Goal: Transaction & Acquisition: Purchase product/service

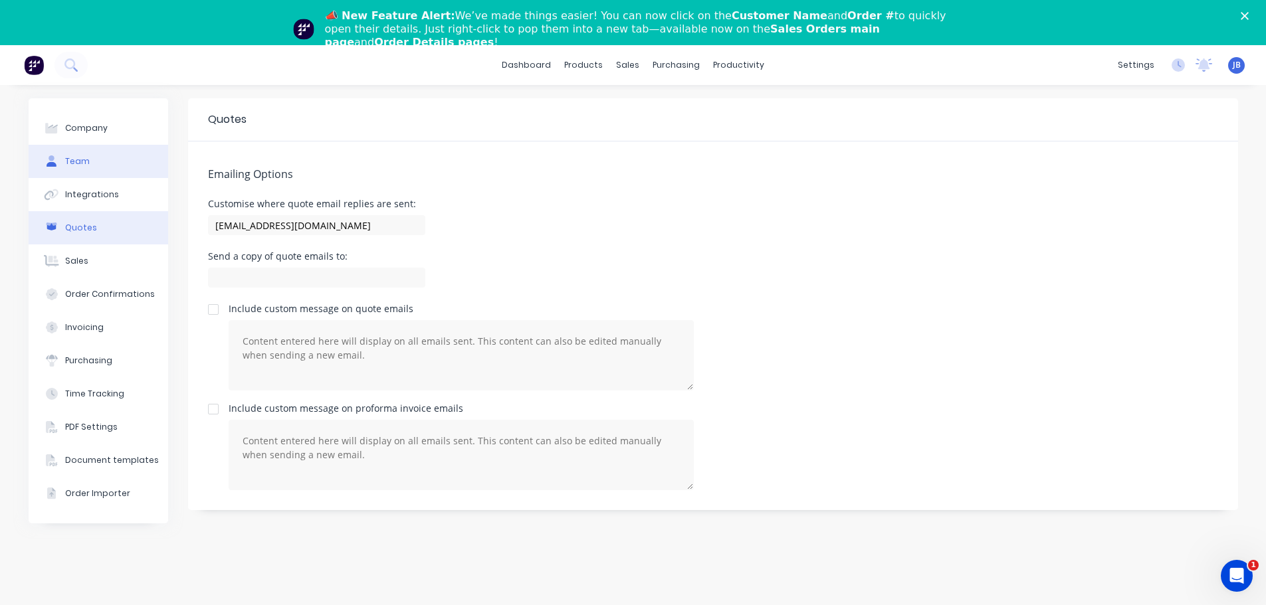
click at [89, 159] on button "Team" at bounding box center [99, 161] width 140 height 33
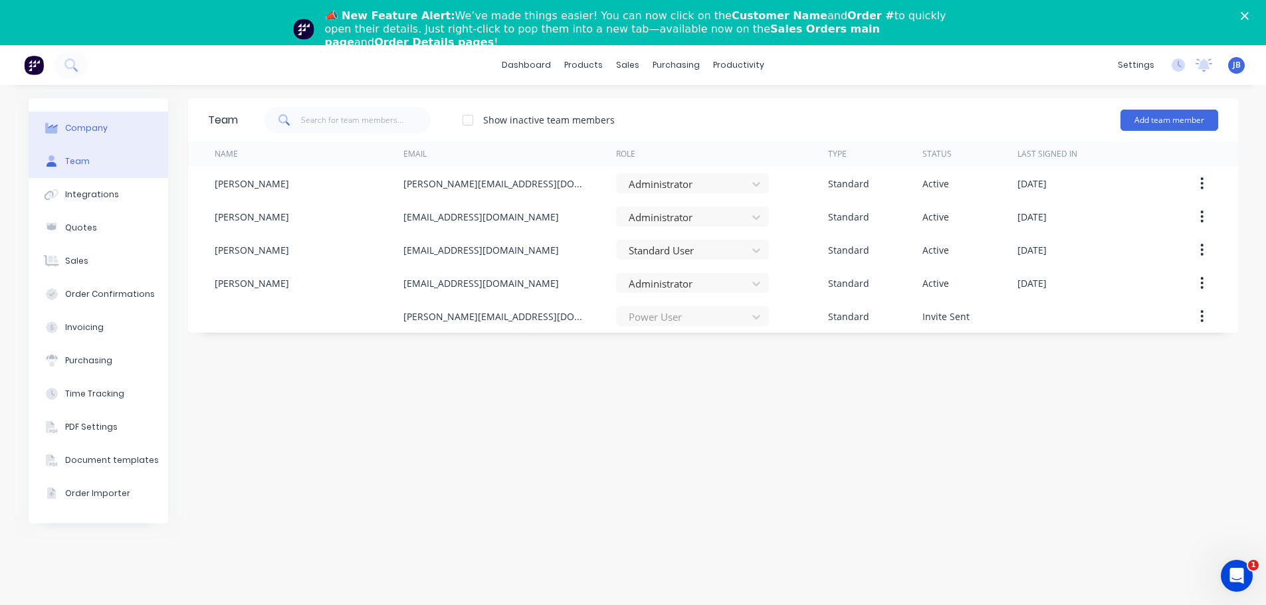
click at [98, 135] on button "Company" at bounding box center [99, 128] width 140 height 33
select select "AU"
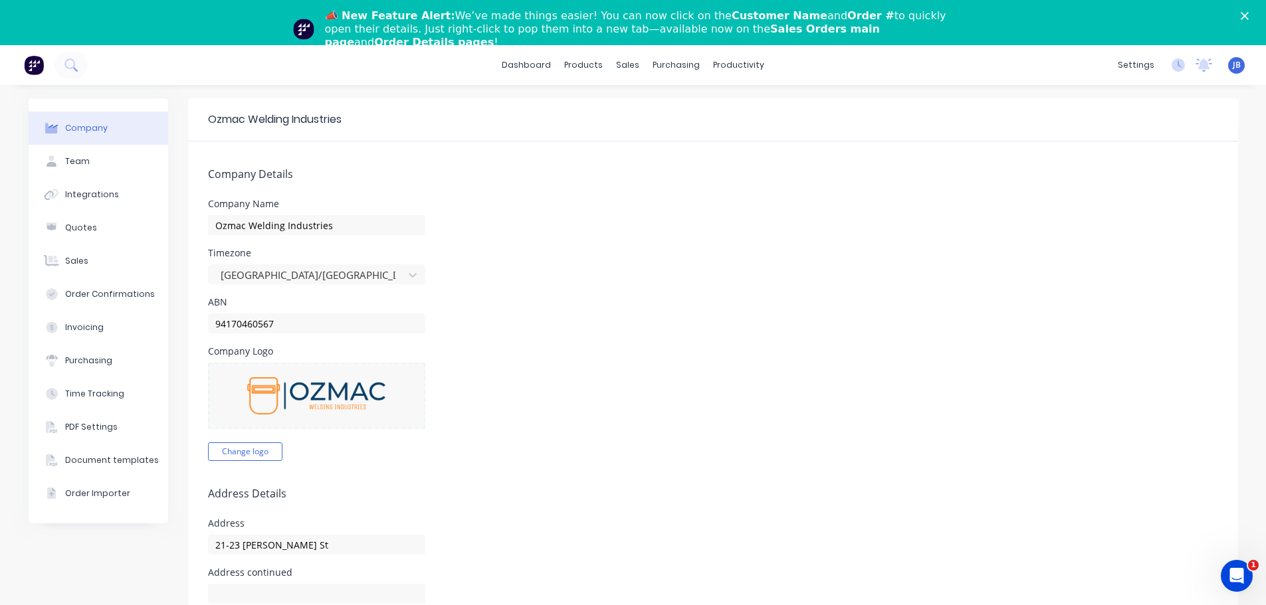
click at [35, 66] on img at bounding box center [34, 65] width 20 height 20
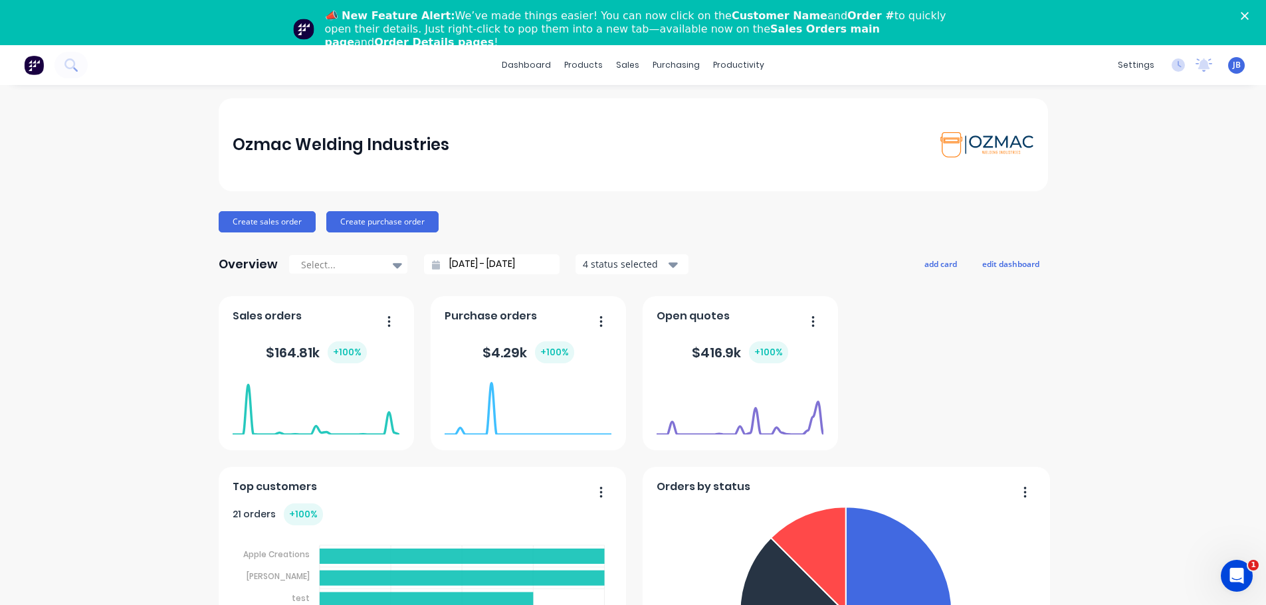
select select "AU"
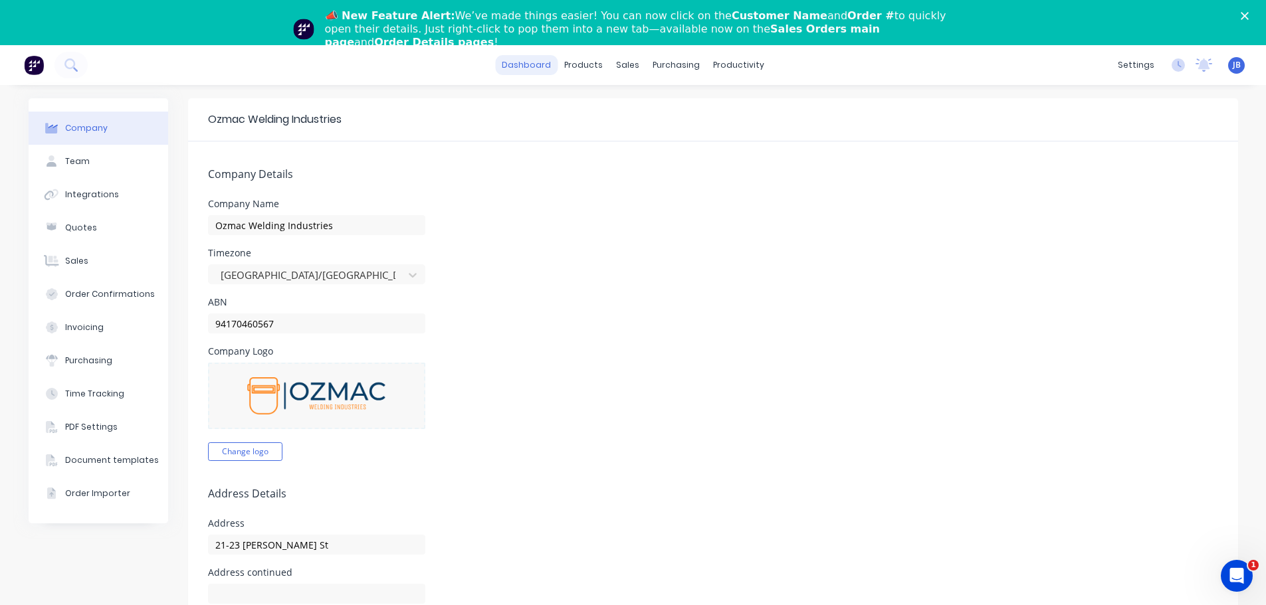
click at [526, 71] on link "dashboard" at bounding box center [526, 65] width 62 height 20
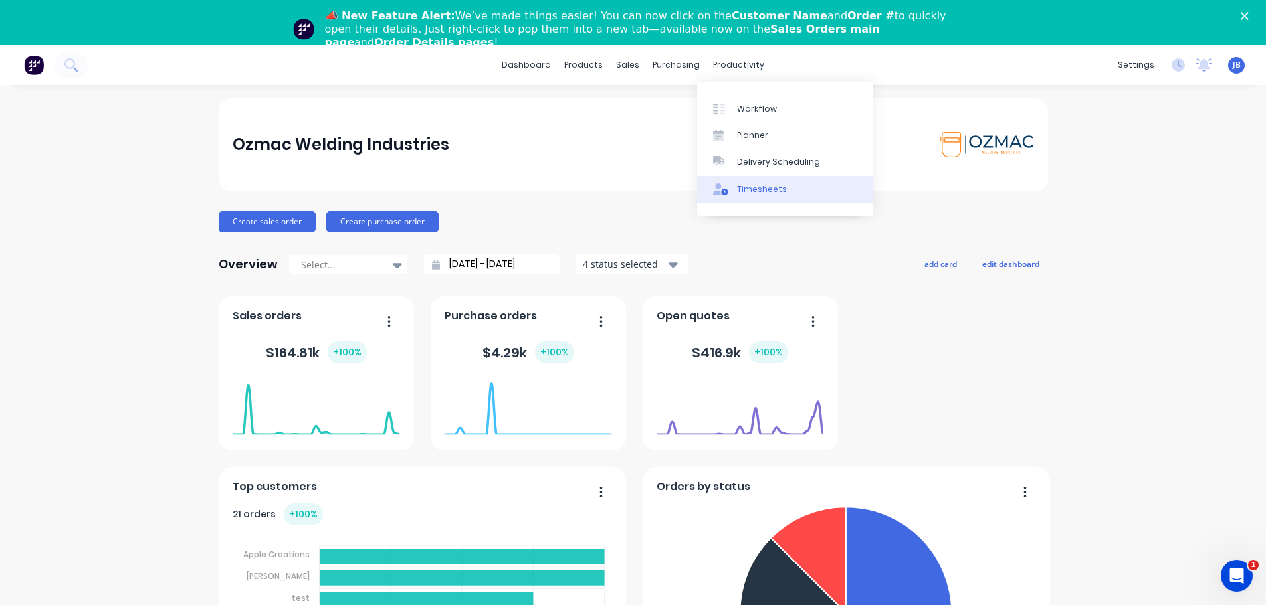
click at [747, 188] on div "Timesheets" at bounding box center [762, 189] width 50 height 12
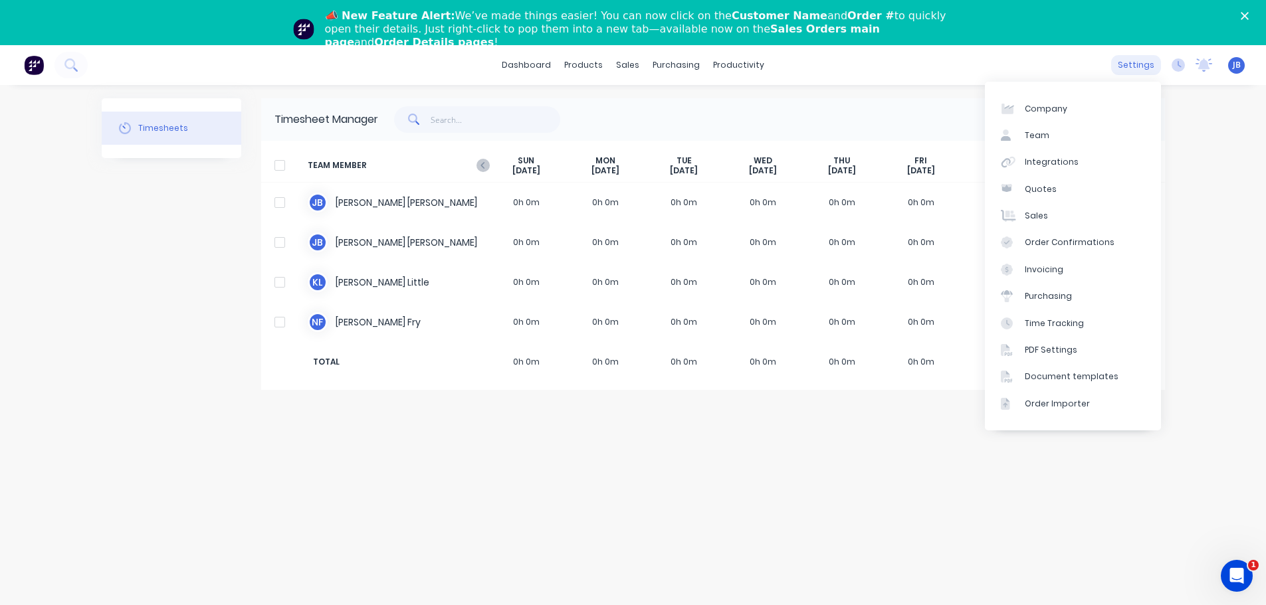
click at [1137, 66] on div "settings" at bounding box center [1136, 65] width 50 height 20
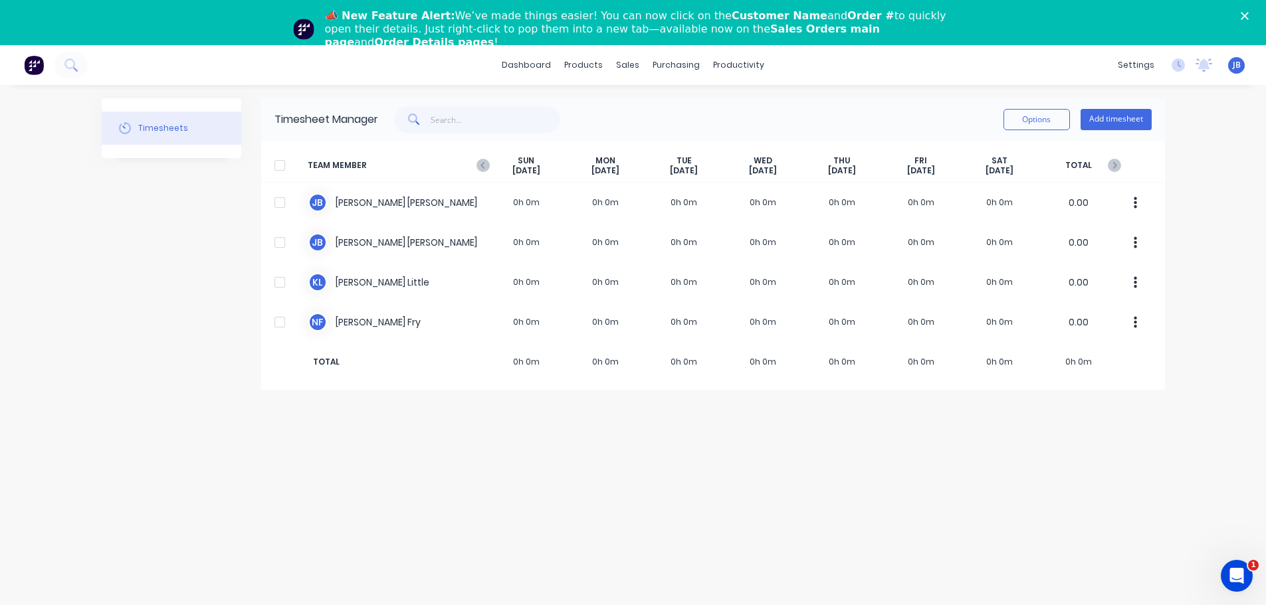
click at [1238, 575] on icon "Open Intercom Messenger" at bounding box center [1236, 576] width 9 height 11
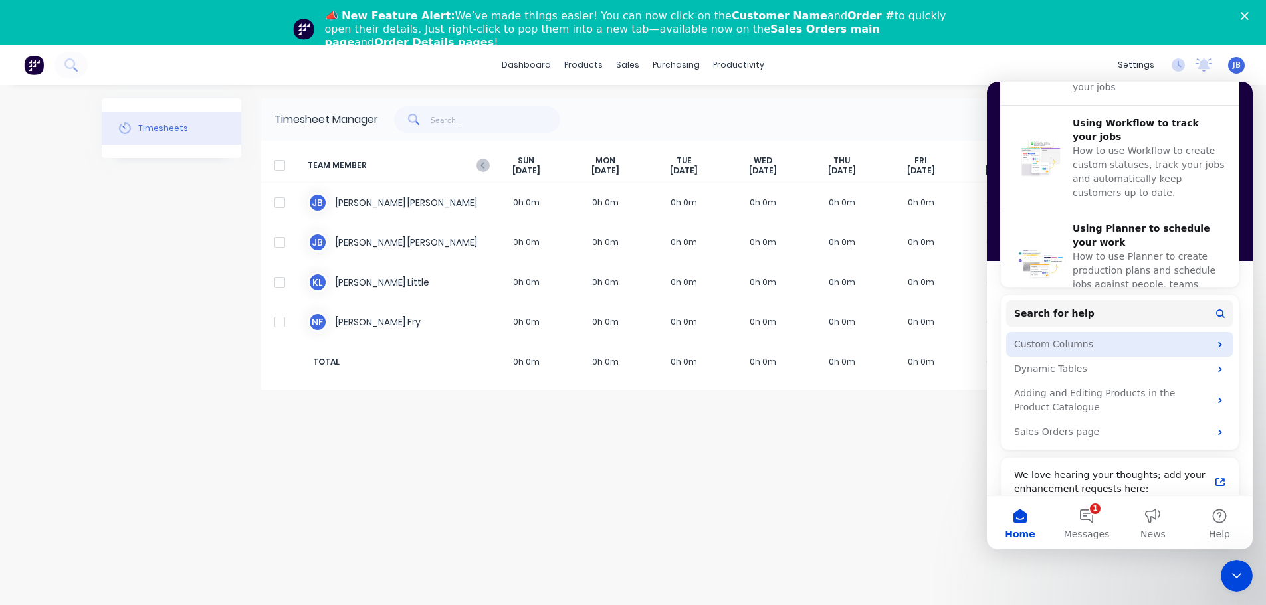
scroll to position [586, 0]
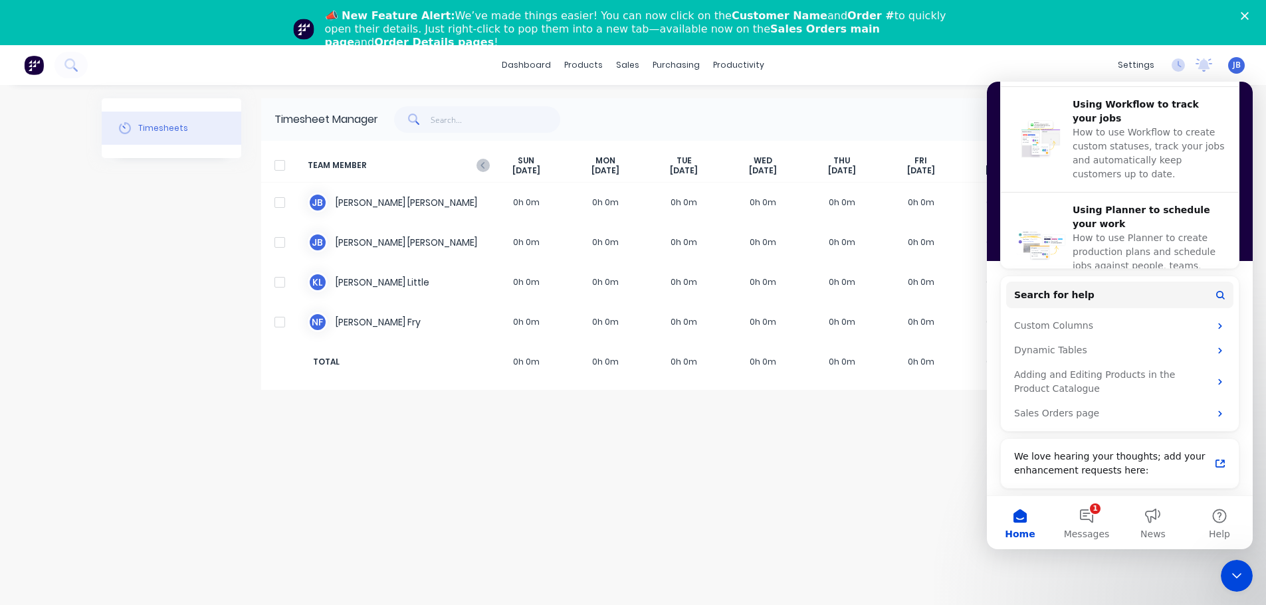
click at [1024, 530] on span "Home" at bounding box center [1020, 534] width 30 height 9
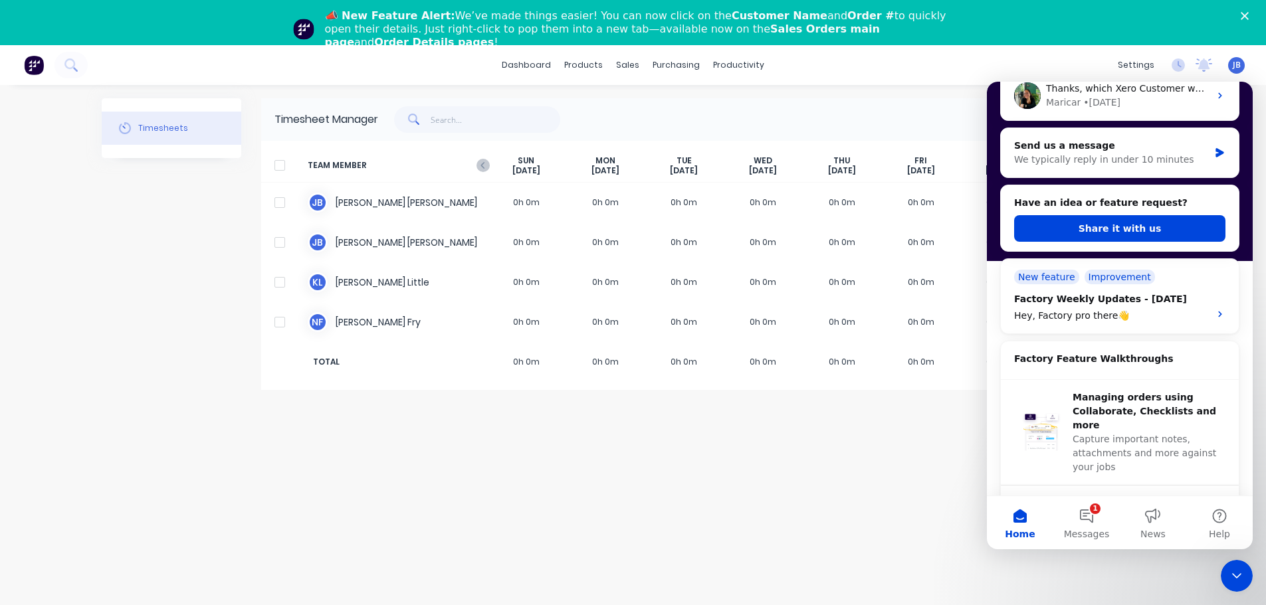
scroll to position [0, 0]
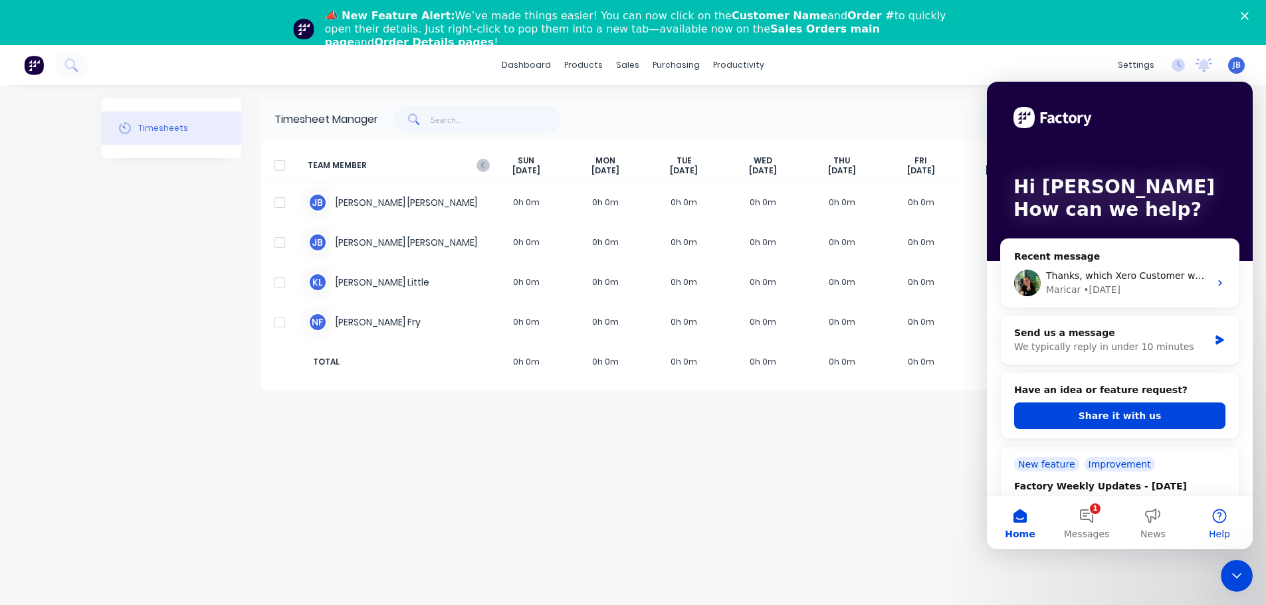
click at [1222, 525] on button "Help" at bounding box center [1219, 522] width 66 height 53
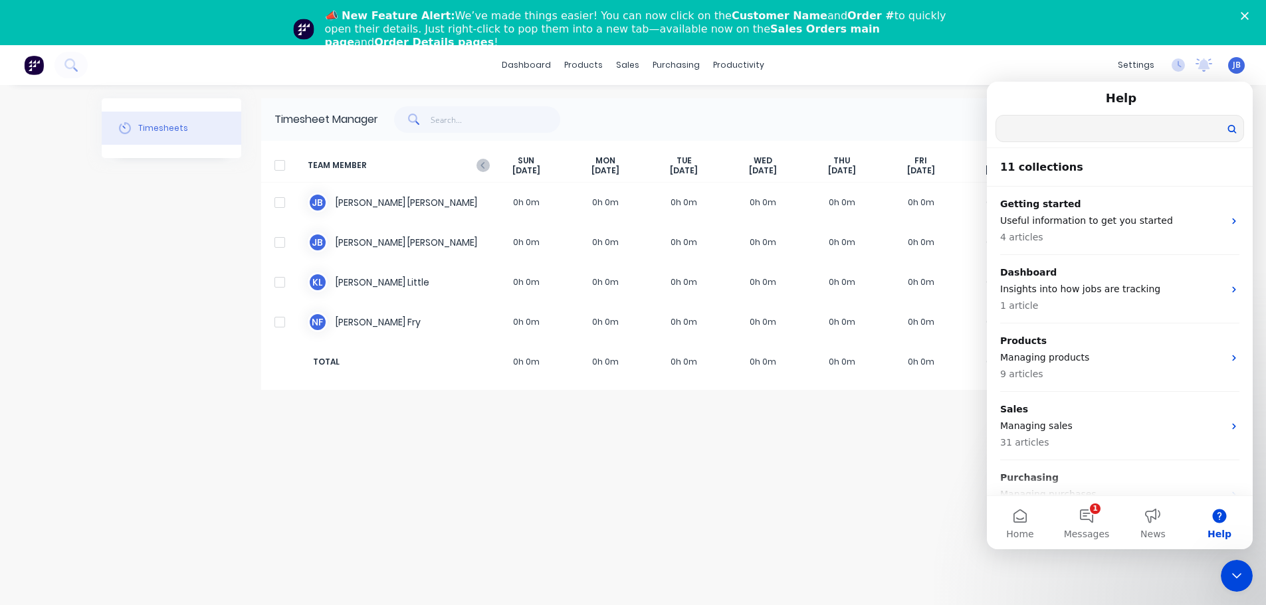
click at [1040, 120] on input "Search for help" at bounding box center [1119, 129] width 247 height 26
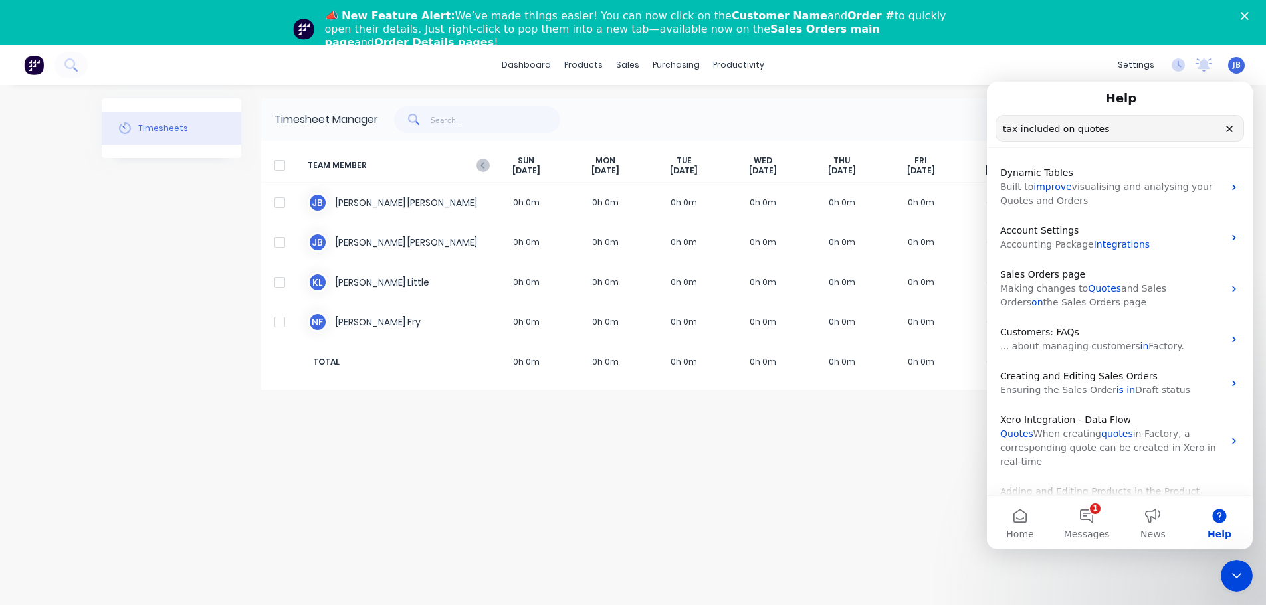
type input "tax included on quotes"
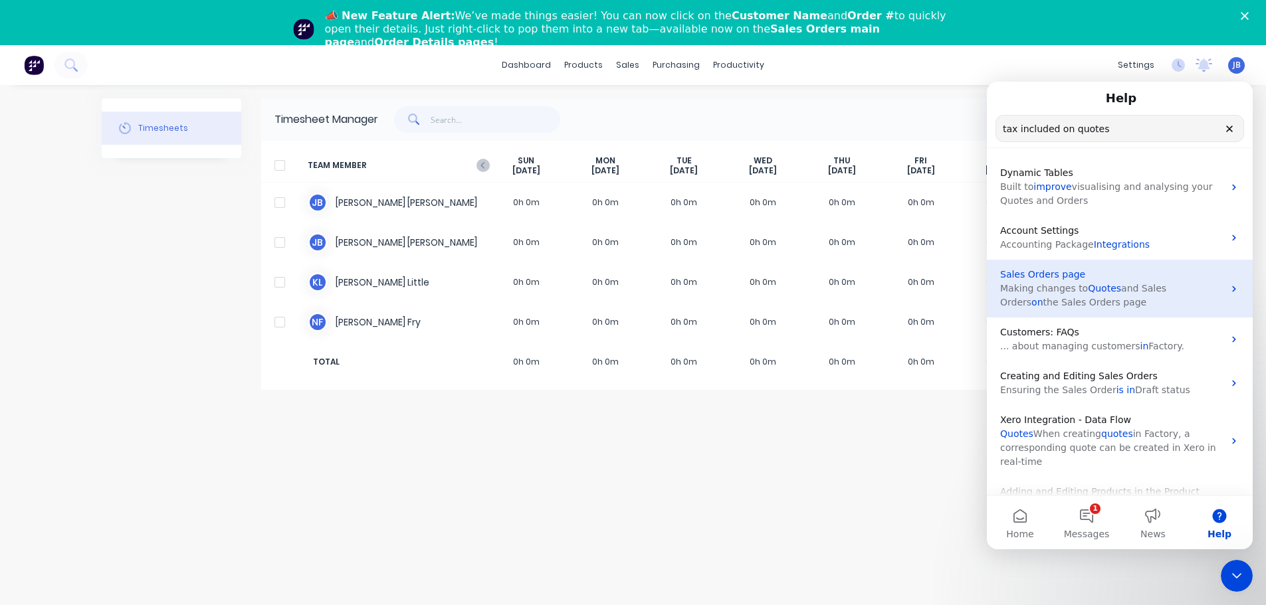
click at [1078, 301] on p "Making changes to Quotes and Sales Orders on the Sales Orders page" at bounding box center [1111, 296] width 223 height 28
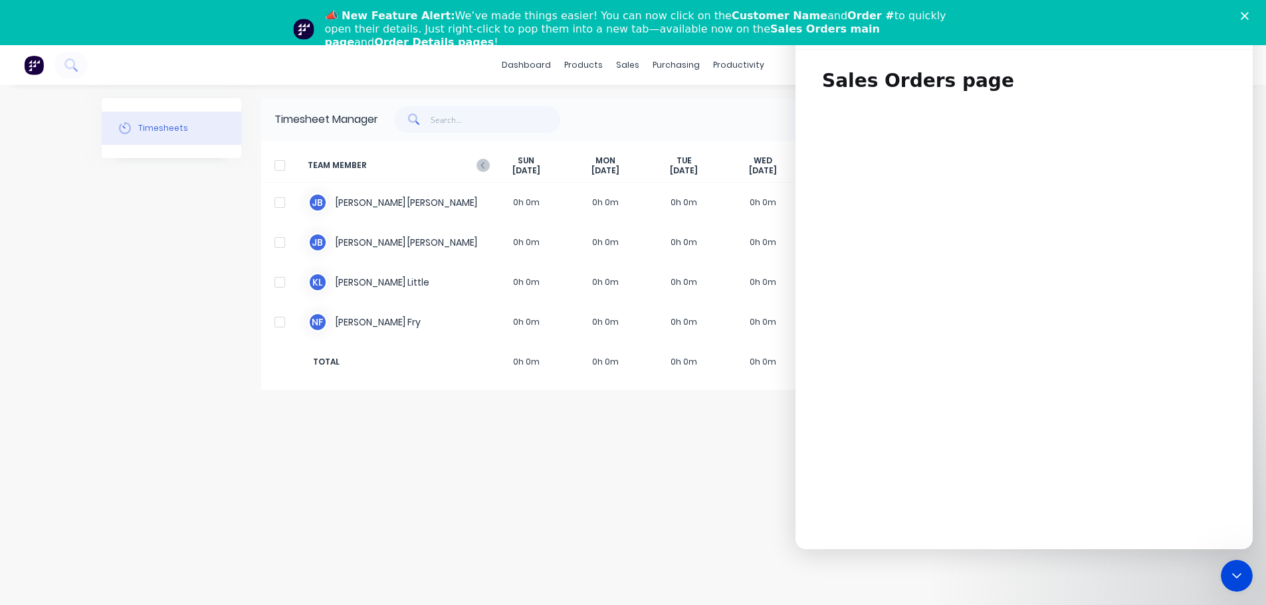
click at [413, 503] on div "Timesheets Timesheet Manager Options Add timesheet TEAM MEMBER SUN Aug 10th MON…" at bounding box center [633, 367] width 1063 height 539
click at [639, 130] on div "Options Add timesheet" at bounding box center [764, 119] width 773 height 27
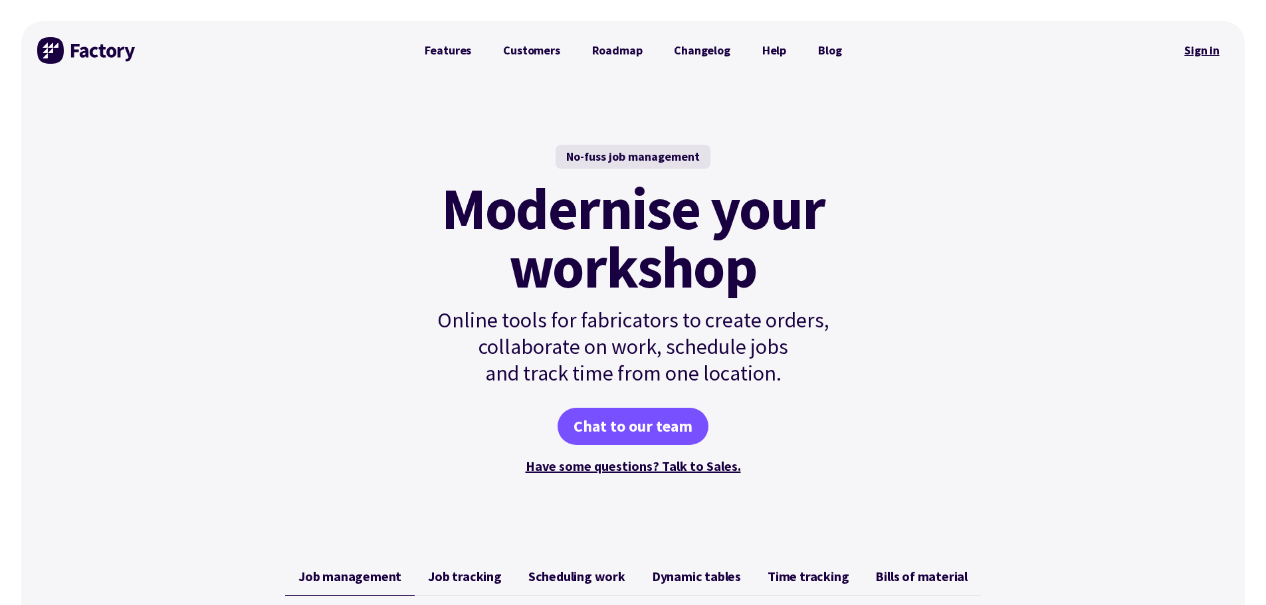
click at [1195, 48] on link "Sign in" at bounding box center [1202, 50] width 54 height 31
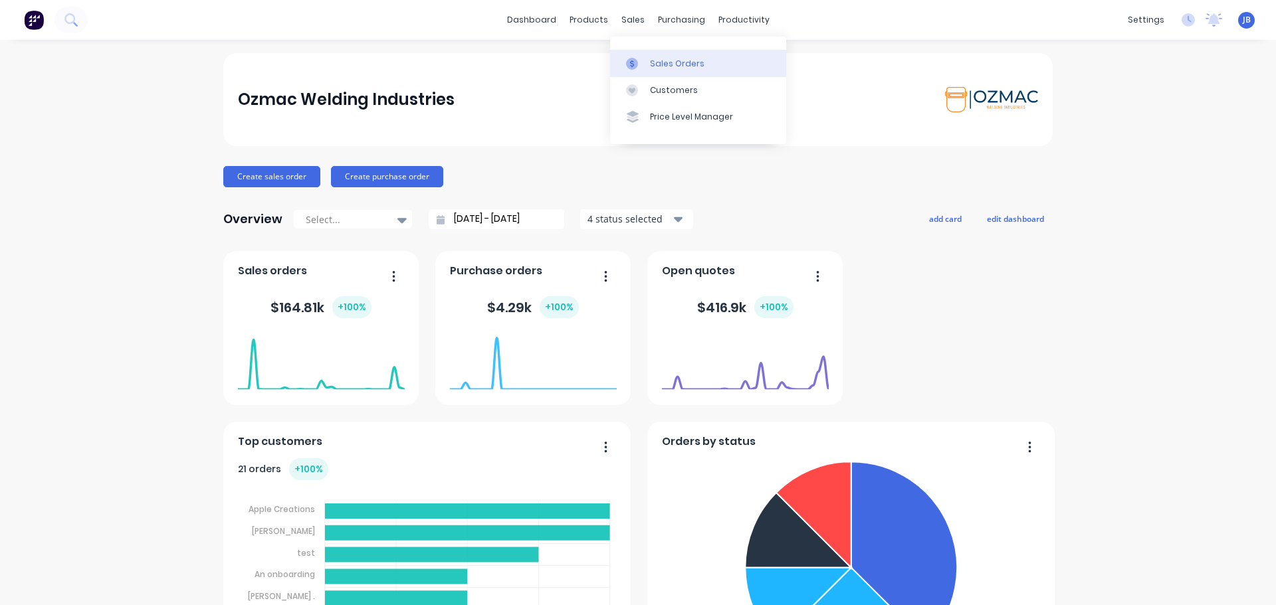
click at [651, 63] on div "Sales Orders" at bounding box center [677, 64] width 54 height 12
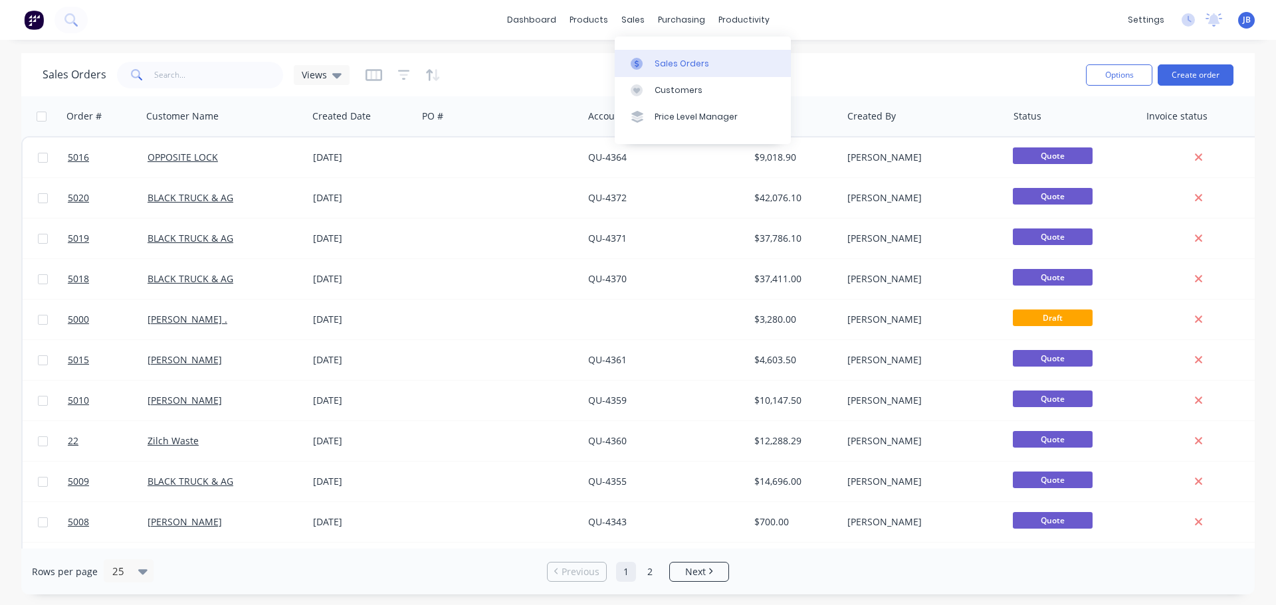
click at [666, 63] on div "Sales Orders" at bounding box center [681, 64] width 54 height 12
click at [668, 64] on div "Sales Orders" at bounding box center [681, 64] width 54 height 12
click at [688, 62] on div "Sales Orders" at bounding box center [681, 64] width 54 height 12
click at [687, 62] on div "Sales Orders" at bounding box center [681, 64] width 54 height 12
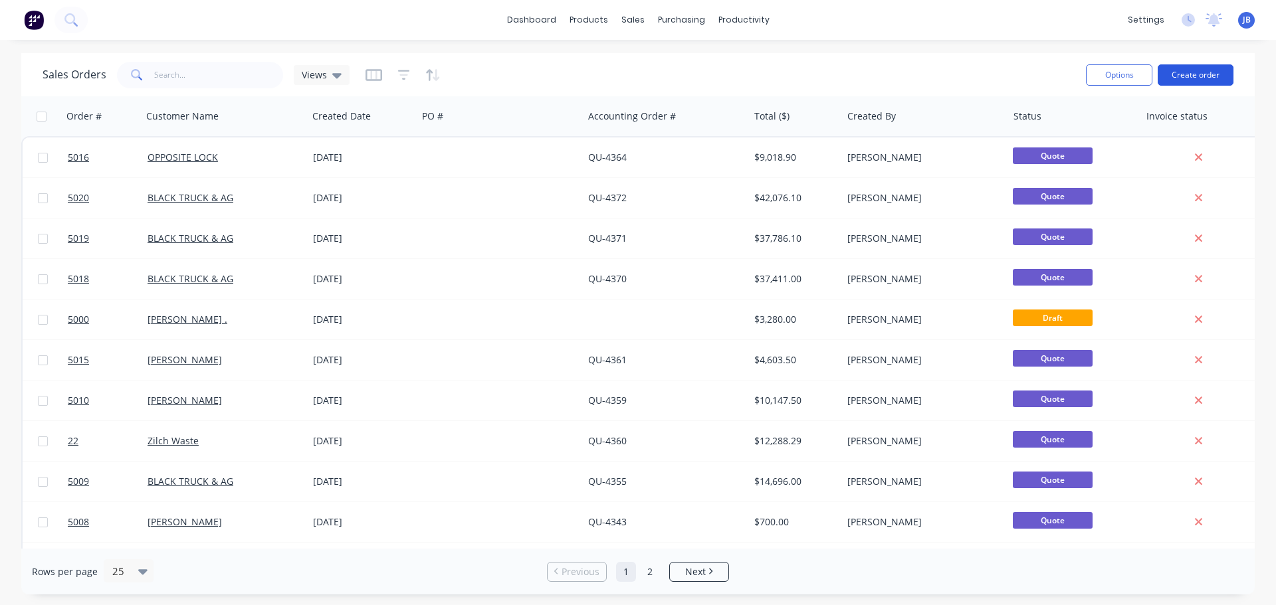
click at [1214, 75] on button "Create order" at bounding box center [1195, 74] width 76 height 21
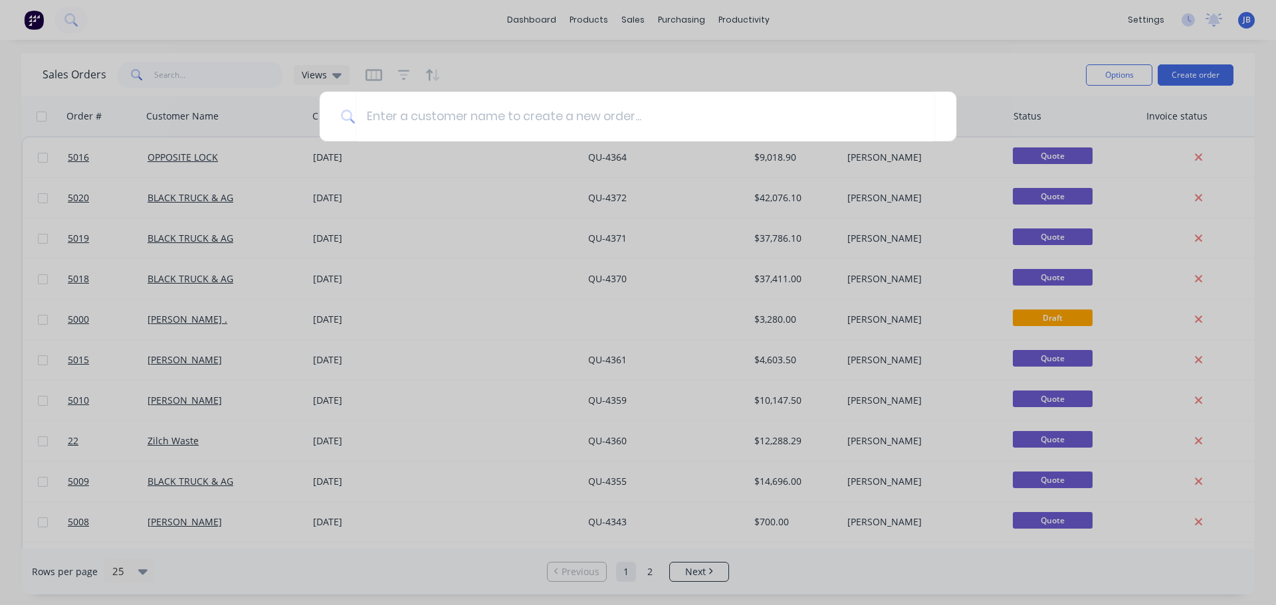
click at [1196, 76] on div at bounding box center [638, 302] width 1276 height 605
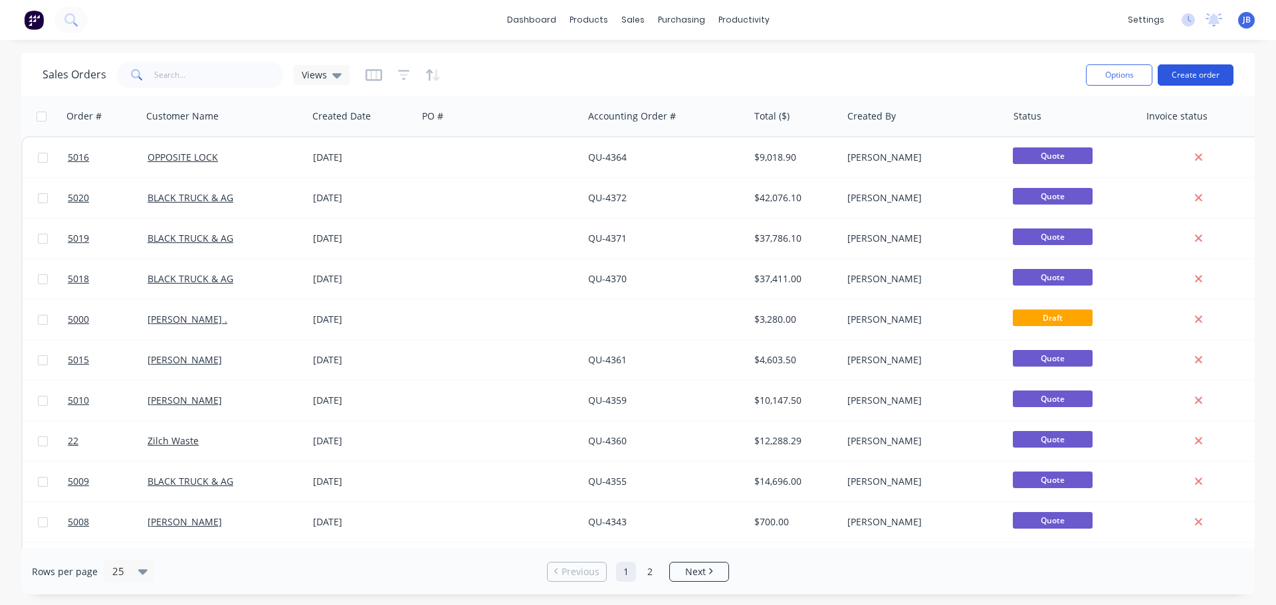
click at [1196, 76] on button "Create order" at bounding box center [1195, 74] width 76 height 21
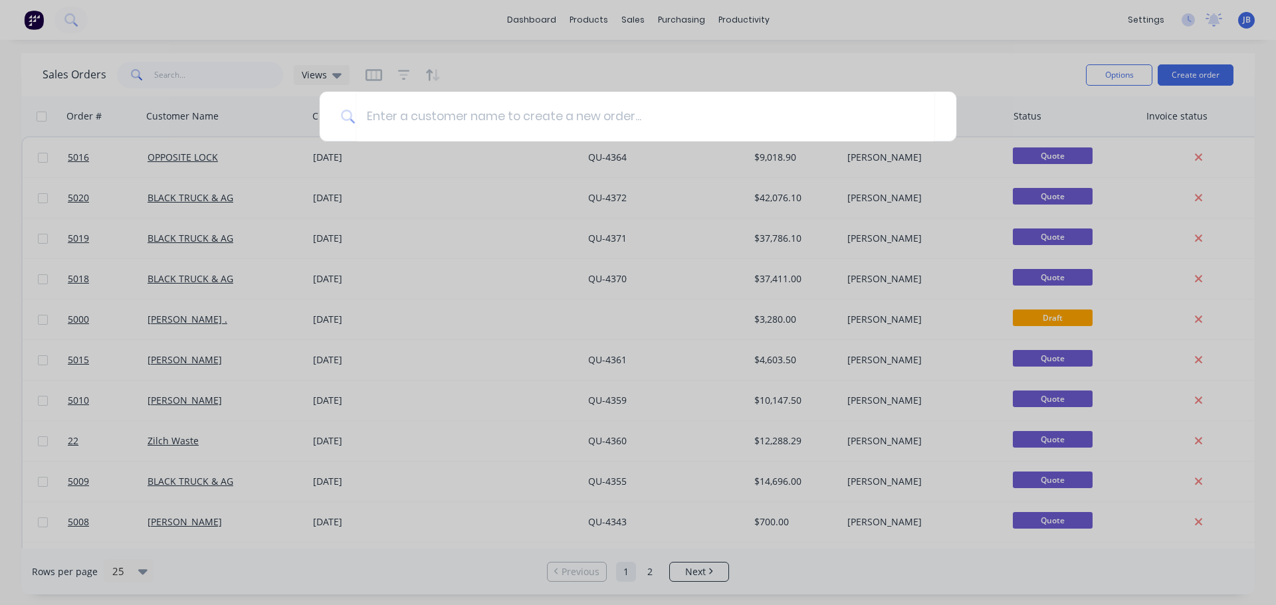
click at [193, 159] on div at bounding box center [638, 302] width 1276 height 605
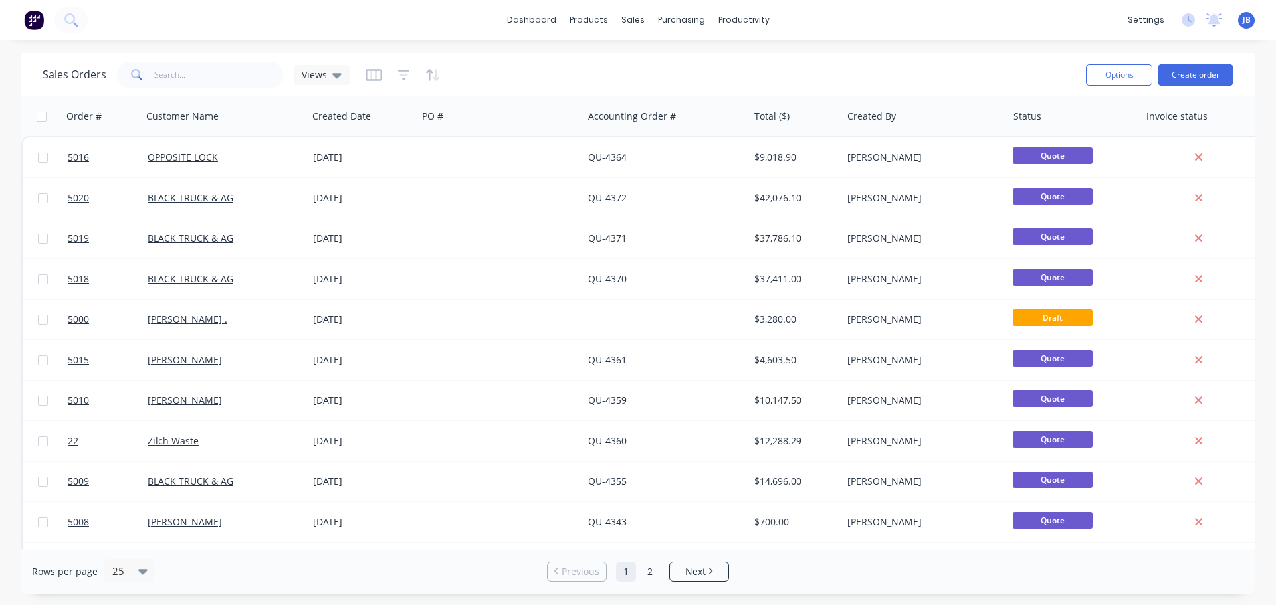
click at [193, 159] on link "OPPOSITE LOCK" at bounding box center [182, 157] width 70 height 13
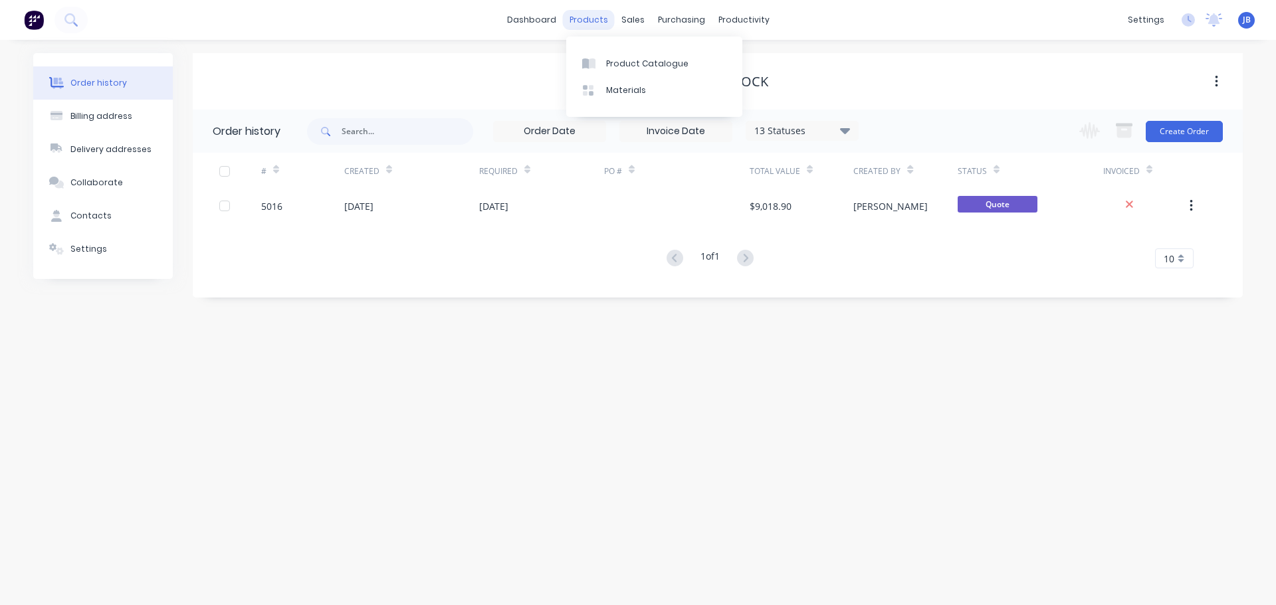
click at [601, 21] on div "products" at bounding box center [589, 20] width 52 height 20
click at [618, 60] on div "Product Catalogue" at bounding box center [647, 64] width 82 height 12
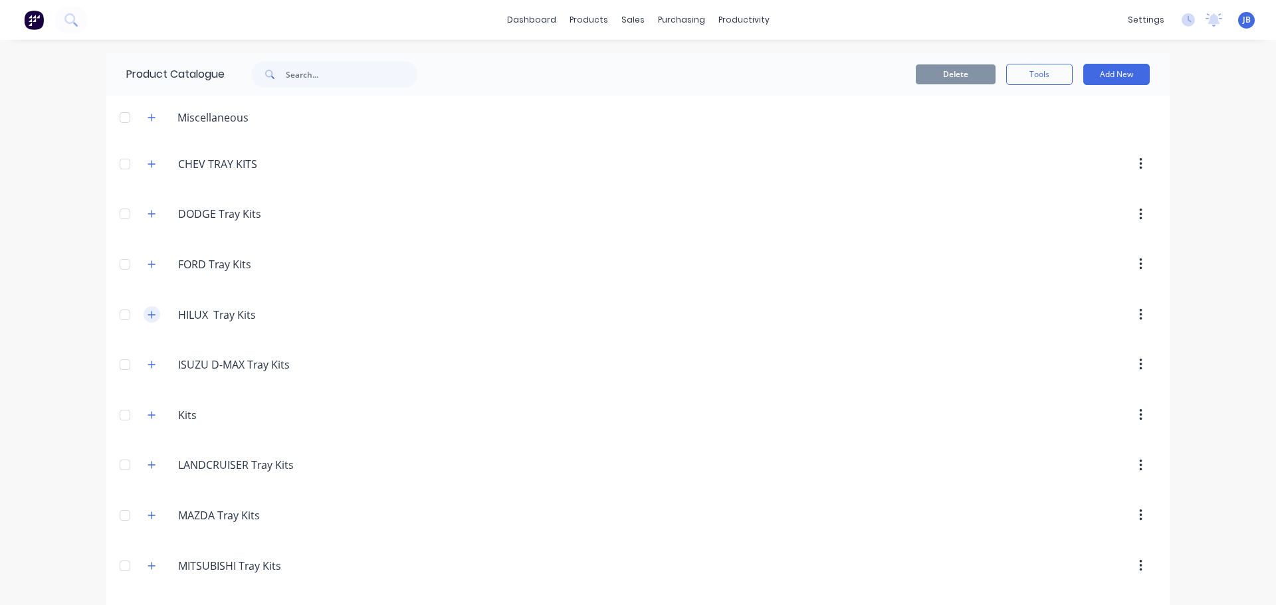
click at [147, 314] on icon "button" at bounding box center [151, 314] width 8 height 9
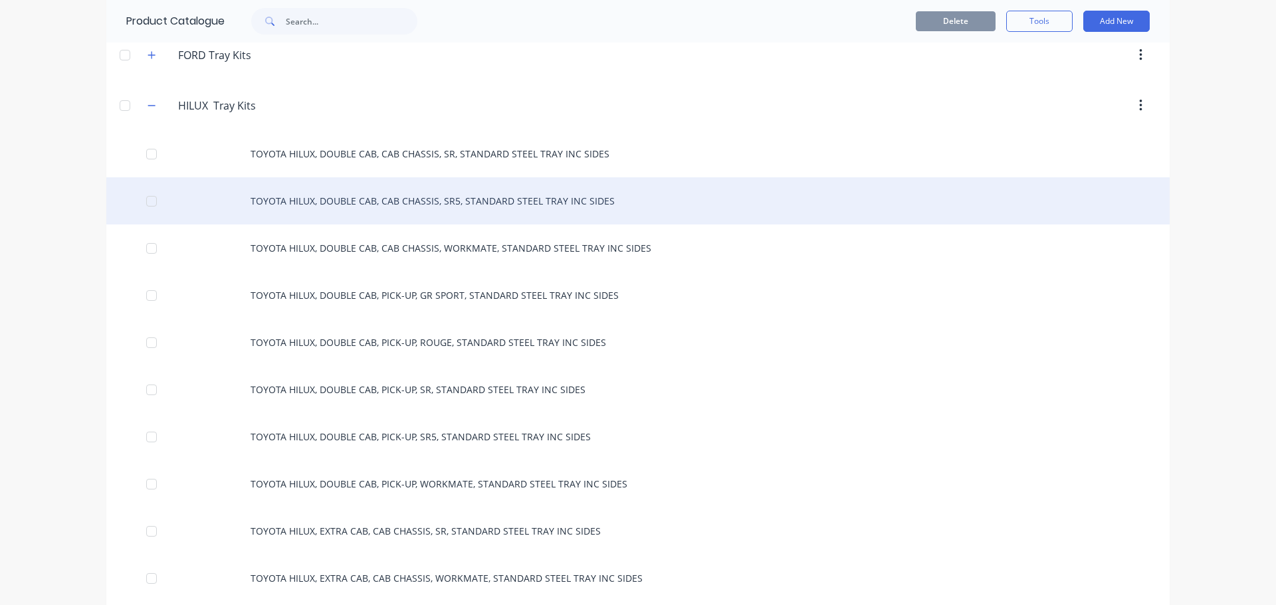
scroll to position [199, 0]
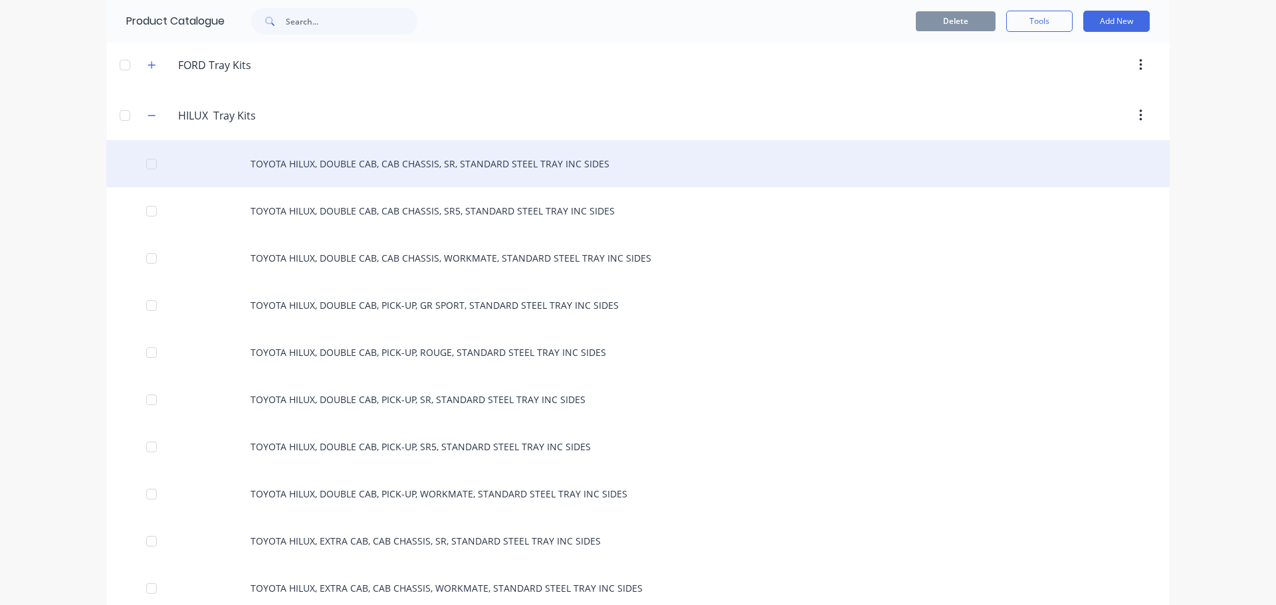
click at [388, 167] on div "TOYOTA HILUX, DOUBLE CAB, CAB CHASSIS, SR, STANDARD STEEL TRAY INC SIDES" at bounding box center [637, 163] width 1063 height 47
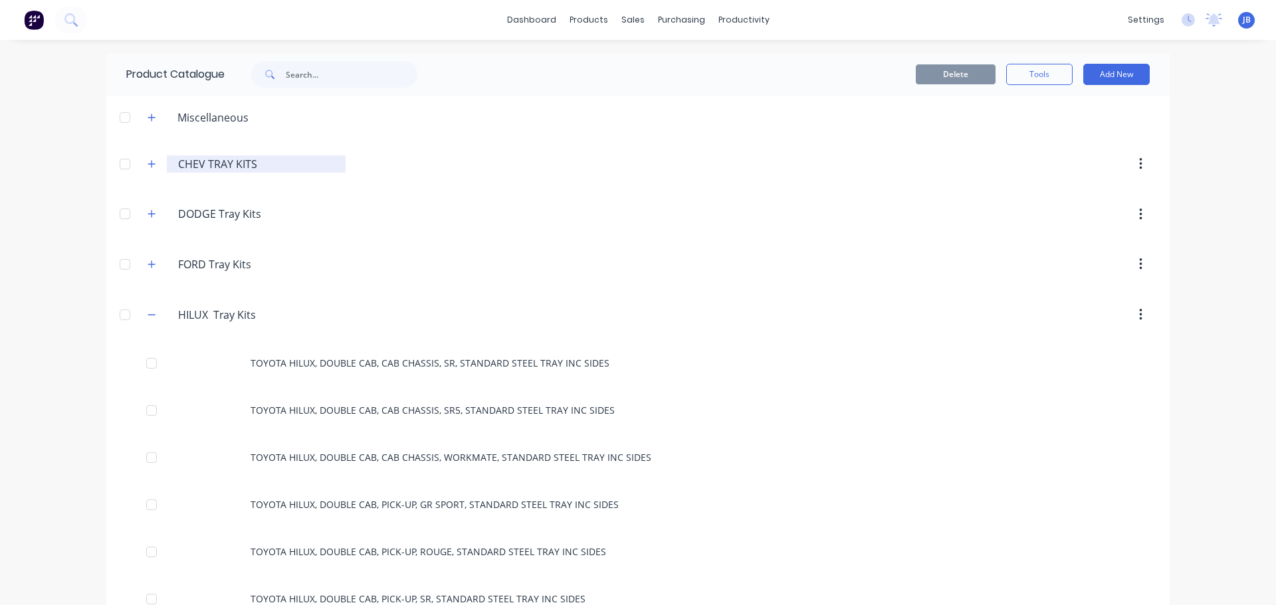
click at [217, 165] on input "CHEV TRAY KITS" at bounding box center [256, 164] width 157 height 16
click at [149, 167] on icon "button" at bounding box center [151, 163] width 8 height 9
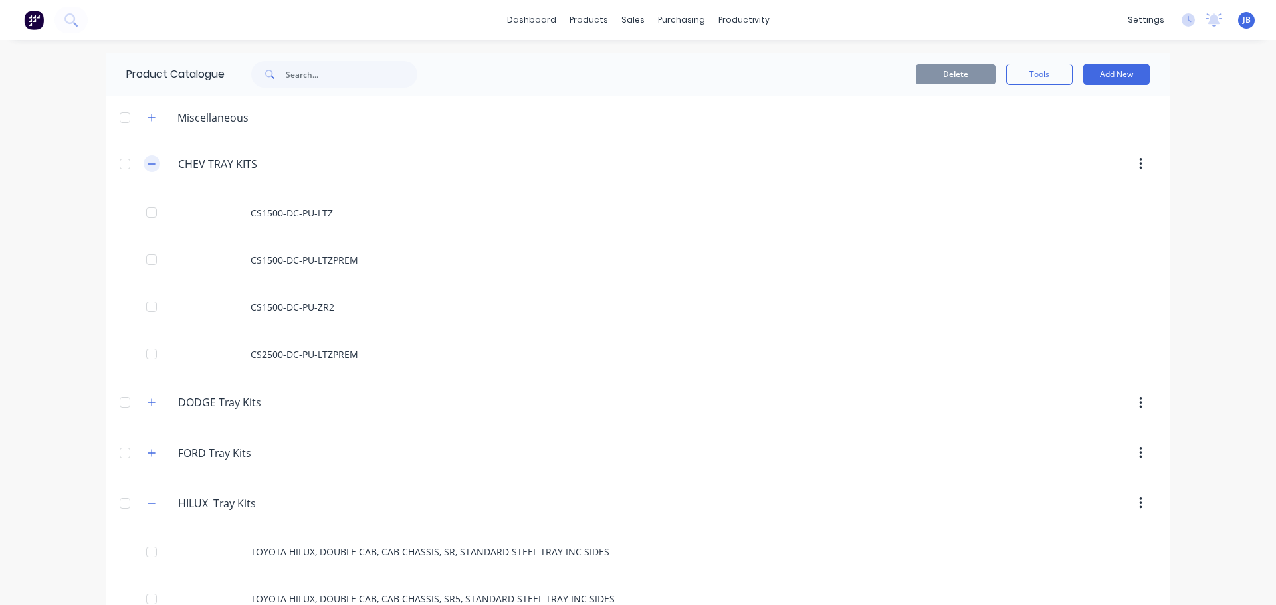
click at [147, 165] on icon "button" at bounding box center [151, 163] width 8 height 9
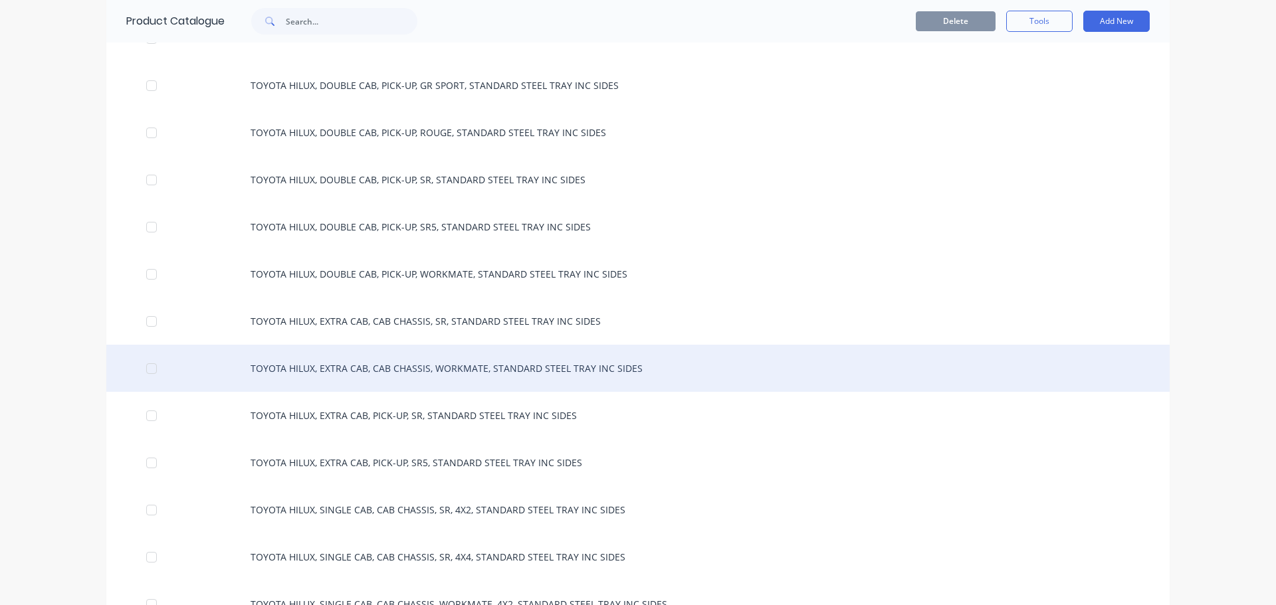
scroll to position [256, 0]
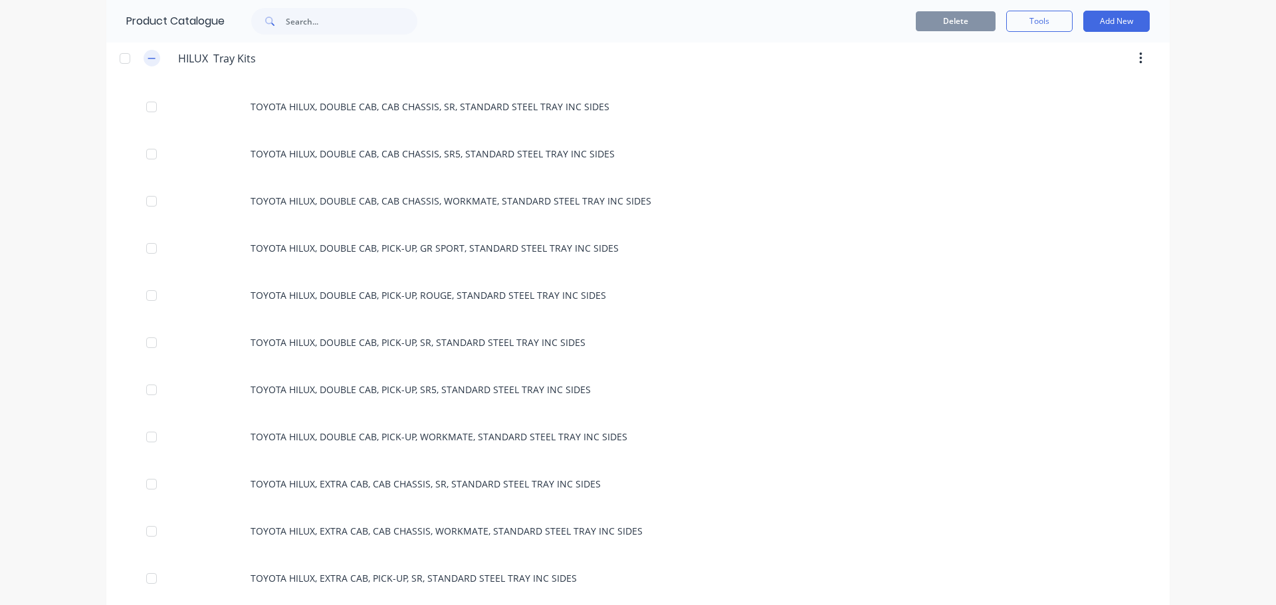
click at [147, 57] on icon "button" at bounding box center [151, 58] width 8 height 9
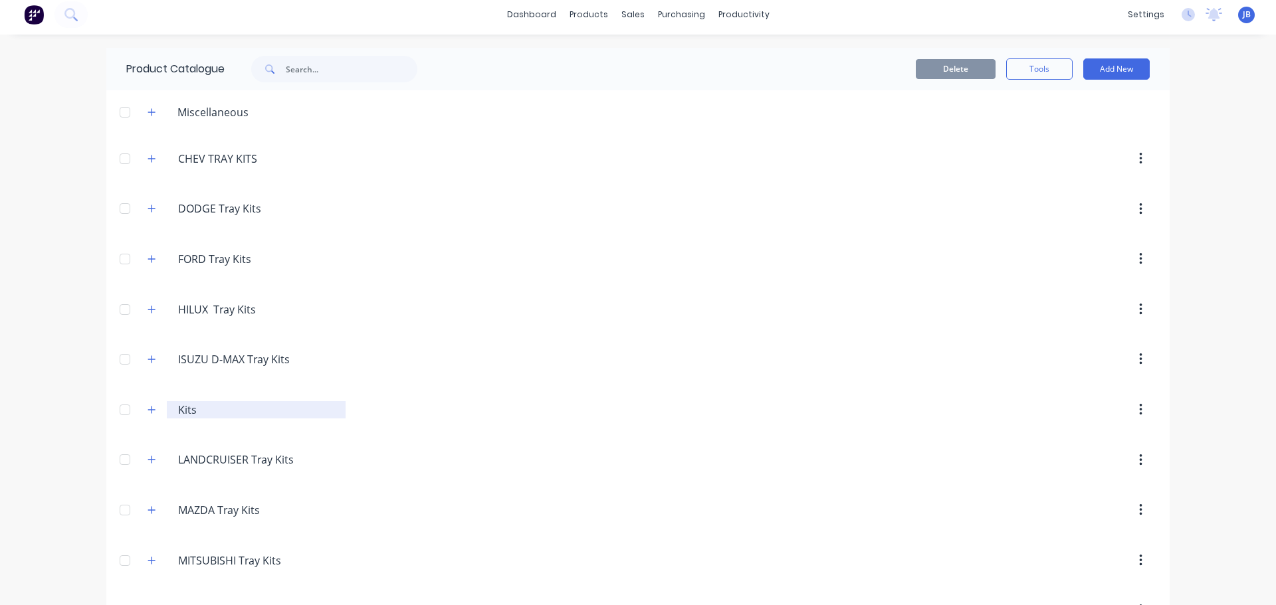
scroll to position [0, 0]
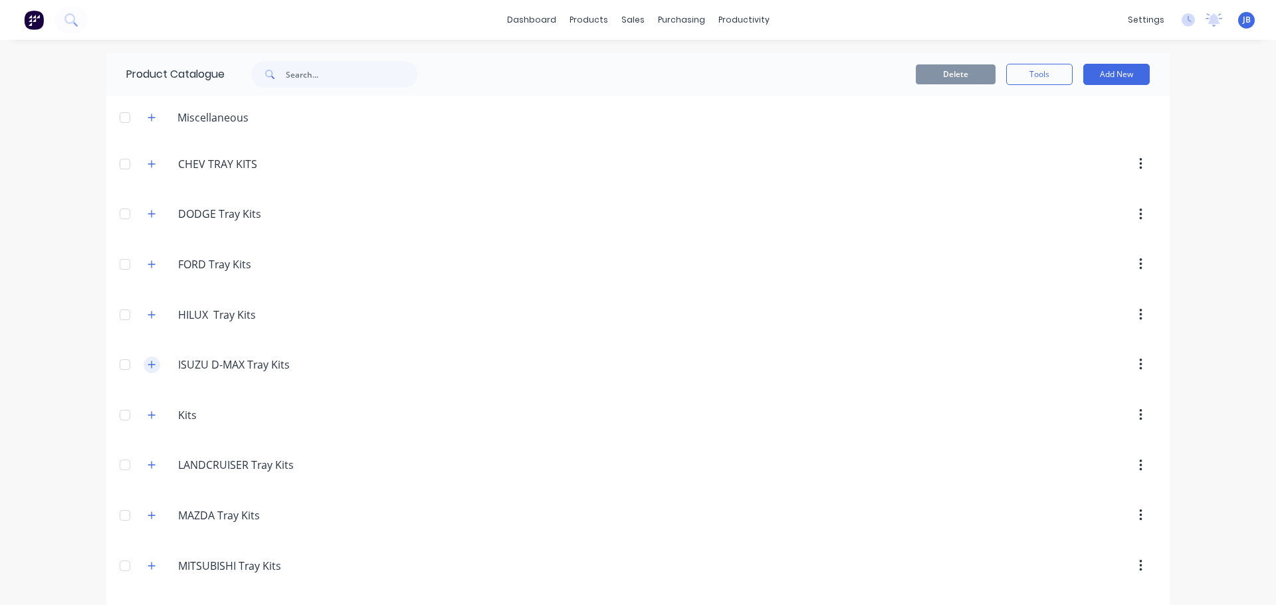
click at [149, 366] on icon "button" at bounding box center [151, 364] width 8 height 9
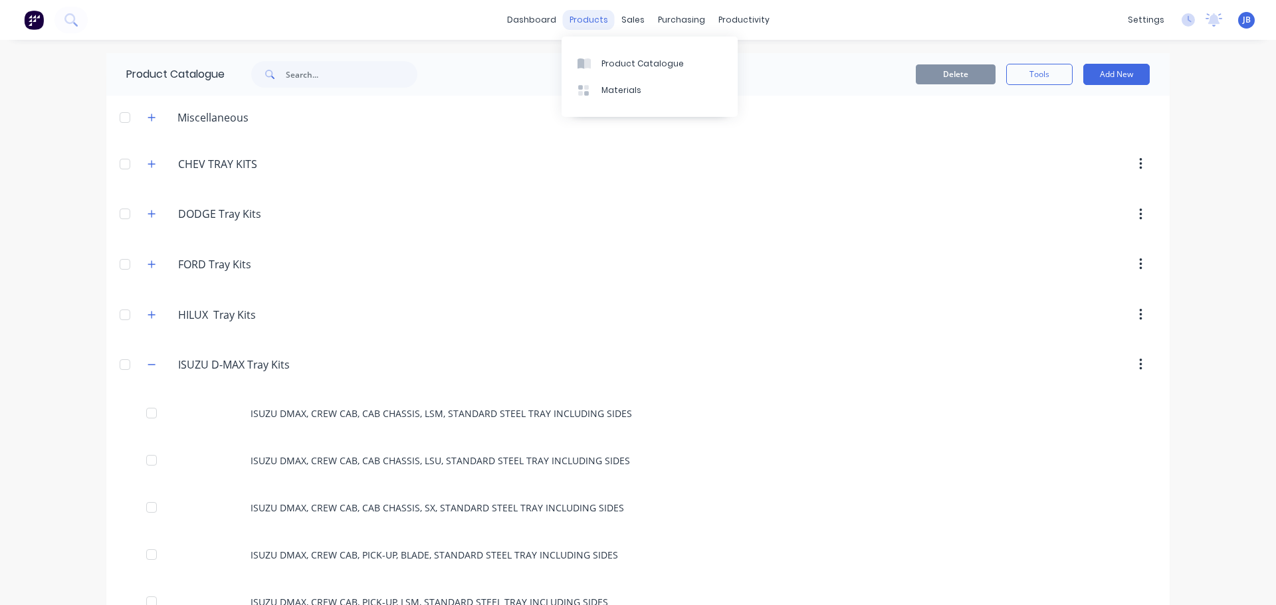
click at [590, 19] on div "products" at bounding box center [589, 20] width 52 height 20
click at [544, 21] on link "dashboard" at bounding box center [531, 20] width 62 height 20
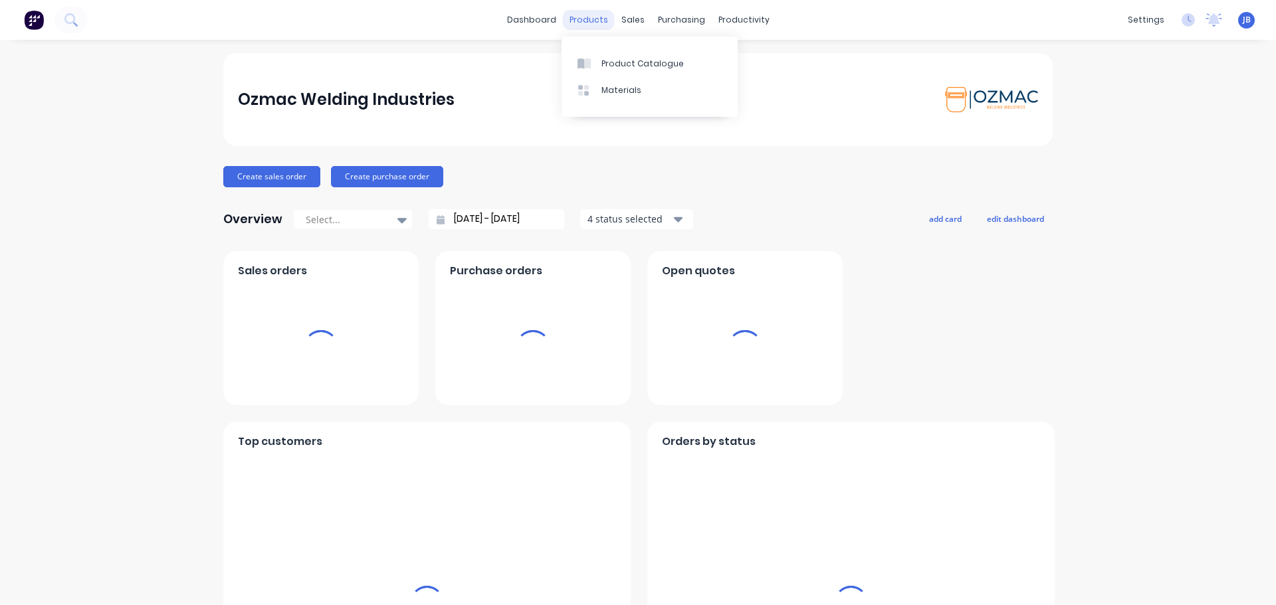
click at [599, 20] on div "products" at bounding box center [589, 20] width 52 height 20
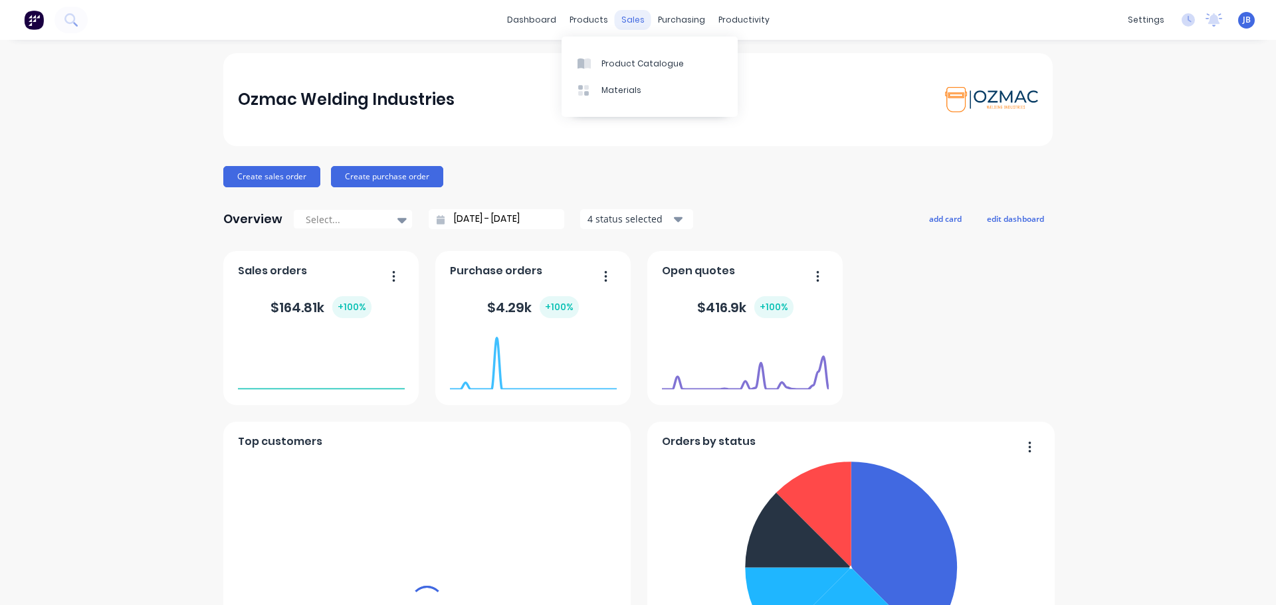
click at [637, 17] on div "sales" at bounding box center [633, 20] width 37 height 20
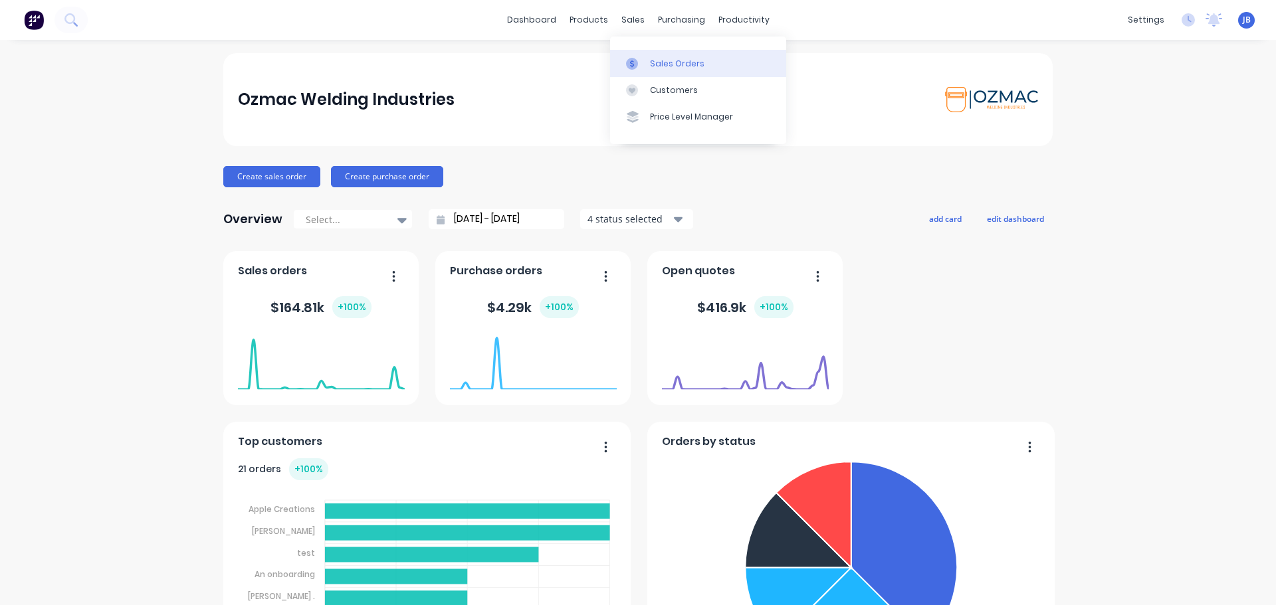
click at [668, 64] on div "Sales Orders" at bounding box center [677, 64] width 54 height 12
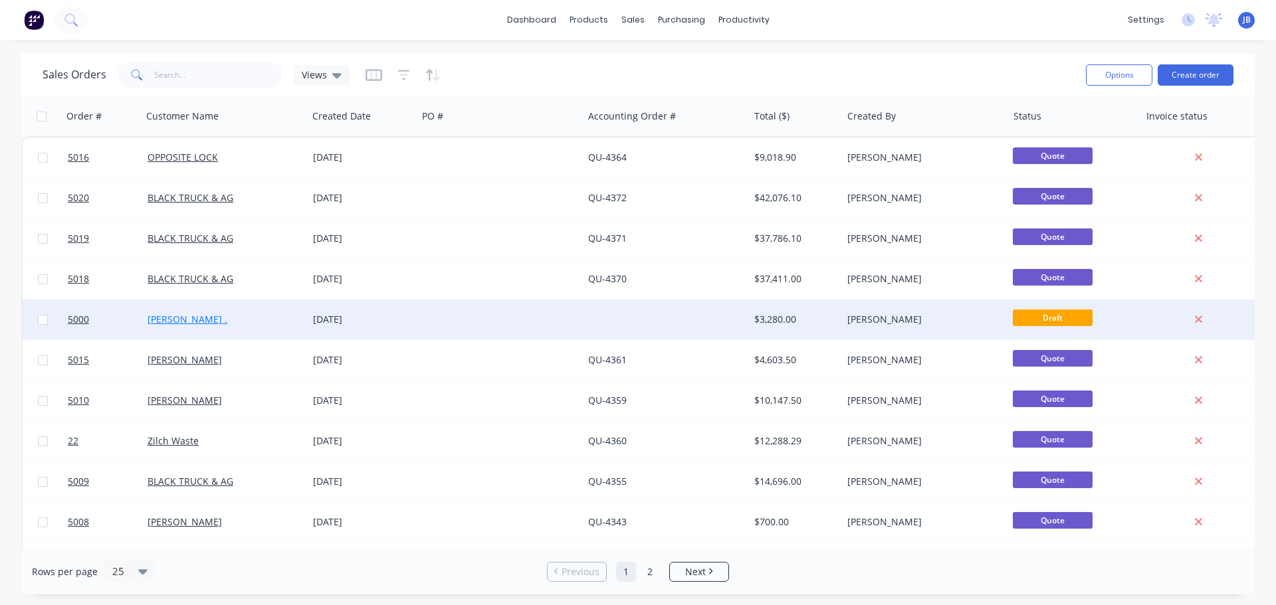
click at [152, 321] on link "[PERSON_NAME] ." at bounding box center [187, 319] width 80 height 13
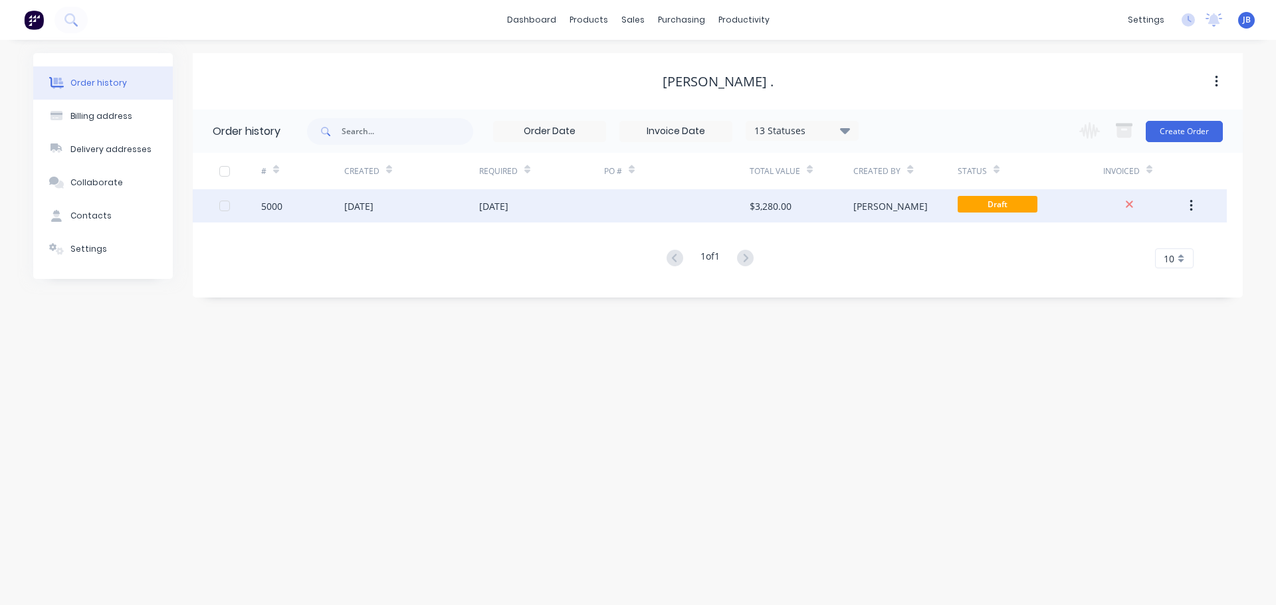
click at [532, 215] on div "[DATE]" at bounding box center [541, 205] width 125 height 33
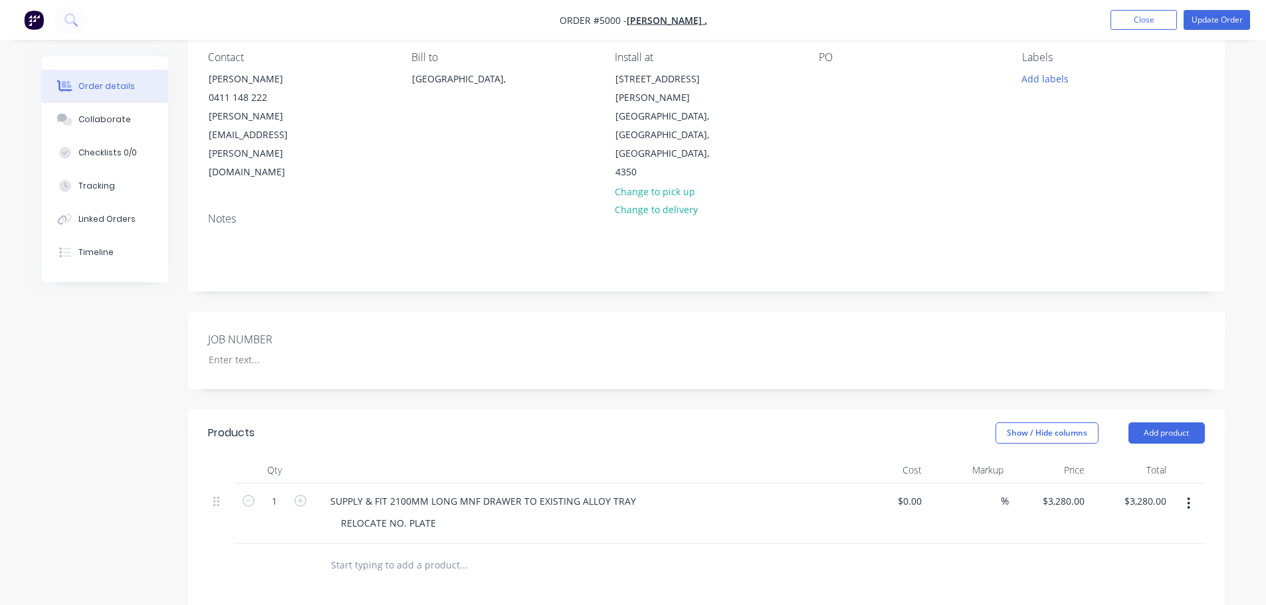
scroll to position [199, 0]
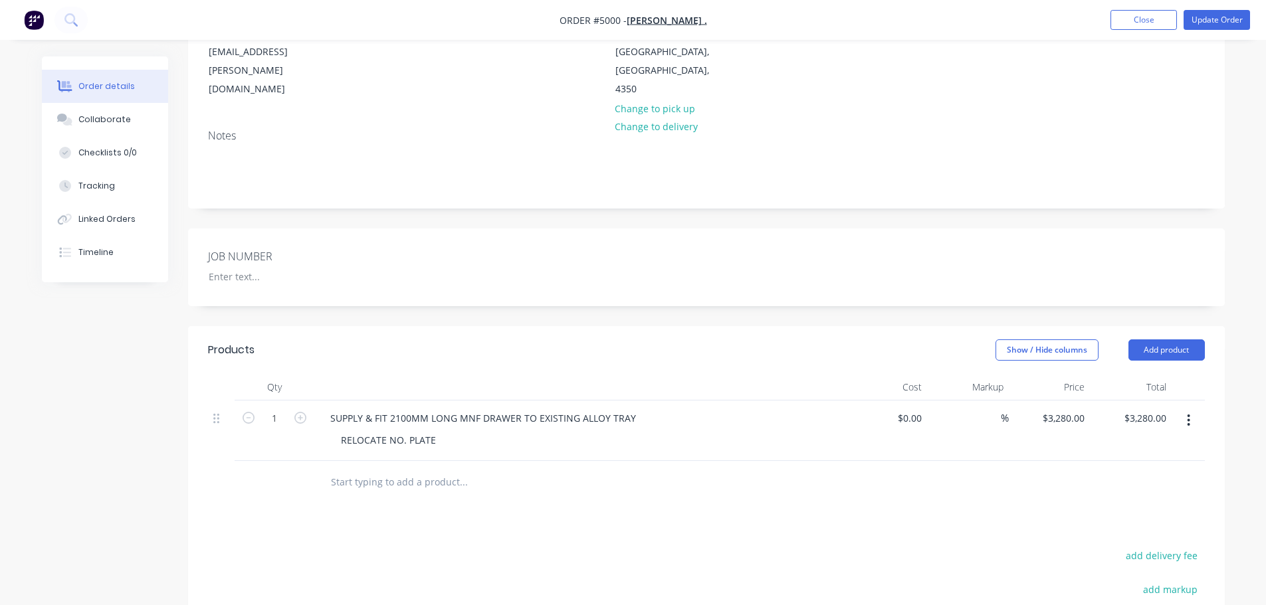
click at [415, 469] on input "text" at bounding box center [463, 482] width 266 height 27
click at [370, 469] on input "text" at bounding box center [463, 482] width 266 height 27
click at [339, 469] on input "text" at bounding box center [463, 482] width 266 height 27
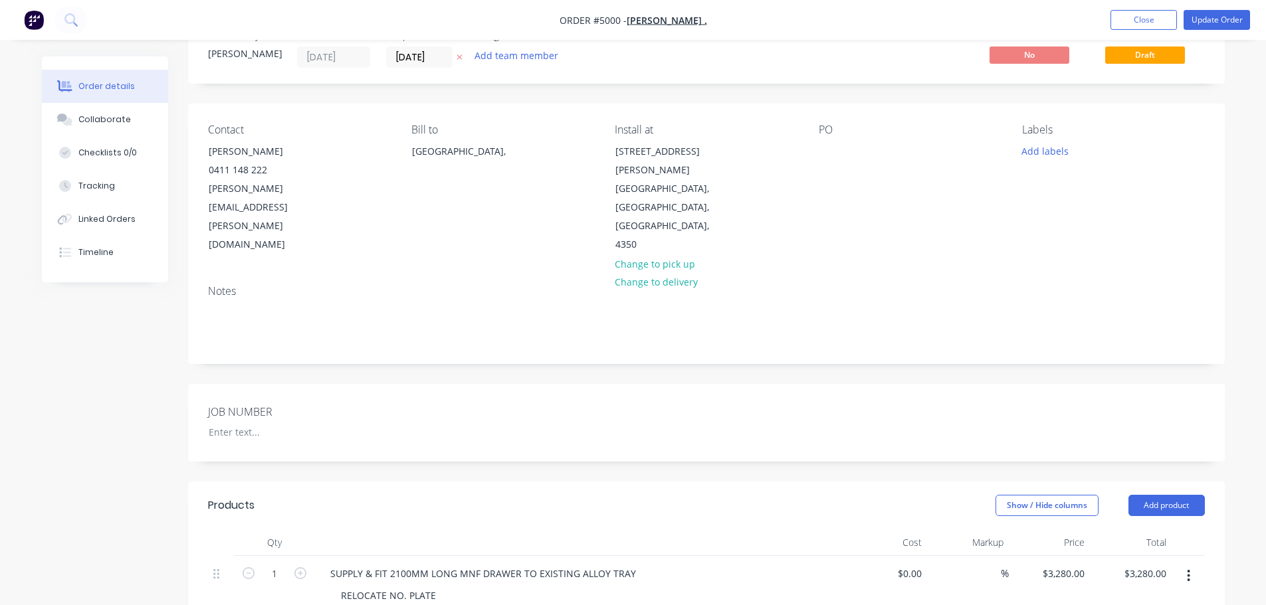
scroll to position [66, 0]
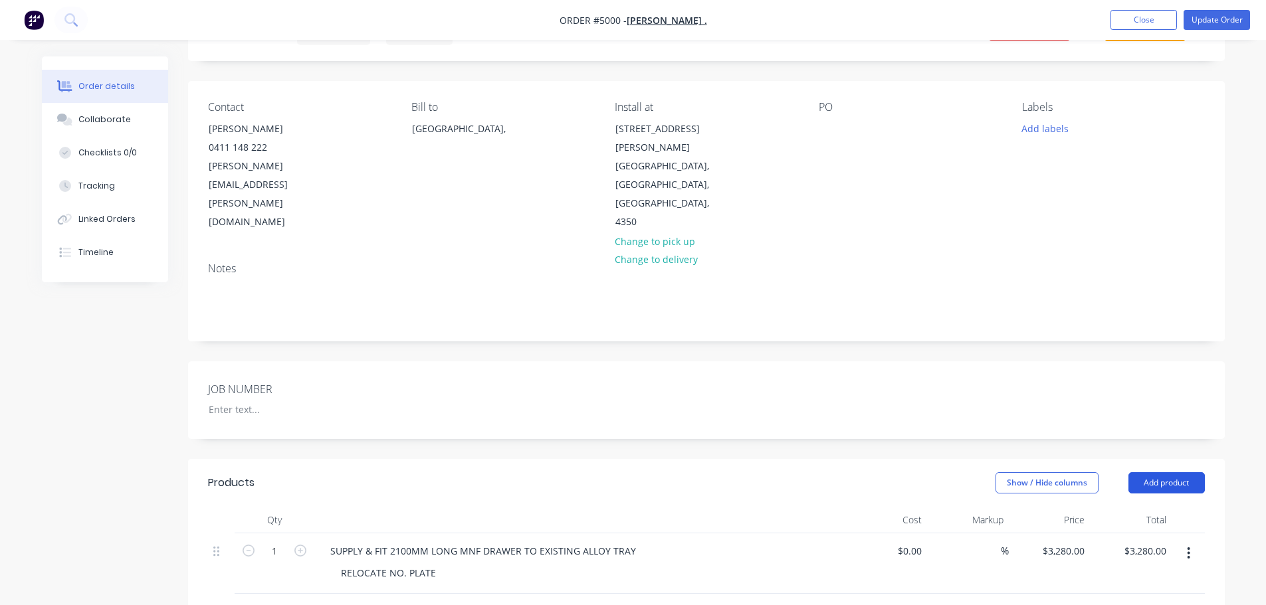
click at [1181, 472] on button "Add product" at bounding box center [1166, 482] width 76 height 21
click at [1160, 507] on div "Product catalogue" at bounding box center [1141, 516] width 102 height 19
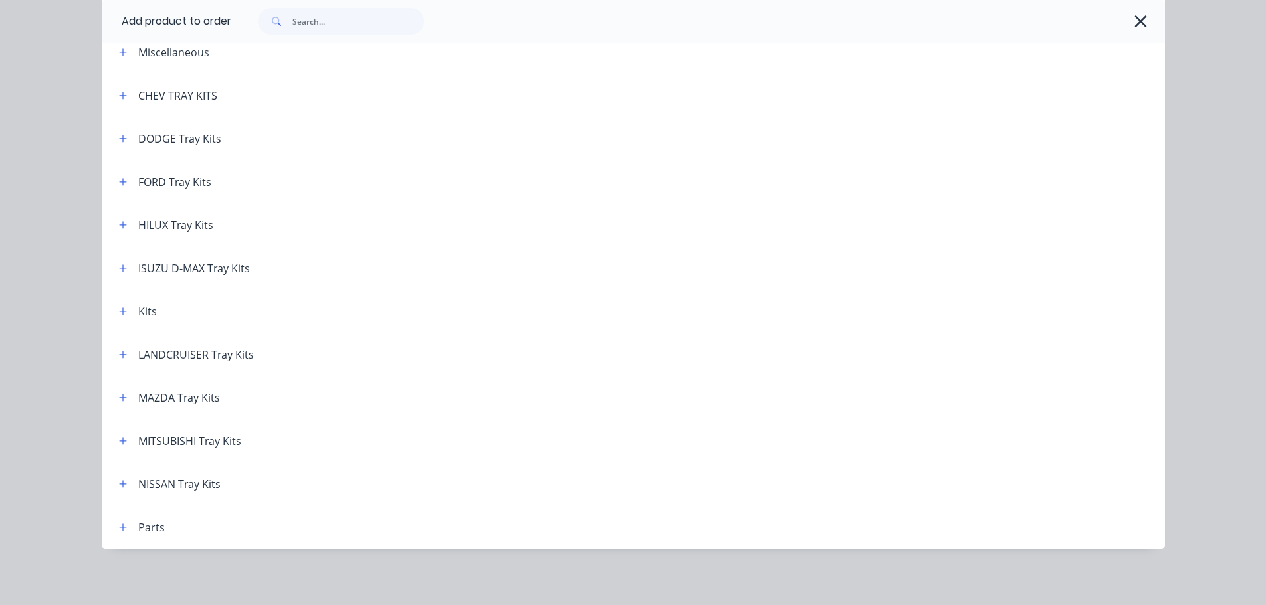
scroll to position [74, 0]
click at [162, 228] on div "HILUX Tray Kits" at bounding box center [175, 223] width 75 height 16
click at [115, 222] on button "button" at bounding box center [123, 223] width 17 height 17
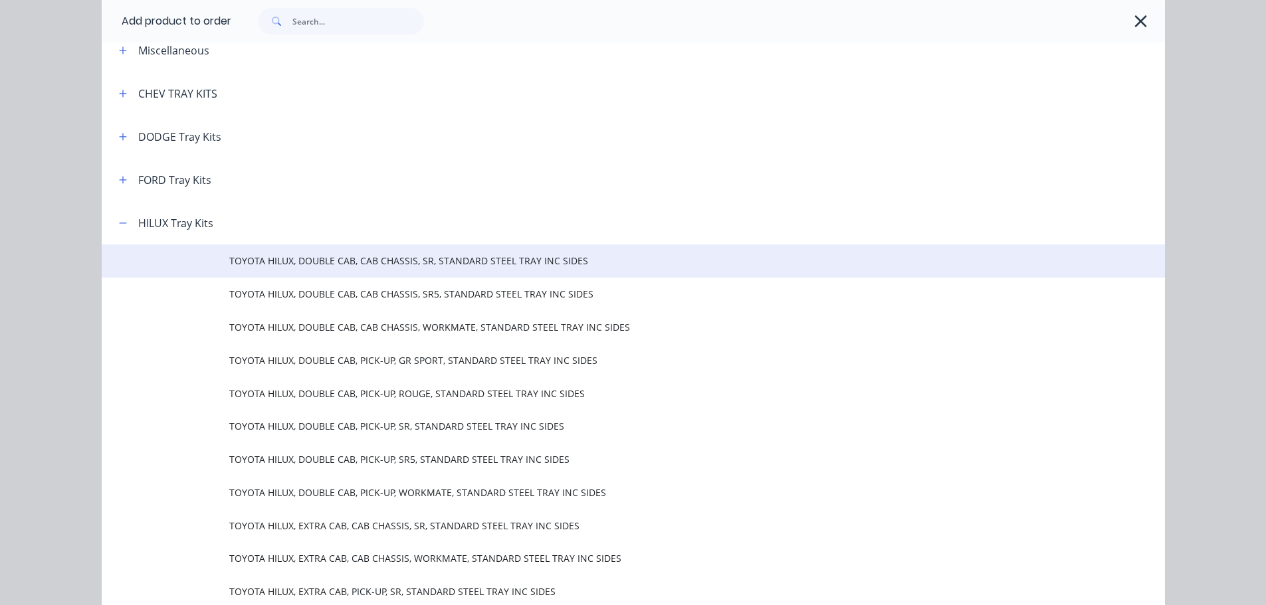
click at [334, 264] on span "TOYOTA HILUX, DOUBLE CAB, CAB CHASSIS, SR, STANDARD STEEL TRAY INC SIDES" at bounding box center [603, 261] width 748 height 14
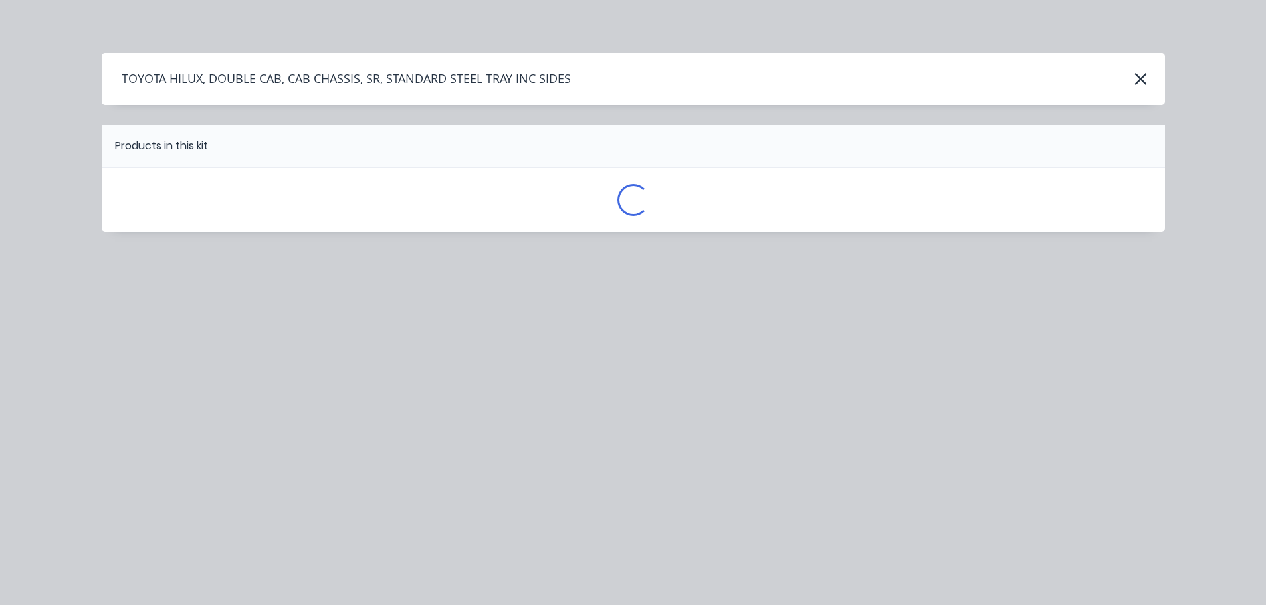
scroll to position [0, 0]
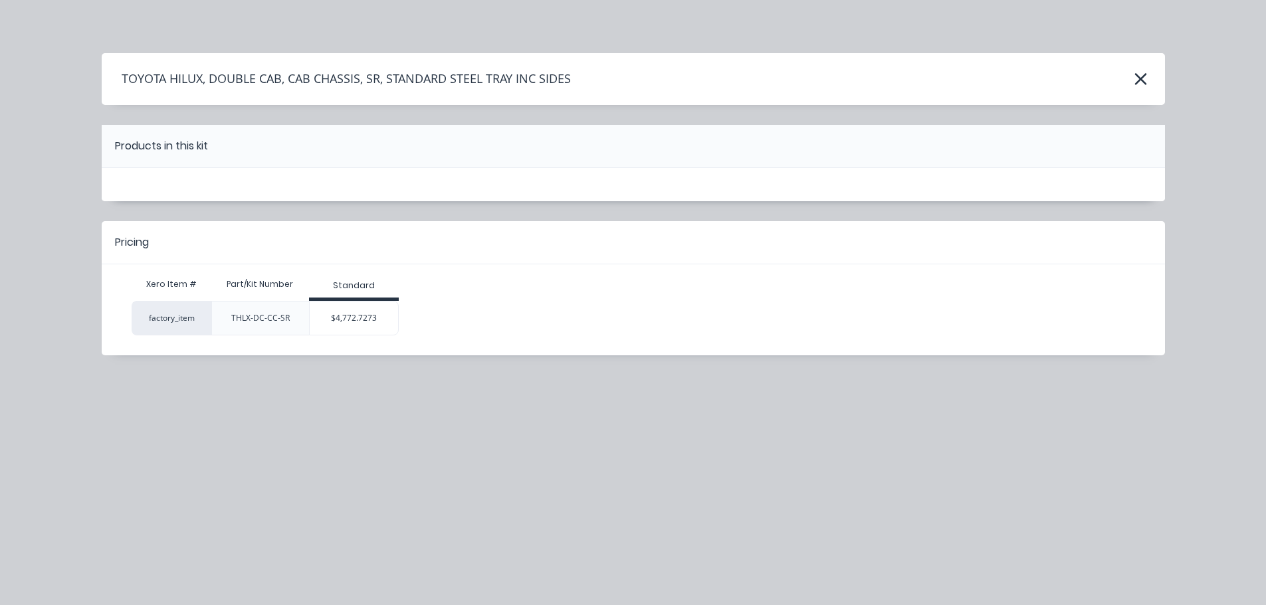
click at [391, 82] on h4 "TOYOTA HILUX, DOUBLE CAB, CAB CHASSIS, SR, STANDARD STEEL TRAY INC SIDES" at bounding box center [336, 78] width 469 height 25
click at [345, 322] on div "$4,772.7273" at bounding box center [354, 318] width 88 height 33
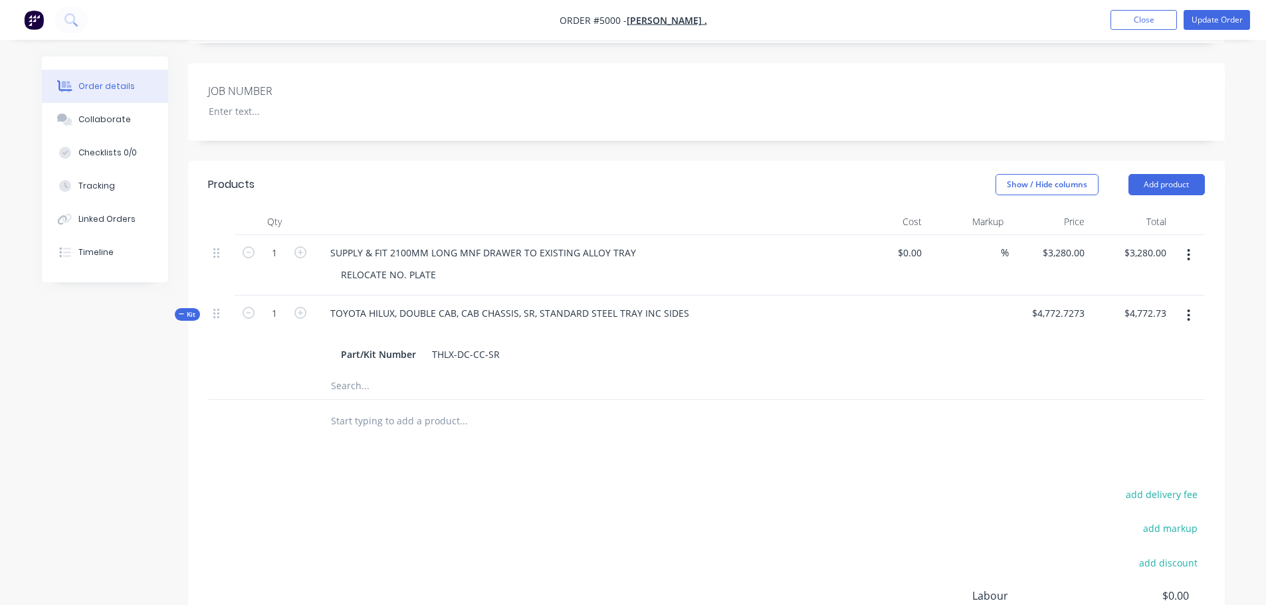
scroll to position [332, 0]
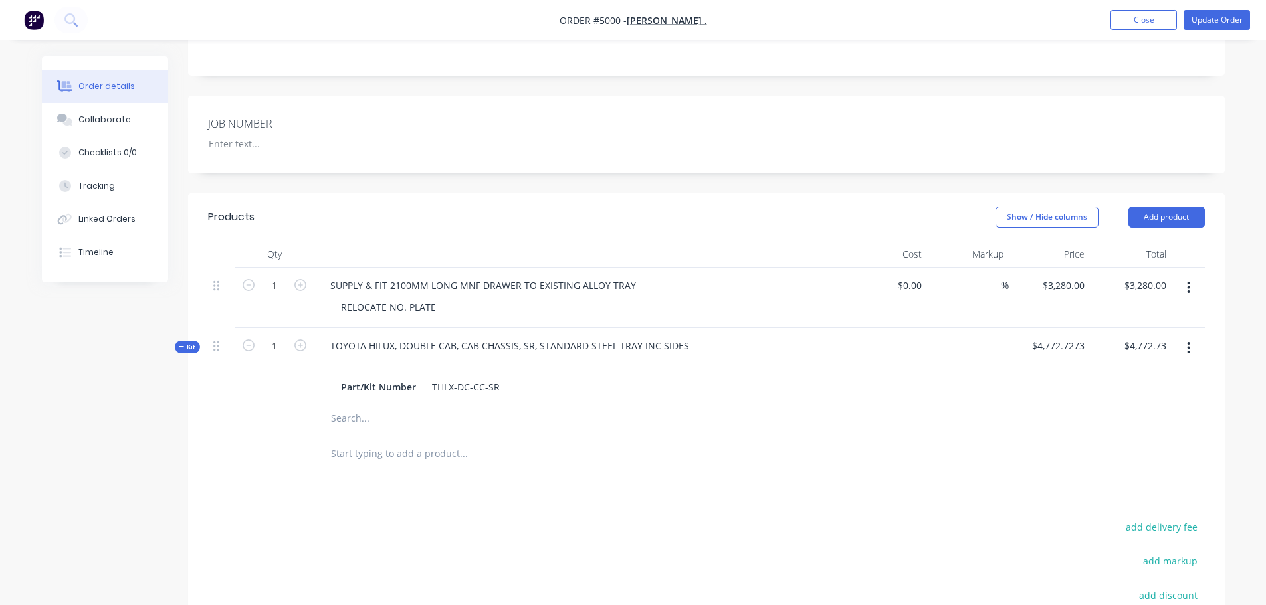
click at [1191, 336] on button "button" at bounding box center [1188, 348] width 31 height 24
click at [1094, 480] on div "Delete" at bounding box center [1141, 489] width 102 height 19
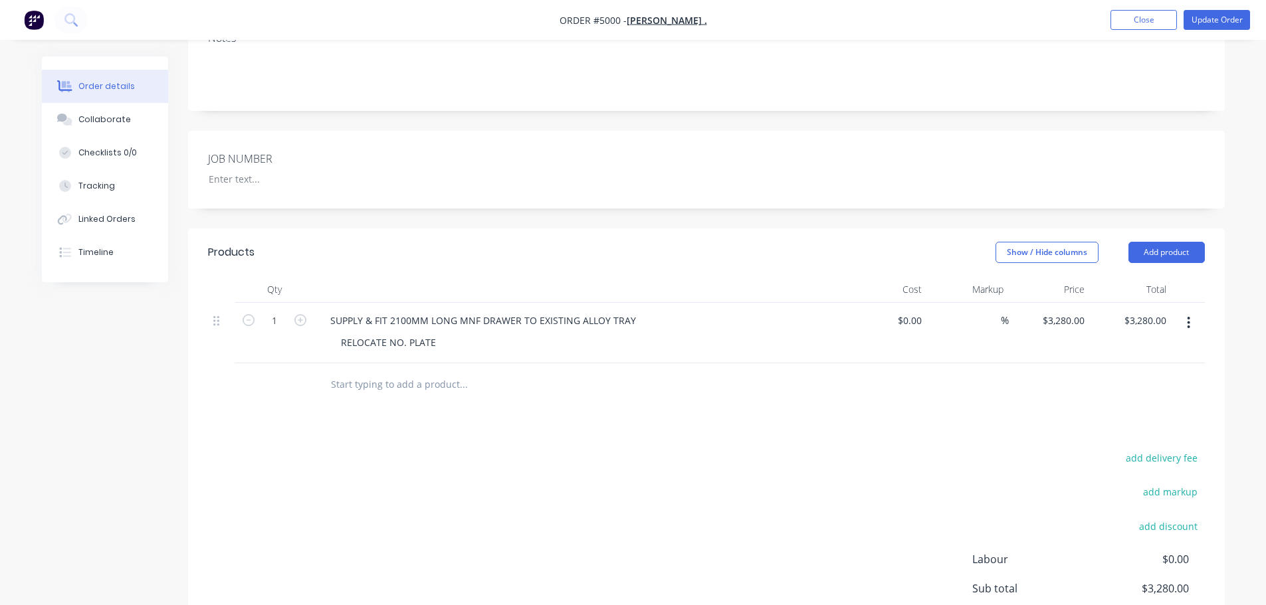
scroll to position [266, 0]
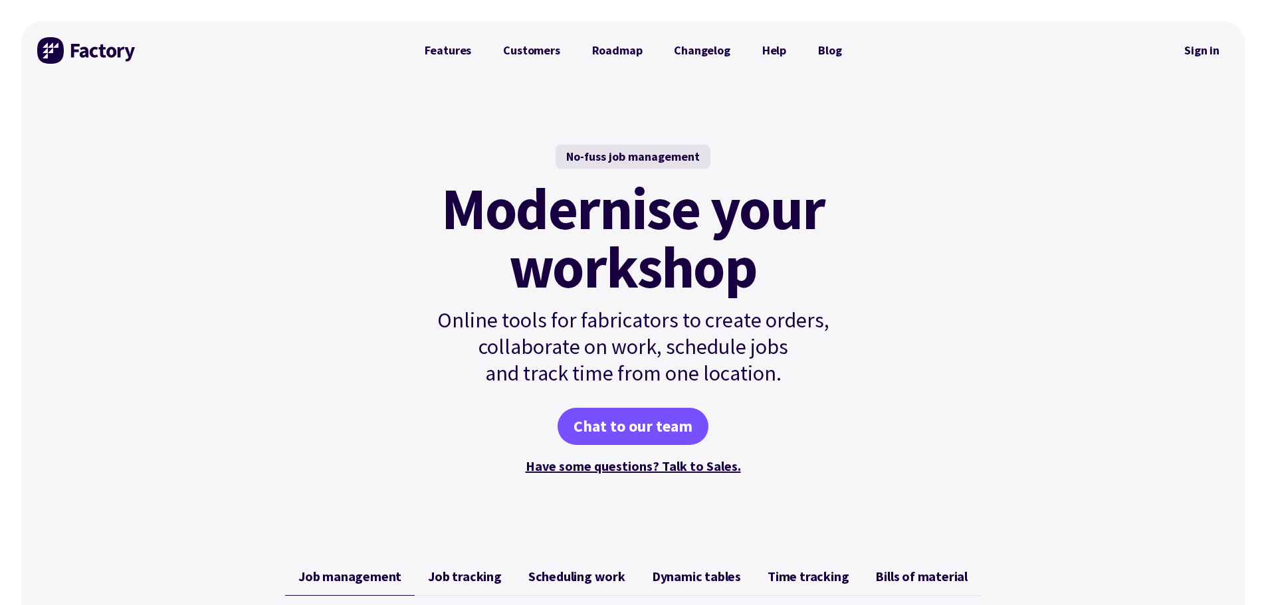
click at [1201, 52] on link "Sign in" at bounding box center [1202, 50] width 54 height 31
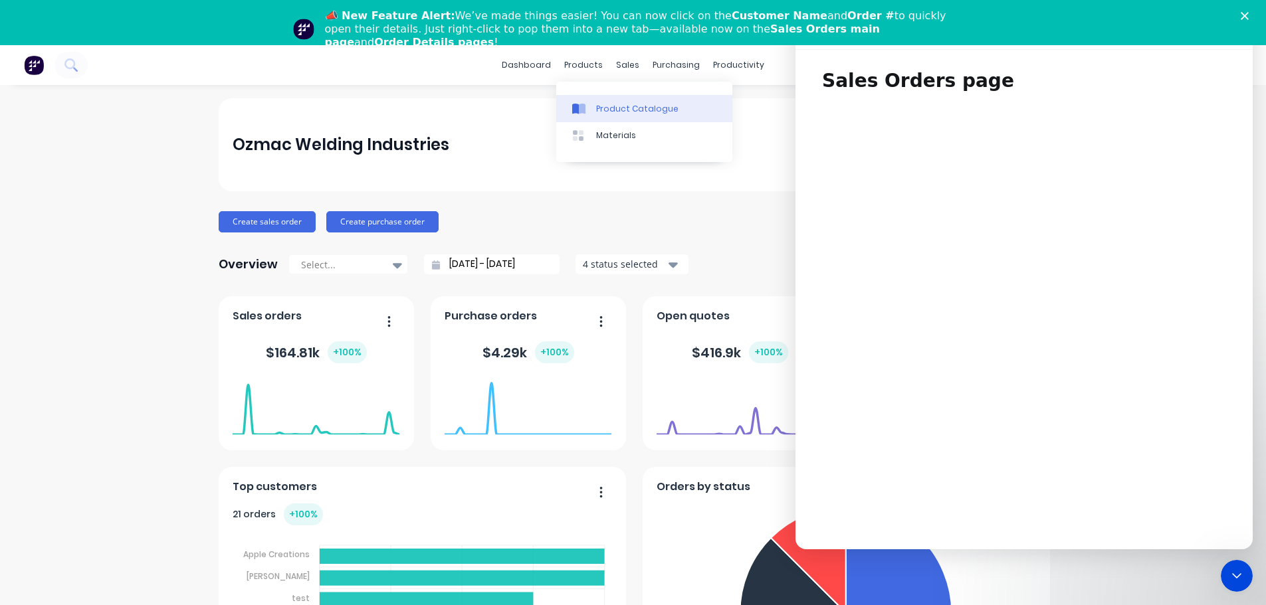
click at [605, 103] on div "Product Catalogue" at bounding box center [637, 109] width 82 height 12
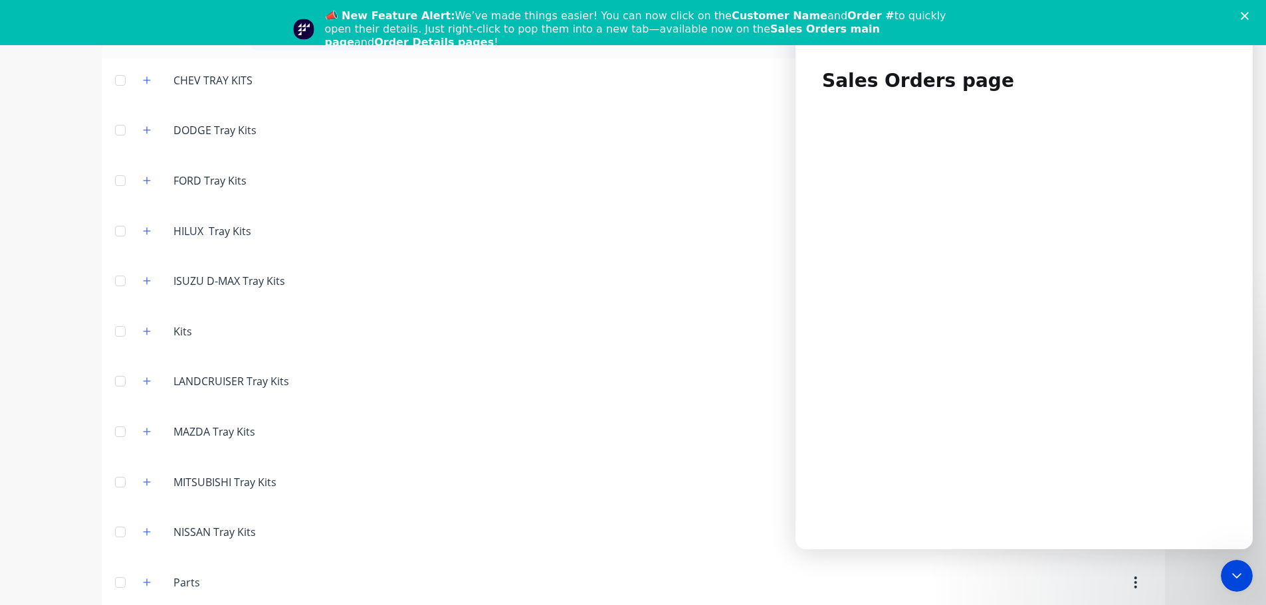
scroll to position [45, 0]
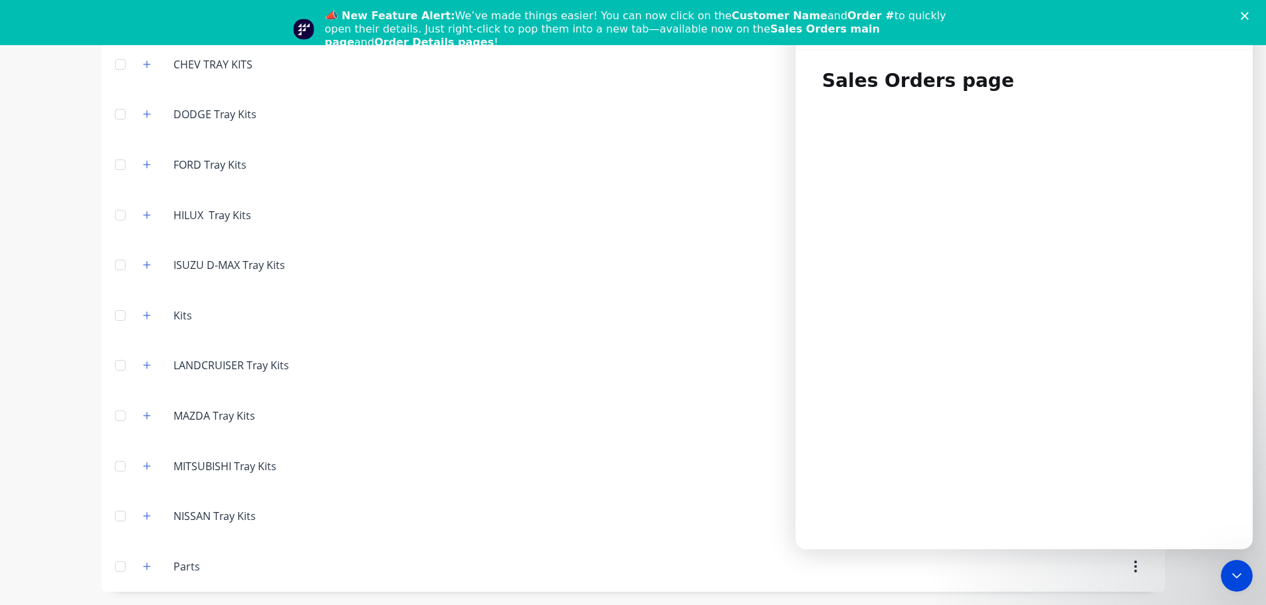
click at [678, 200] on header "HILUX..Tray.Kits HILUX Tray Kits" at bounding box center [633, 215] width 1063 height 50
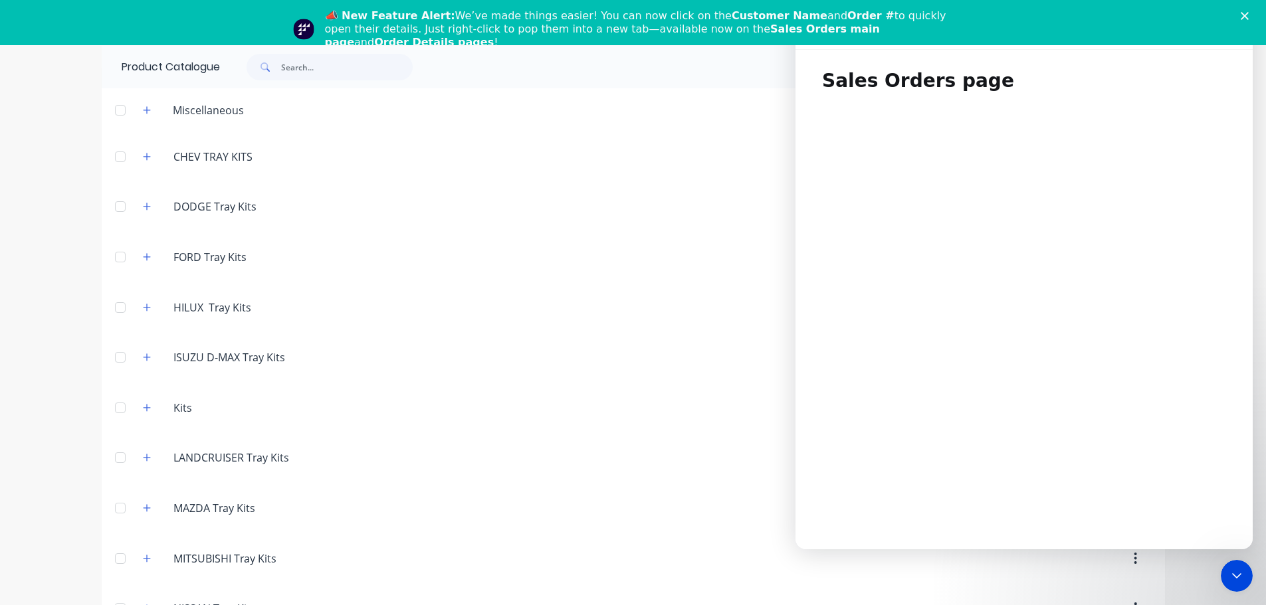
scroll to position [0, 0]
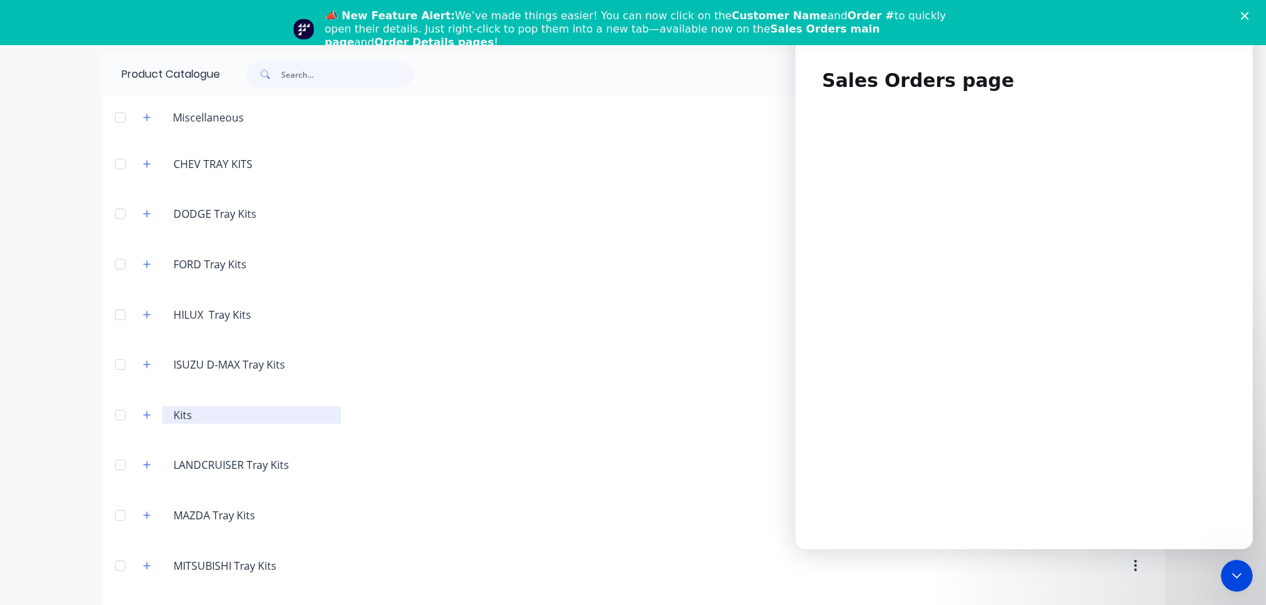
click at [185, 419] on input "Kits" at bounding box center [251, 415] width 157 height 16
click at [144, 419] on icon "button" at bounding box center [147, 415] width 8 height 9
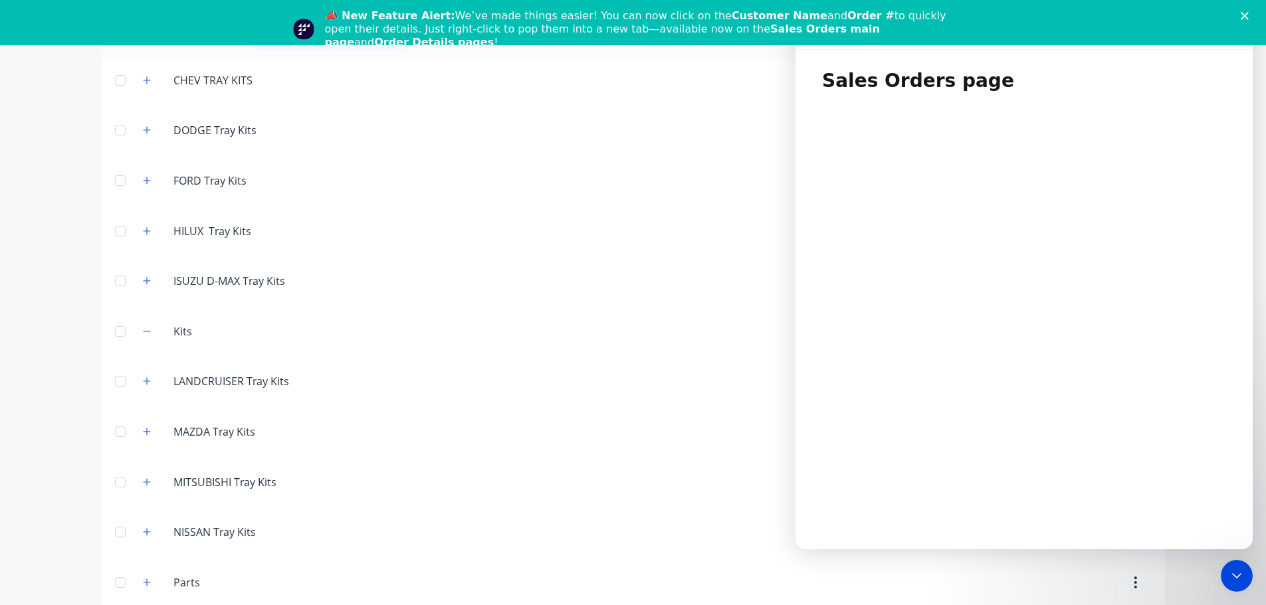
scroll to position [45, 0]
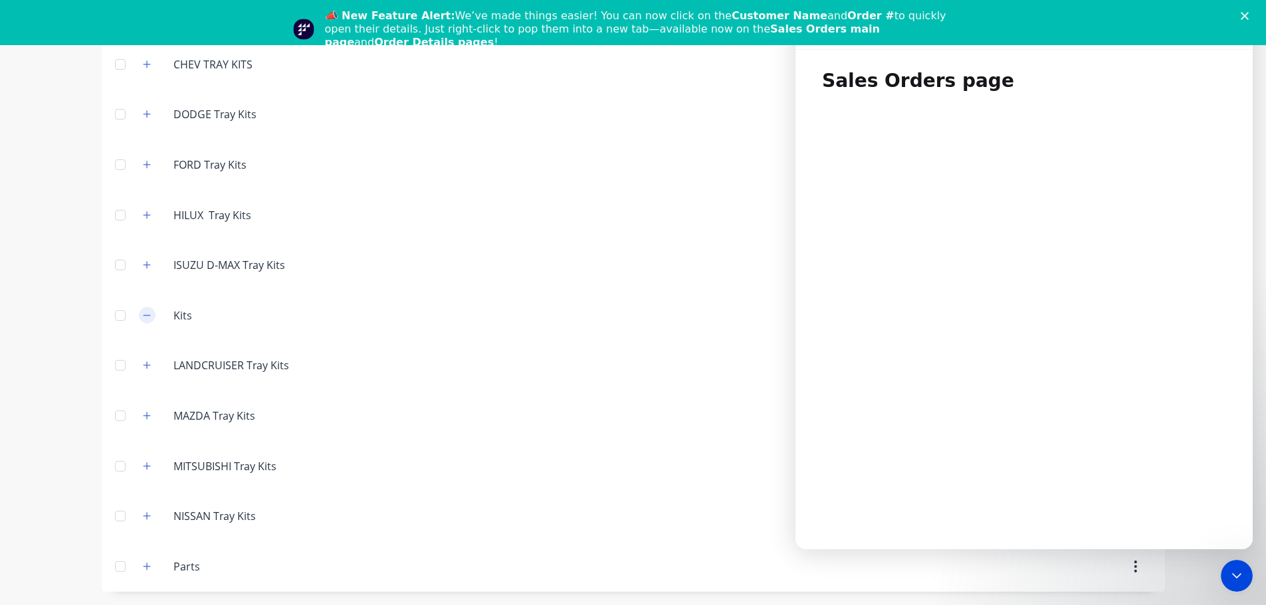
click at [145, 319] on icon "button" at bounding box center [147, 315] width 8 height 9
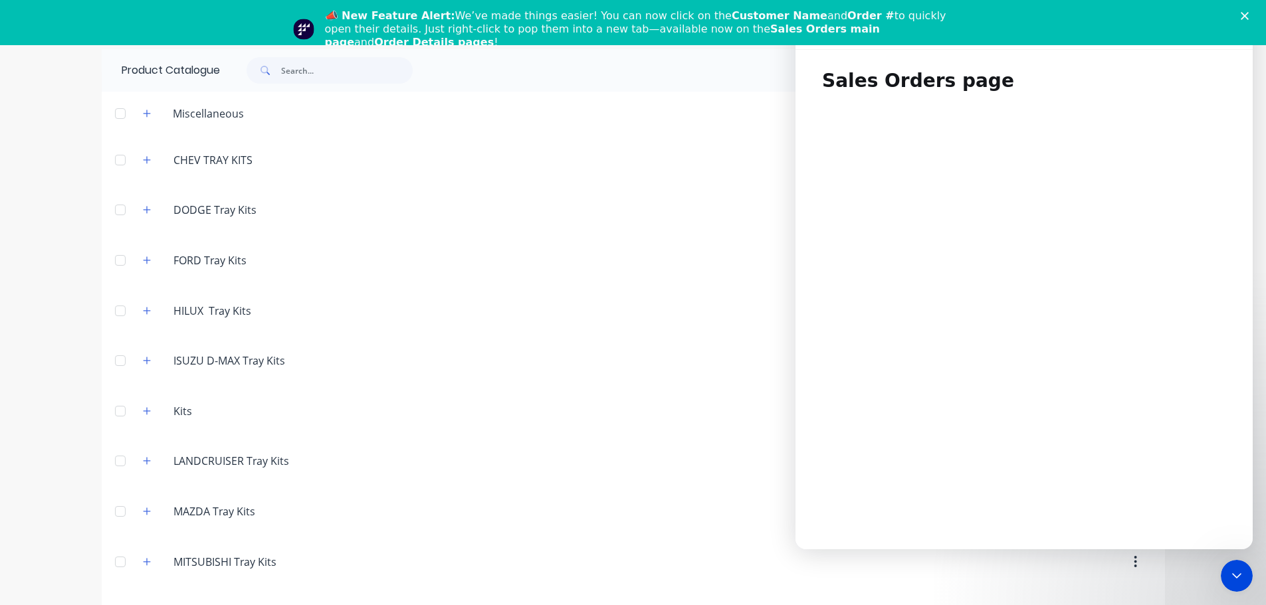
scroll to position [0, 0]
click at [1248, 15] on icon "Close" at bounding box center [1244, 16] width 8 height 8
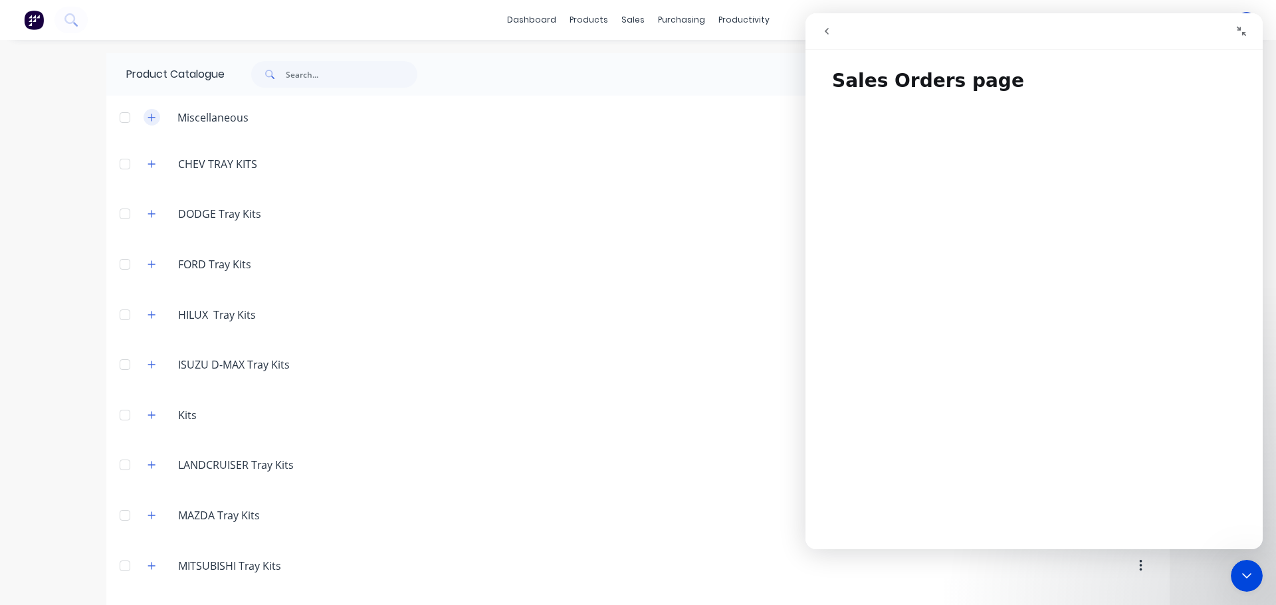
click at [148, 118] on icon "button" at bounding box center [151, 117] width 7 height 7
click at [148, 118] on icon "button" at bounding box center [151, 117] width 7 height 1
click at [821, 38] on button "go back" at bounding box center [826, 31] width 25 height 25
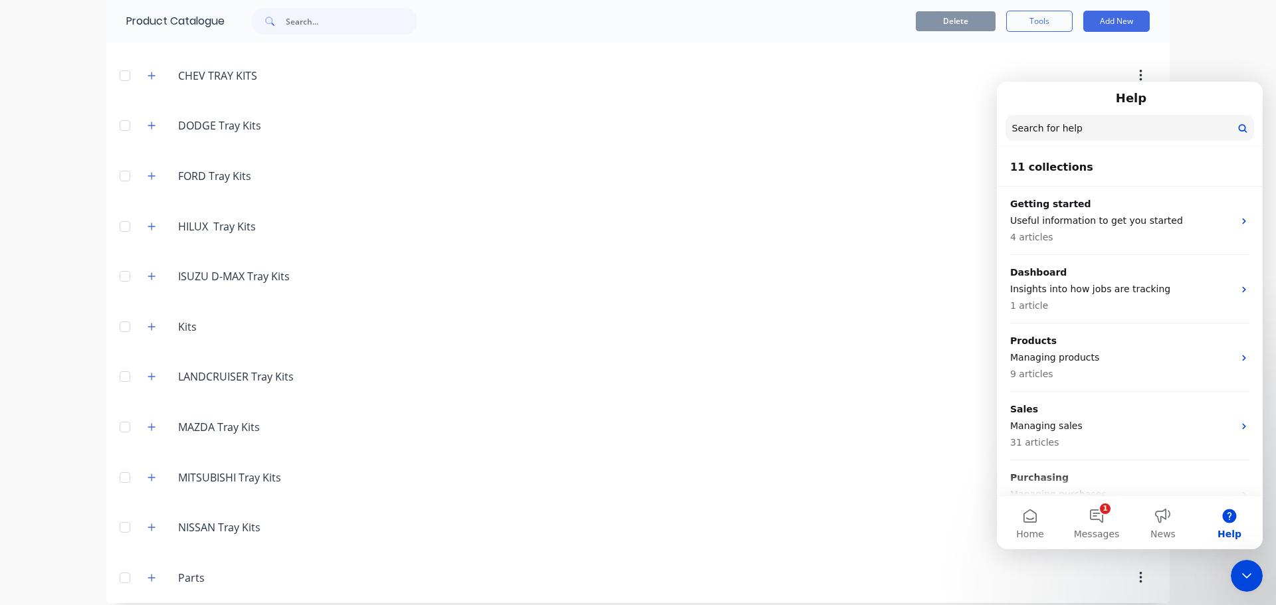
scroll to position [100, 0]
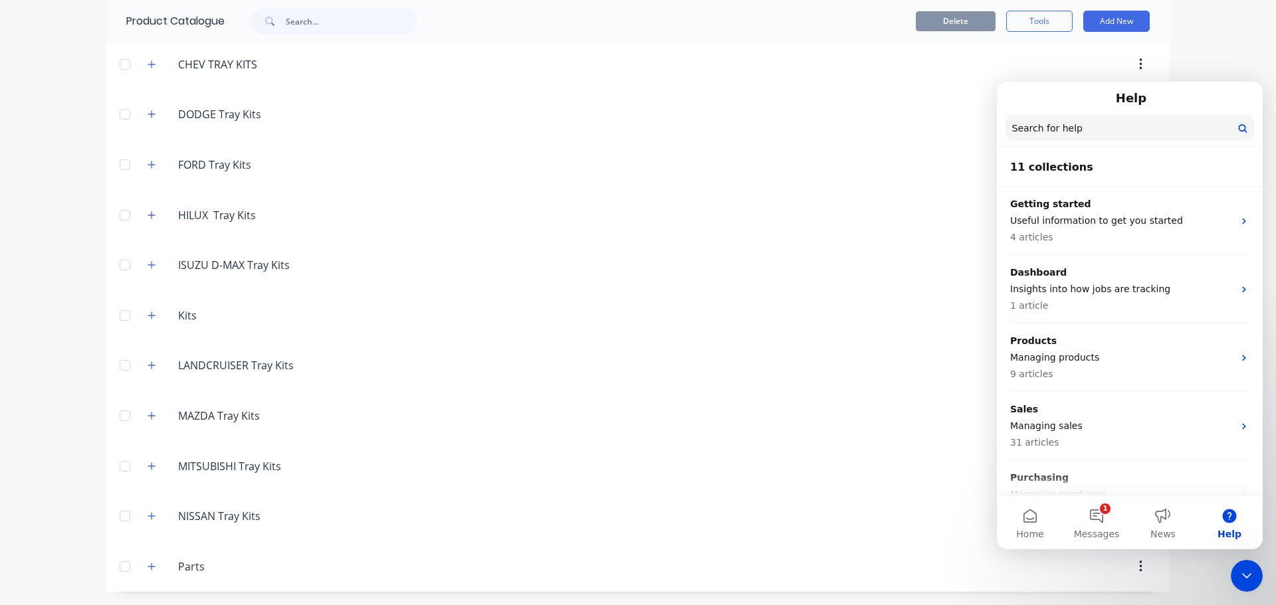
click at [678, 200] on header "HILUX..Tray.Kits HILUX Tray Kits" at bounding box center [637, 215] width 1063 height 50
click at [147, 217] on icon "button" at bounding box center [151, 215] width 8 height 9
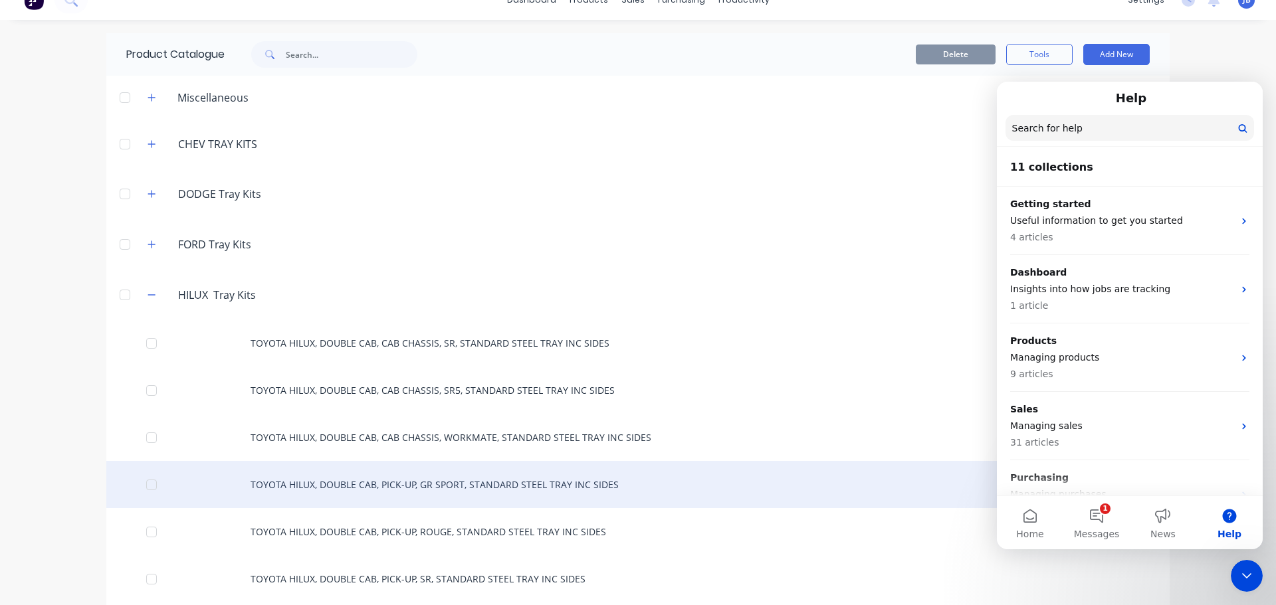
scroll to position [0, 0]
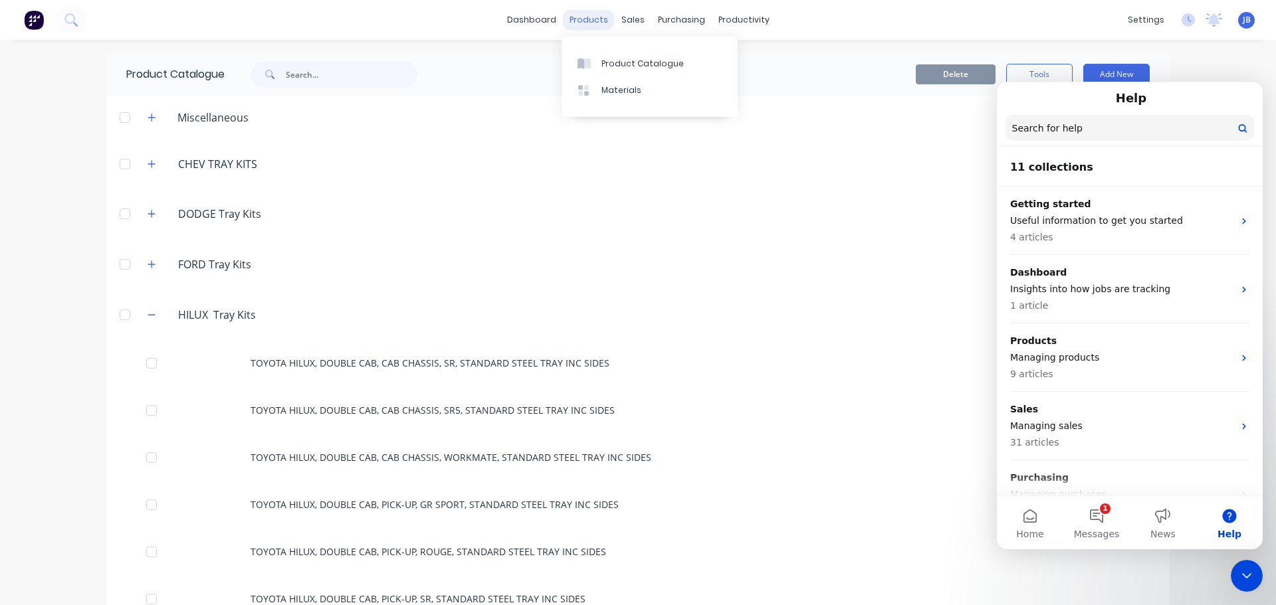
click at [590, 24] on div "products" at bounding box center [589, 20] width 52 height 20
click at [605, 63] on div "Product Catalogue" at bounding box center [642, 64] width 82 height 12
click at [629, 69] on div "Product Catalogue" at bounding box center [642, 64] width 82 height 12
click at [638, 15] on div "sales" at bounding box center [633, 20] width 37 height 20
click at [658, 65] on div "Sales Orders" at bounding box center [677, 64] width 54 height 12
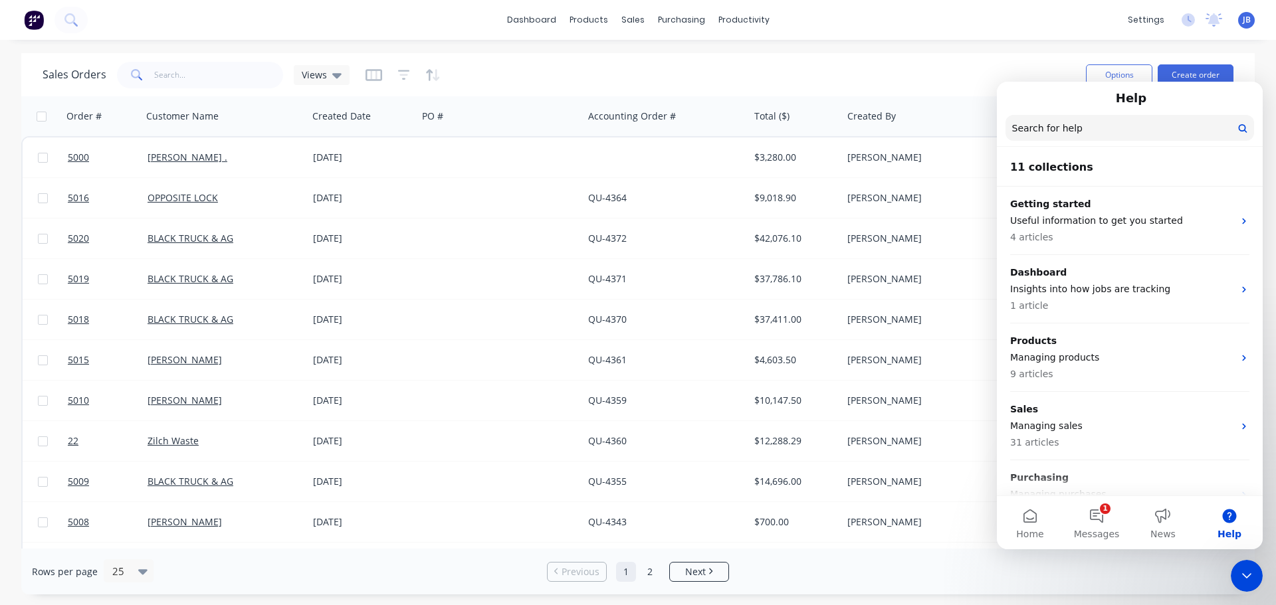
click at [1000, 65] on div "Sales Orders Views" at bounding box center [559, 74] width 1032 height 33
click at [1243, 94] on div "Help" at bounding box center [1129, 98] width 248 height 23
click at [1243, 90] on div "Help" at bounding box center [1129, 98] width 248 height 23
drag, startPoint x: 1011, startPoint y: 104, endPoint x: 1125, endPoint y: 87, distance: 115.5
click at [1125, 87] on div "Help" at bounding box center [1129, 98] width 248 height 23
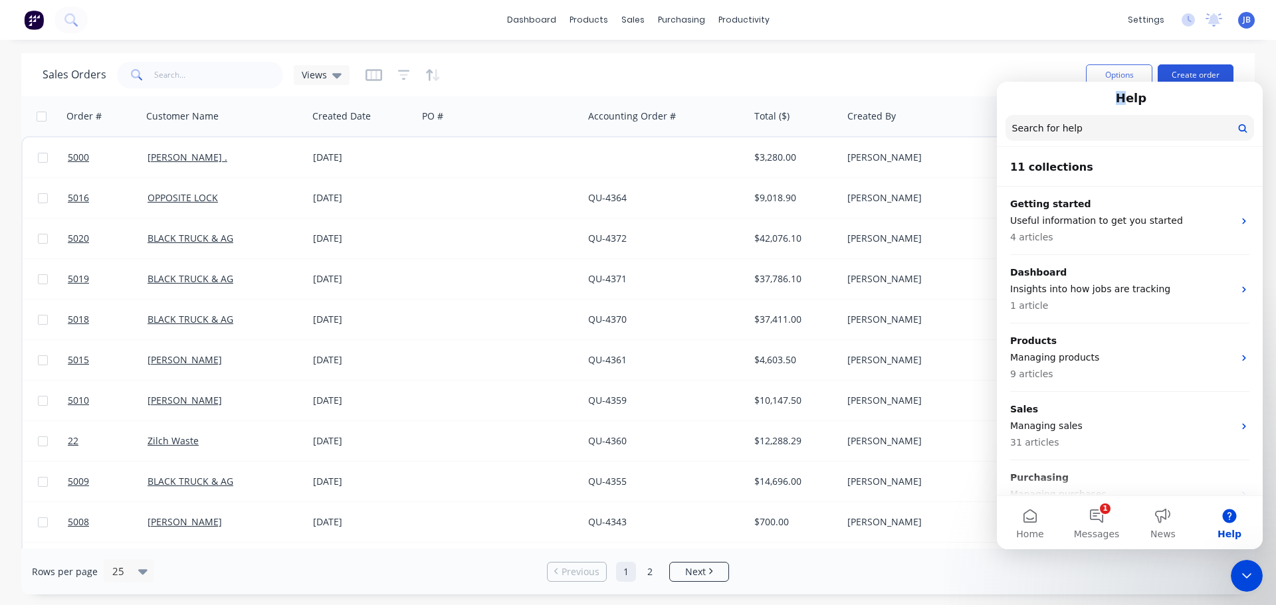
click at [1197, 71] on button "Create order" at bounding box center [1195, 74] width 76 height 21
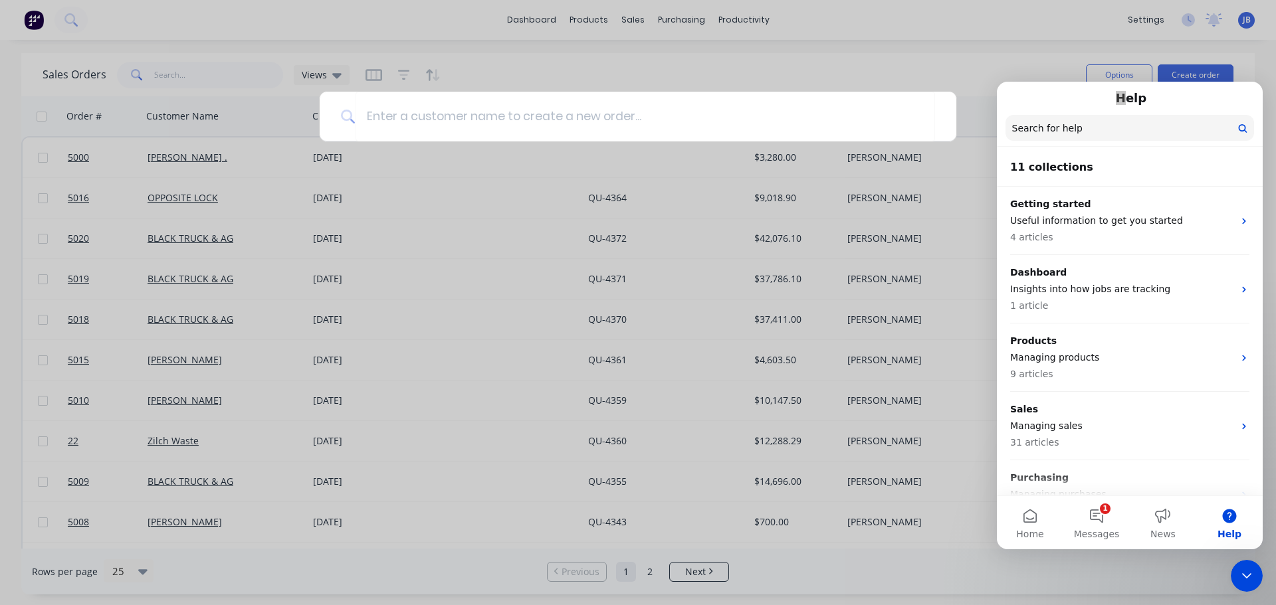
click at [1250, 567] on div "Close Intercom Messenger" at bounding box center [1246, 576] width 32 height 32
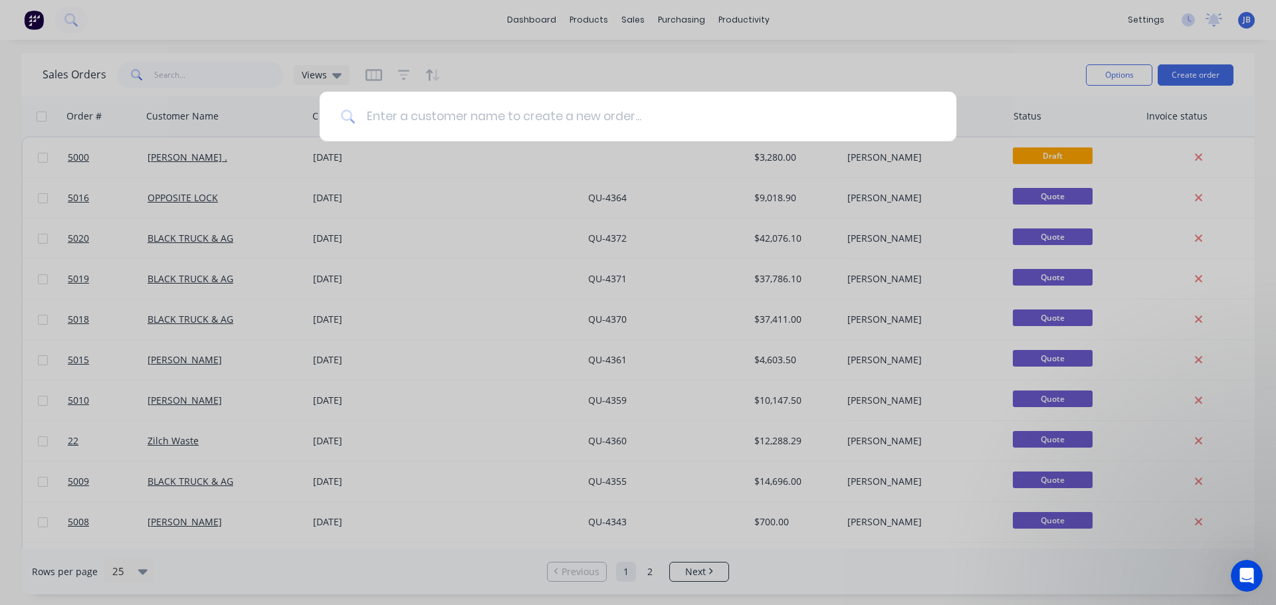
click at [416, 116] on input at bounding box center [644, 117] width 579 height 50
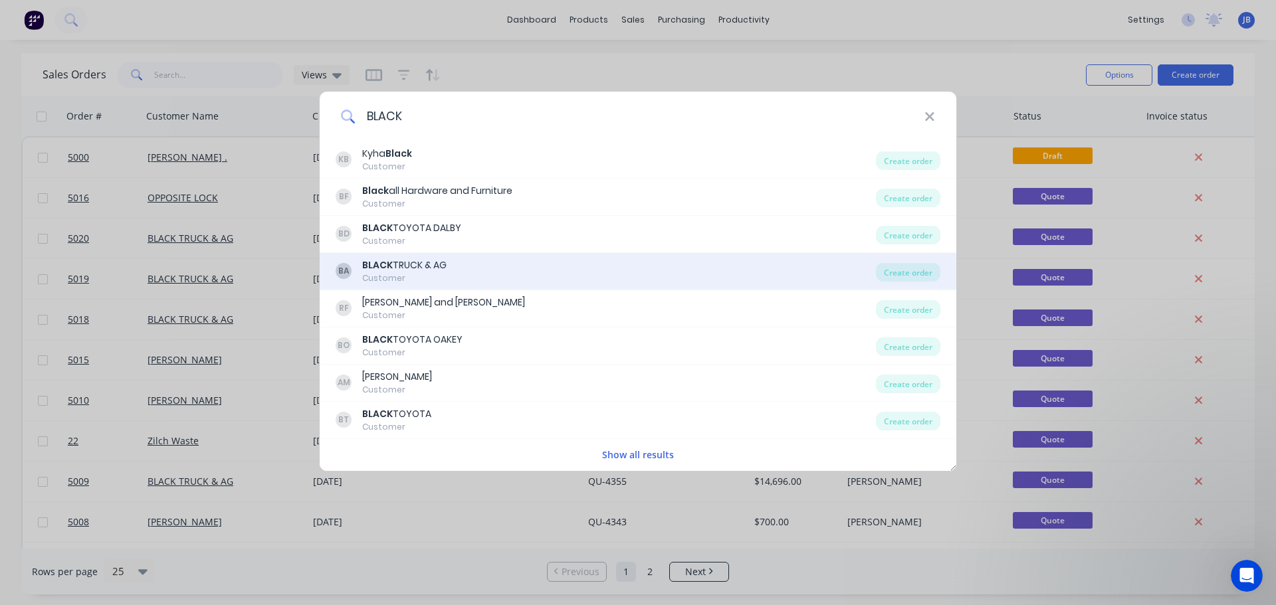
type input "BLACK"
click at [428, 273] on div "Customer" at bounding box center [404, 278] width 84 height 12
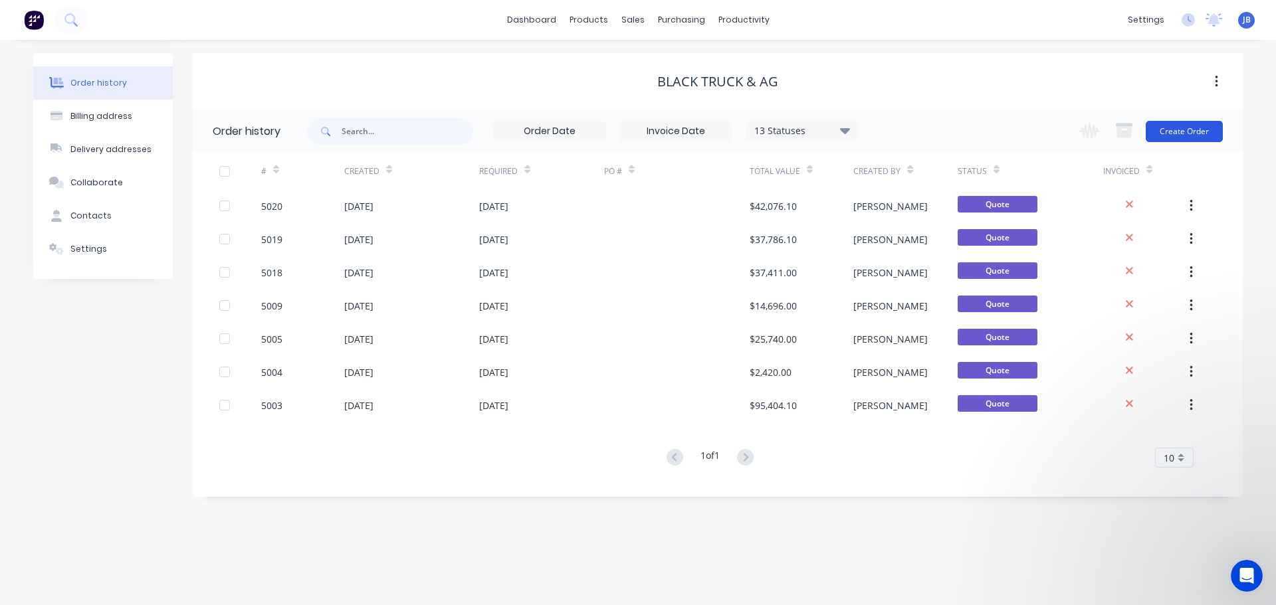
click at [1203, 133] on button "Create Order" at bounding box center [1183, 131] width 77 height 21
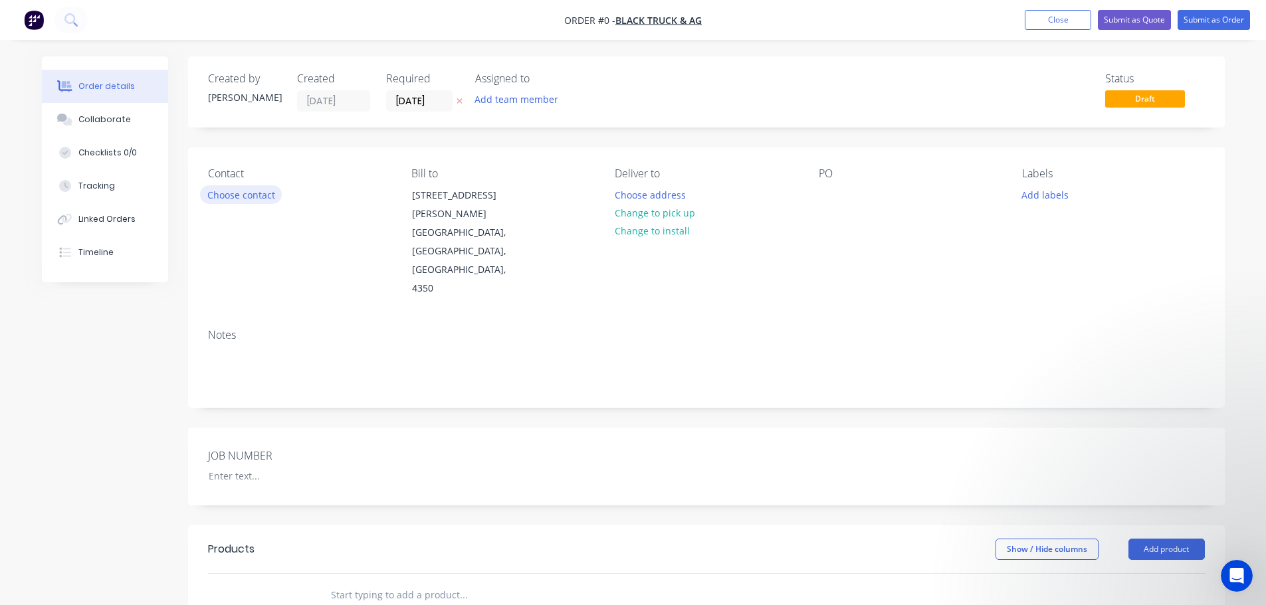
click at [247, 198] on button "Choose contact" at bounding box center [241, 194] width 82 height 18
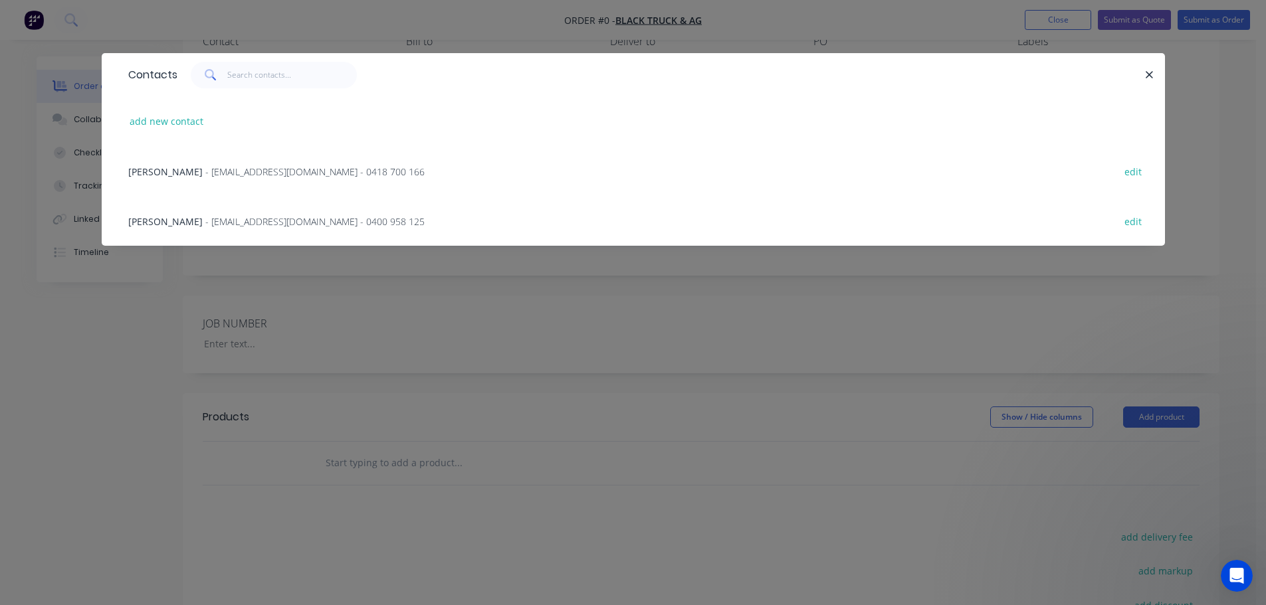
scroll to position [133, 0]
click at [195, 120] on button "add new contact" at bounding box center [167, 121] width 88 height 18
select select "AU"
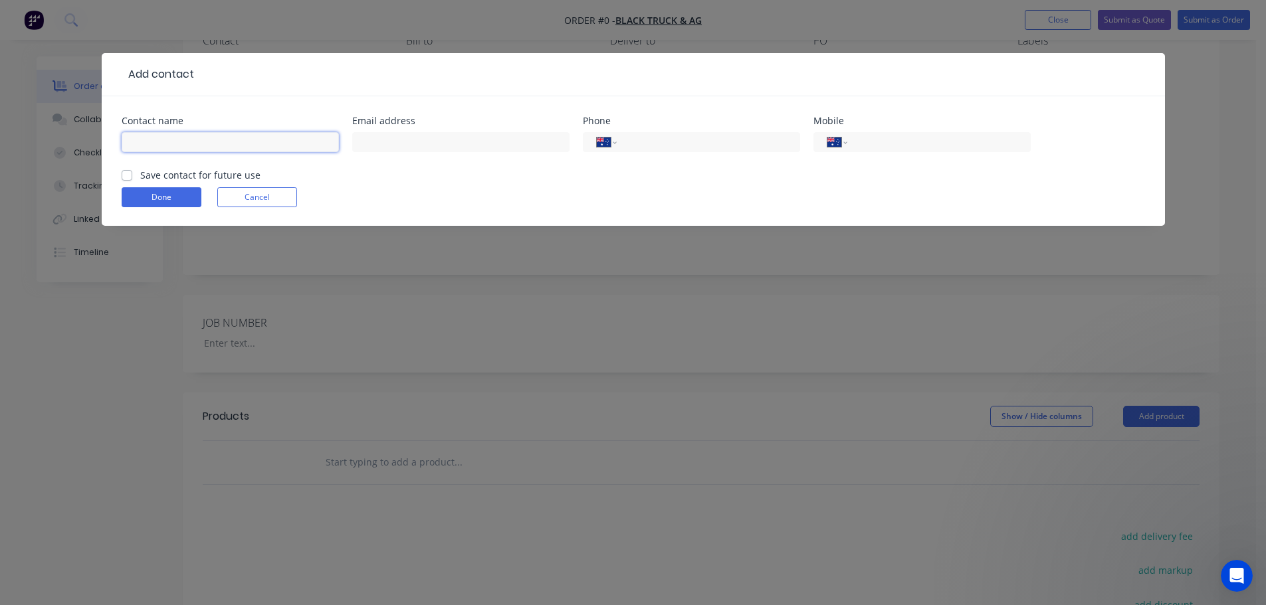
click at [240, 144] on input "text" at bounding box center [230, 142] width 217 height 20
type input "l"
type input "Lee Ann Clarke"
type input "lclarke@blacktruckandag.com.au"
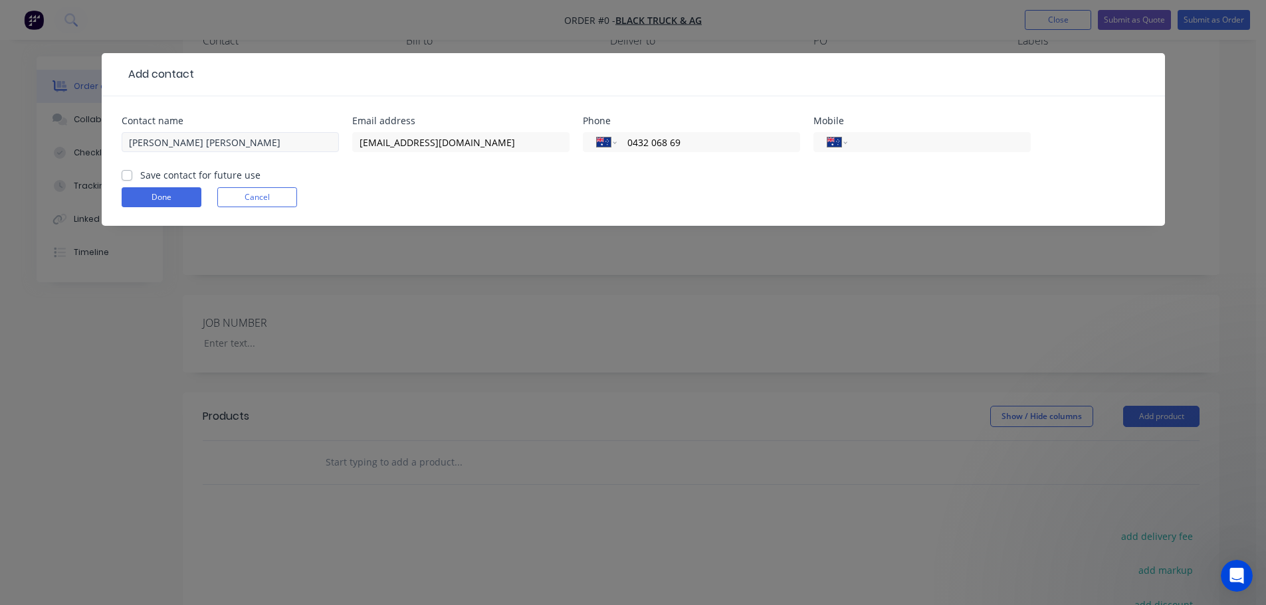
type input "0432 068 694"
drag, startPoint x: 671, startPoint y: 144, endPoint x: 621, endPoint y: 147, distance: 49.9
click at [621, 147] on div "International Afghanistan Åland Islands Albania Algeria American Samoa Andorra …" at bounding box center [691, 142] width 217 height 20
click at [858, 145] on input "tel" at bounding box center [935, 142] width 159 height 15
paste input "0432 068 694"
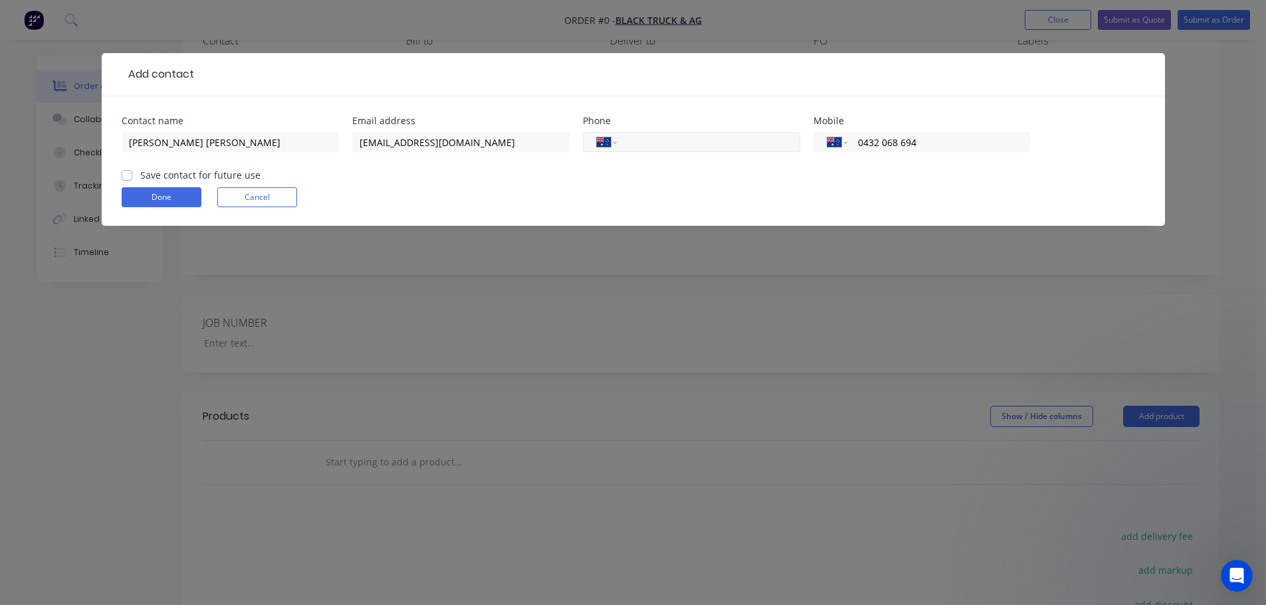
type input "0432 068 694"
click at [662, 142] on input "tel" at bounding box center [705, 142] width 159 height 15
type input "(07) 4677 8117"
click at [140, 177] on label "Save contact for future use" at bounding box center [200, 175] width 120 height 14
click at [125, 177] on input "Save contact for future use" at bounding box center [127, 174] width 11 height 13
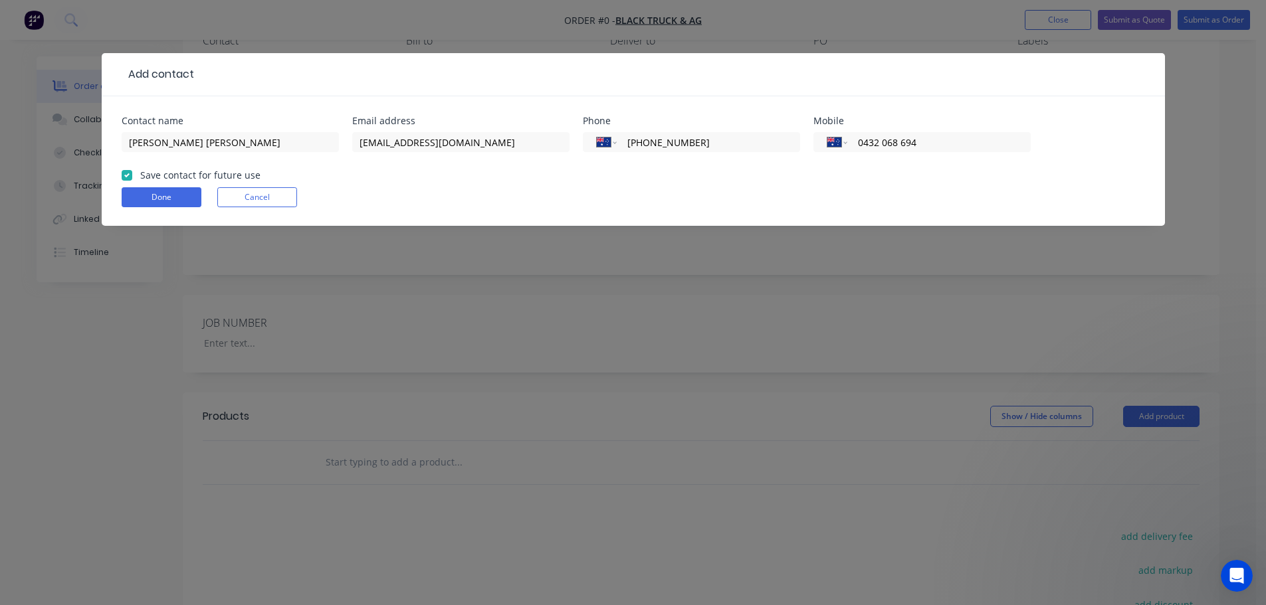
checkbox input "true"
click at [153, 198] on button "Done" at bounding box center [162, 197] width 80 height 20
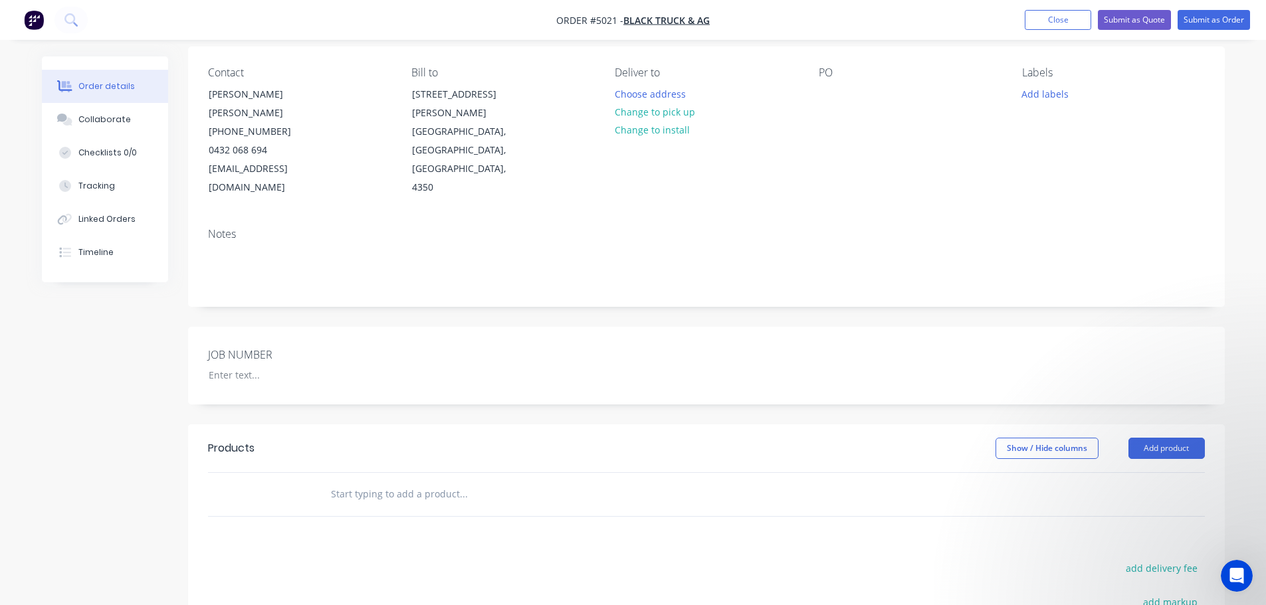
scroll to position [133, 0]
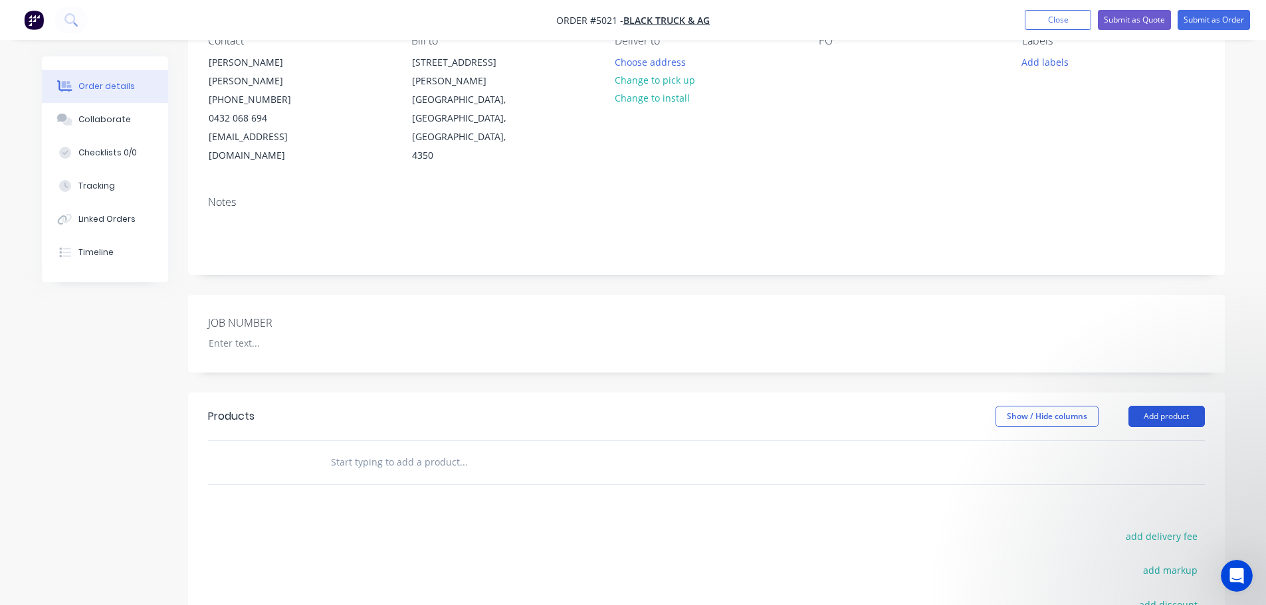
click at [1186, 406] on button "Add product" at bounding box center [1166, 416] width 76 height 21
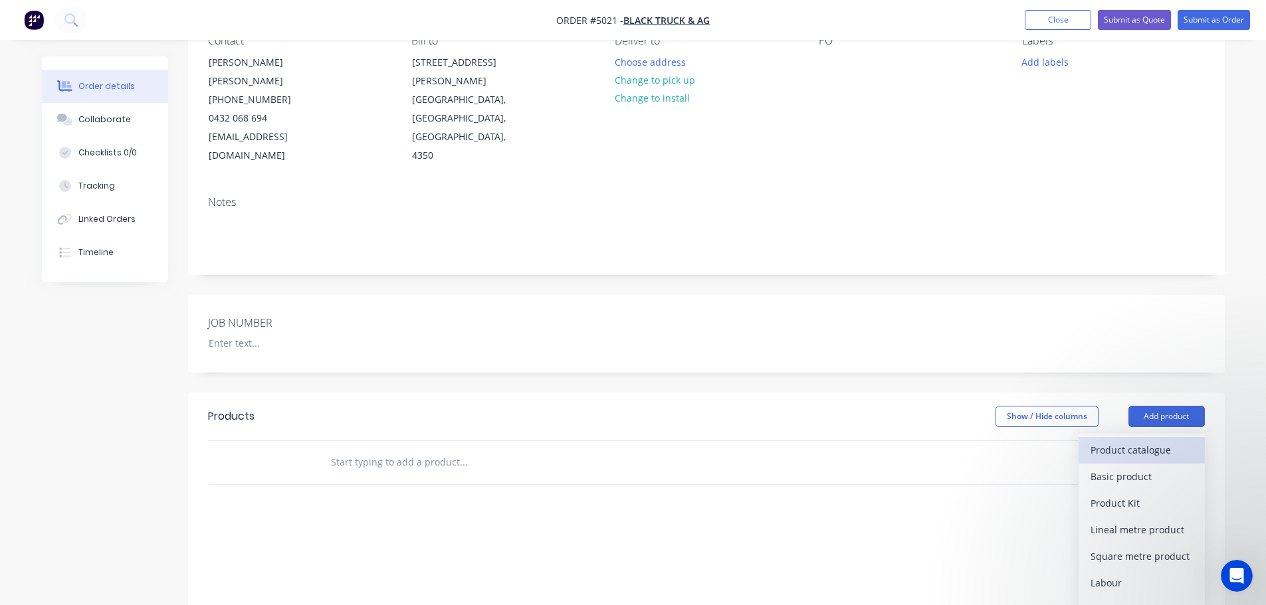
click at [1128, 440] on div "Product catalogue" at bounding box center [1141, 449] width 102 height 19
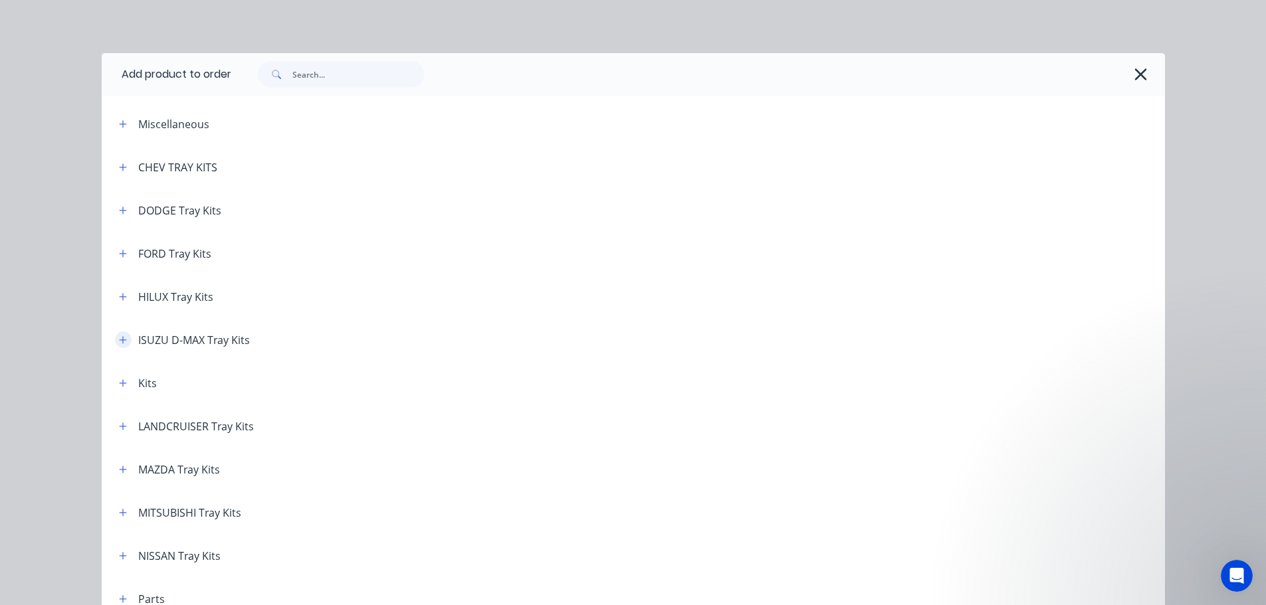
click at [122, 340] on button "button" at bounding box center [123, 340] width 17 height 17
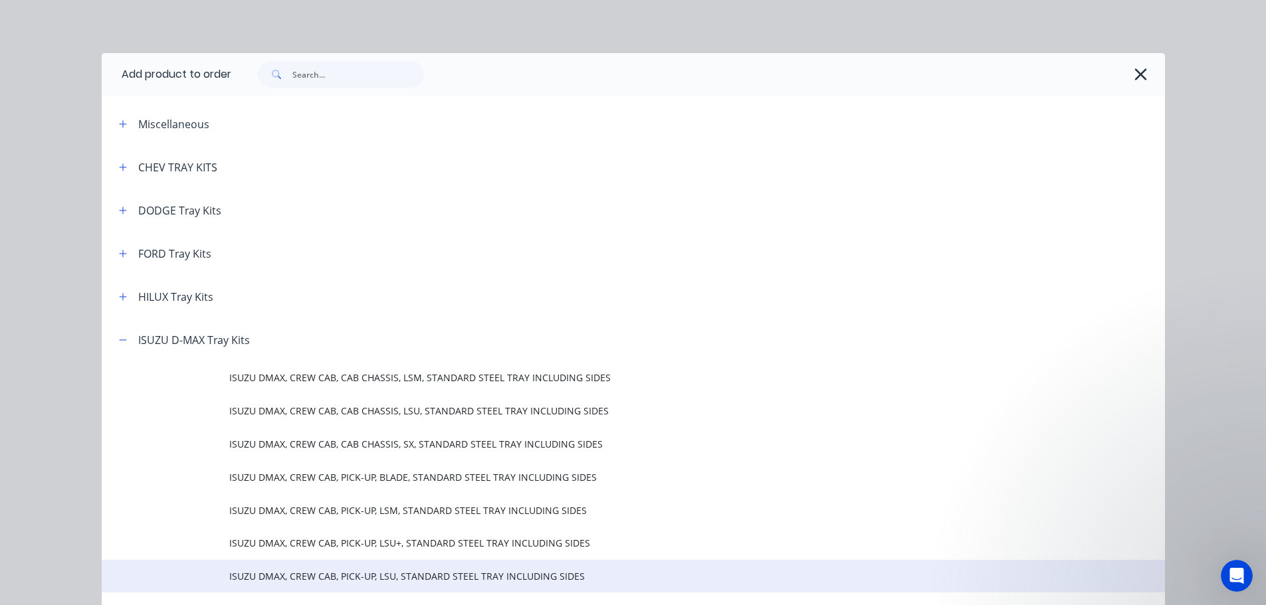
click at [553, 579] on span "ISUZU DMAX, CREW CAB, PICK-UP, LSU, STANDARD STEEL TRAY INCLUDING SIDES" at bounding box center [603, 576] width 748 height 14
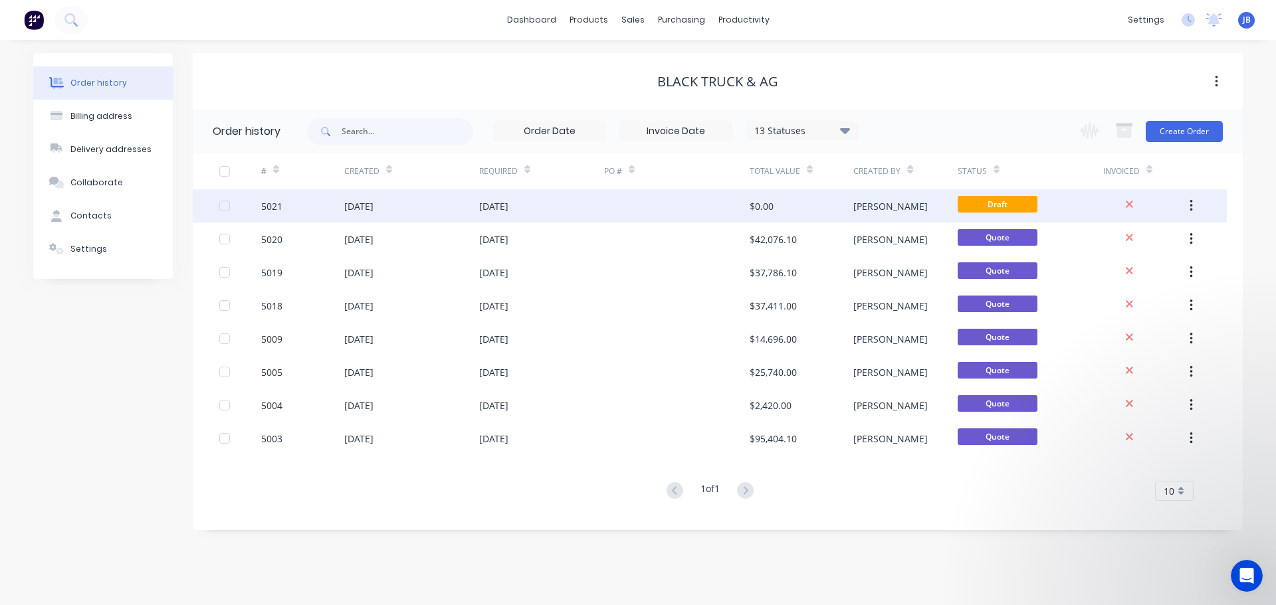
click at [779, 207] on div "$0.00" at bounding box center [801, 205] width 104 height 33
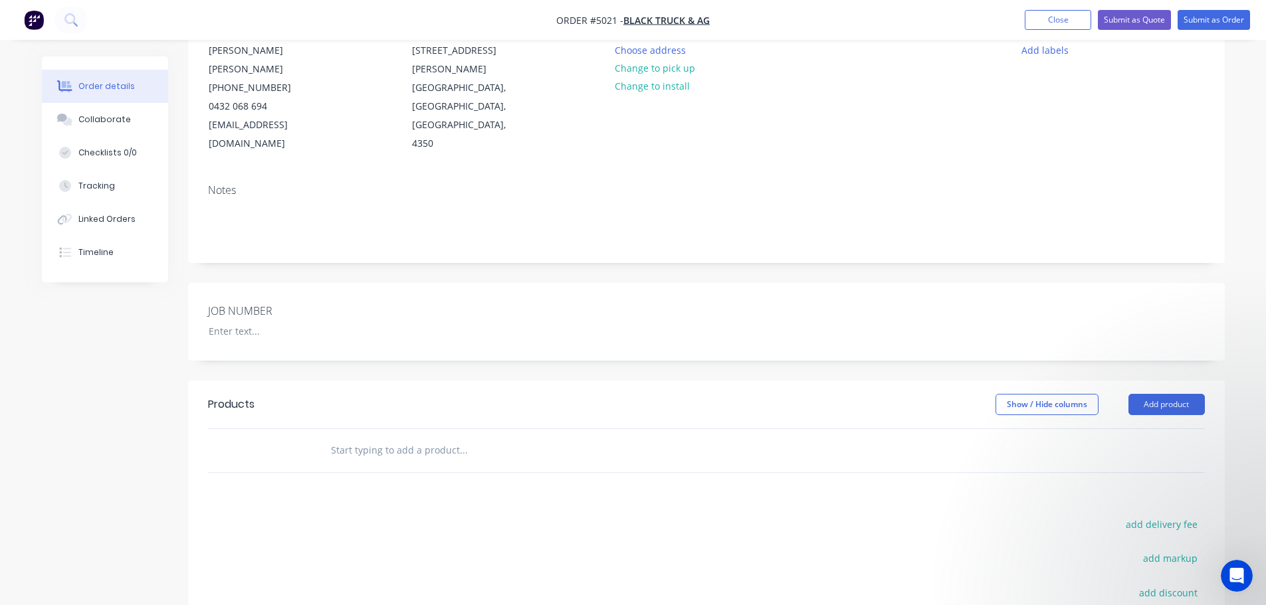
scroll to position [199, 0]
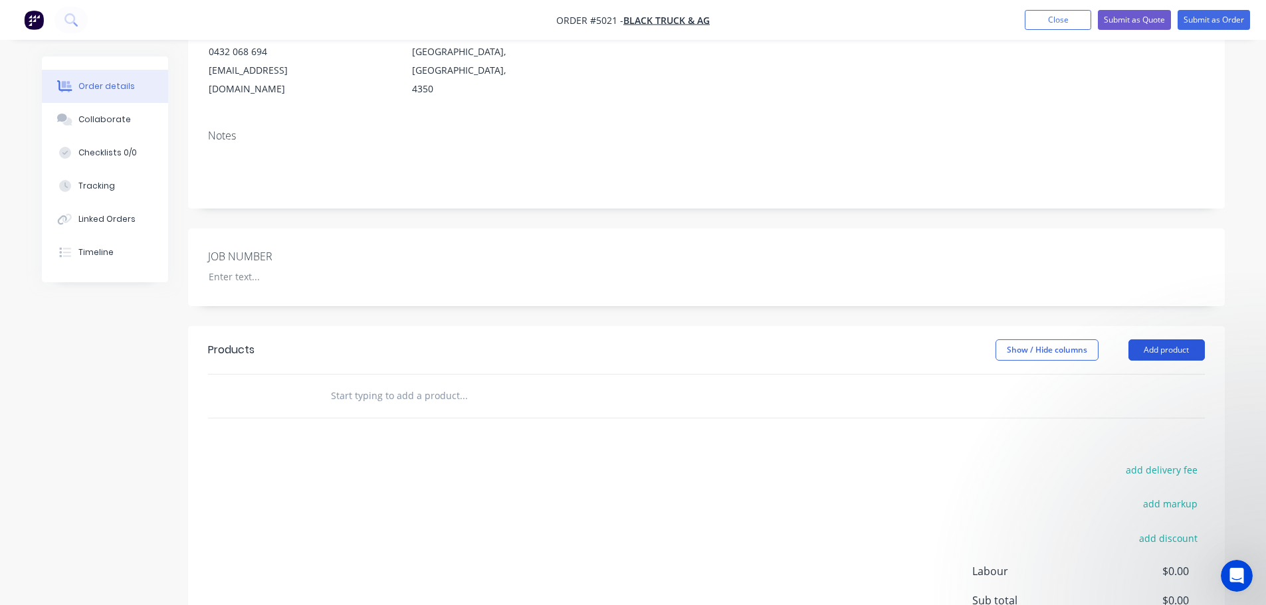
click at [1183, 339] on button "Add product" at bounding box center [1166, 349] width 76 height 21
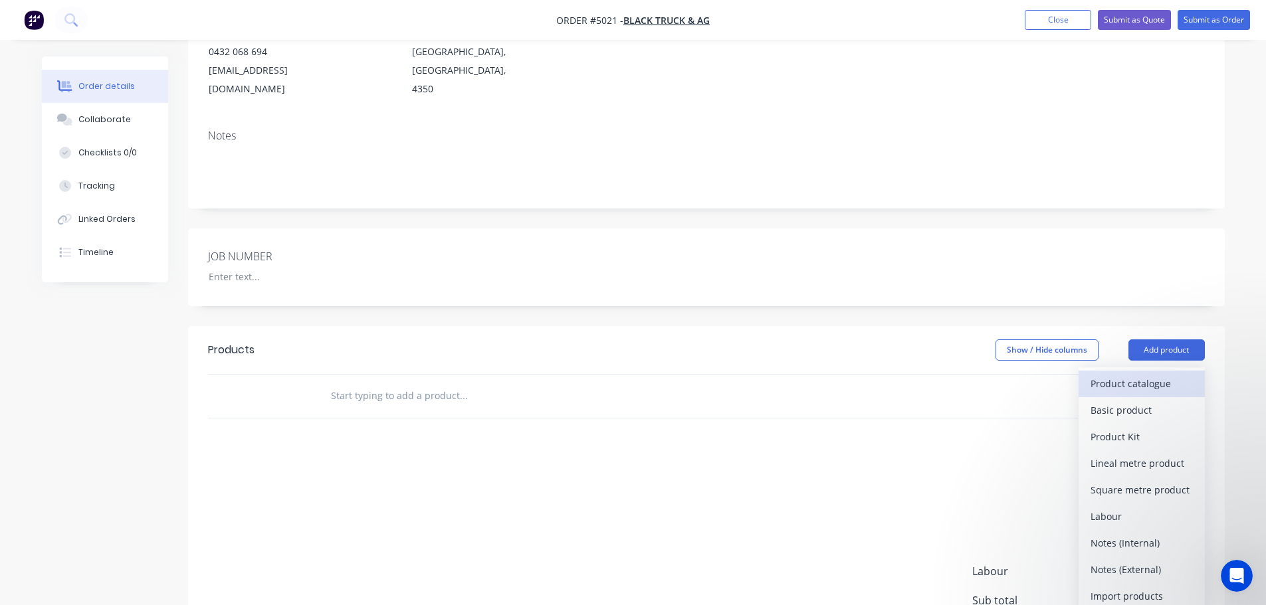
click at [1139, 374] on div "Product catalogue" at bounding box center [1141, 383] width 102 height 19
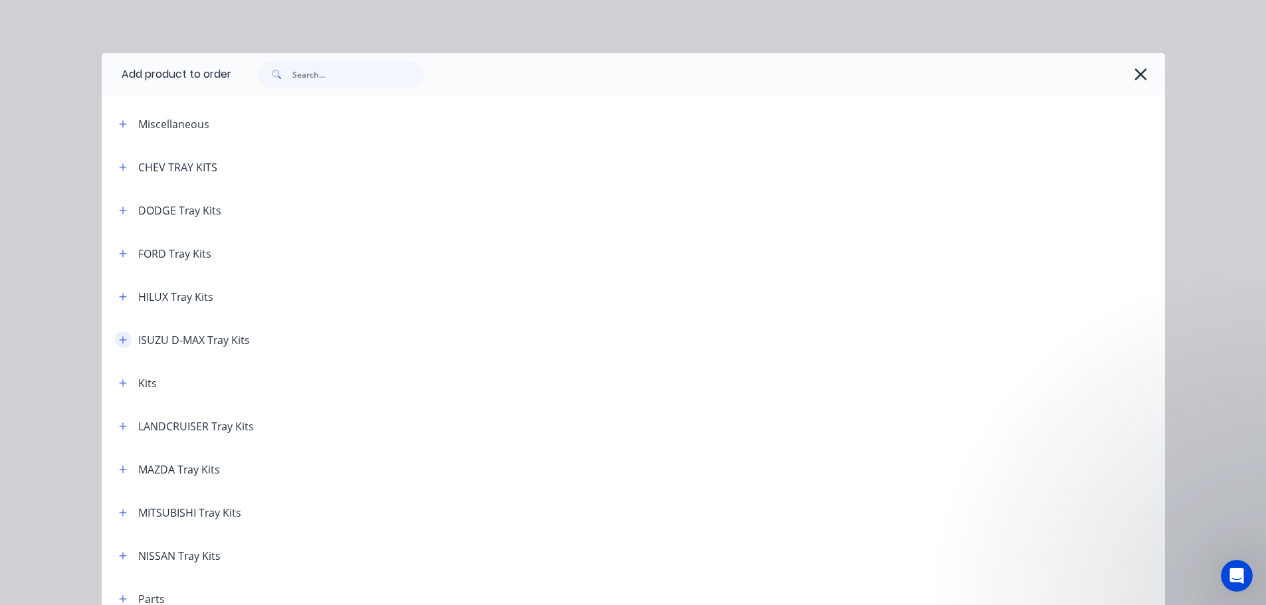
click at [123, 338] on button "button" at bounding box center [123, 340] width 17 height 17
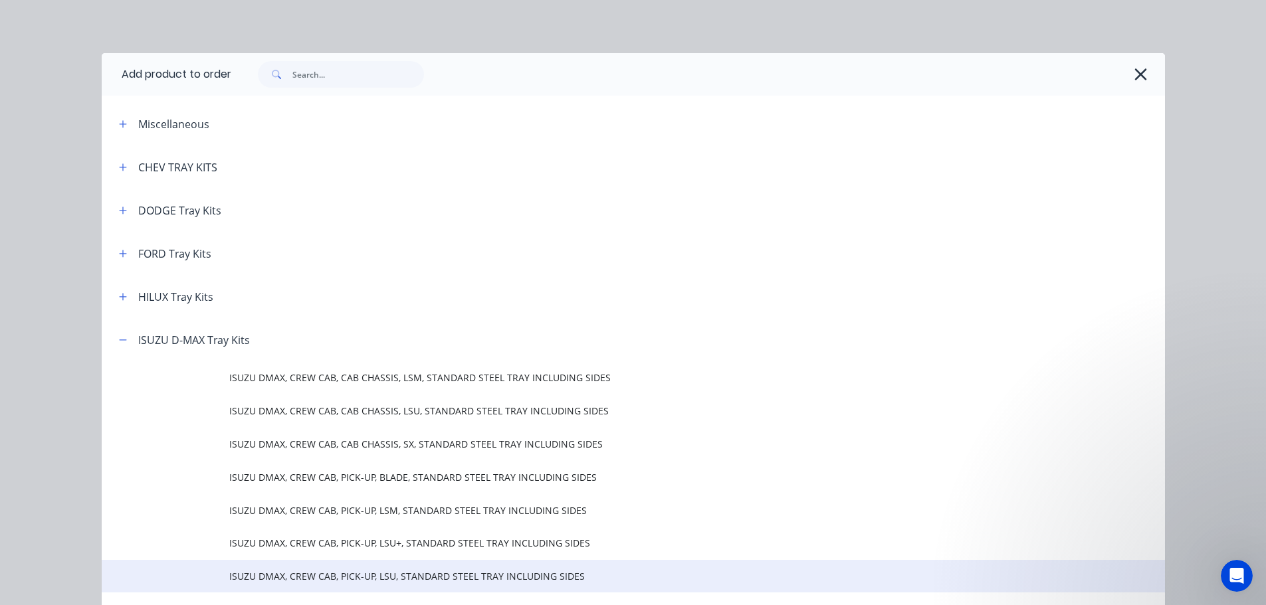
click at [364, 580] on span "ISUZU DMAX, CREW CAB, PICK-UP, LSU, STANDARD STEEL TRAY INCLUDING SIDES" at bounding box center [603, 576] width 748 height 14
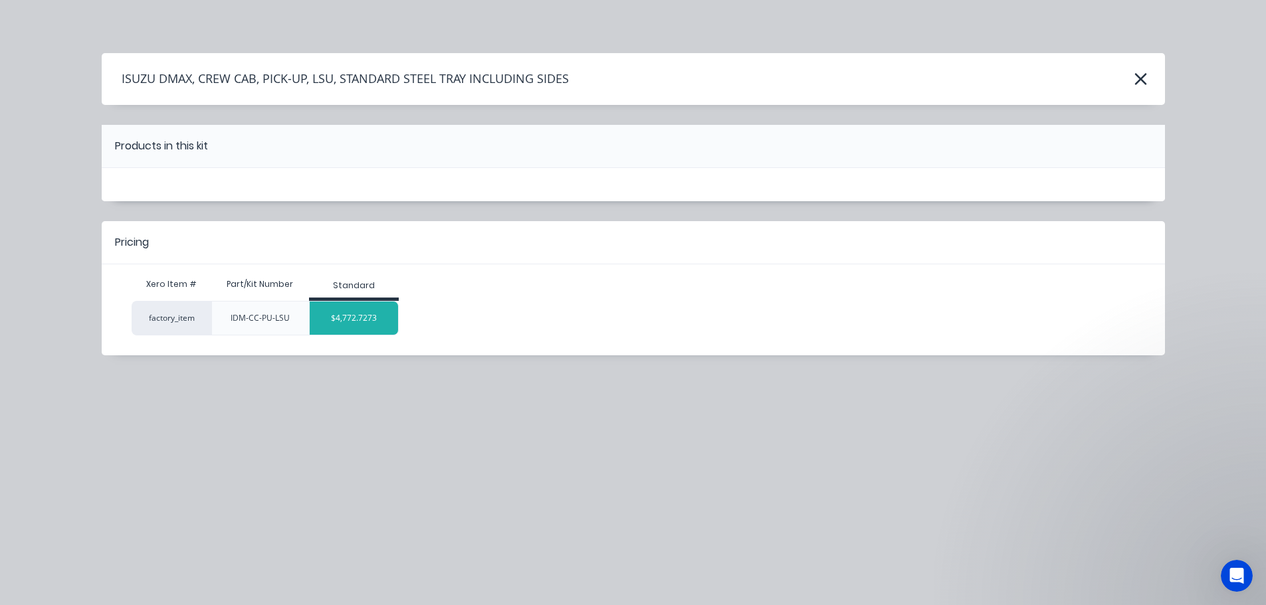
click at [369, 319] on div "$4,772.7273" at bounding box center [354, 318] width 88 height 33
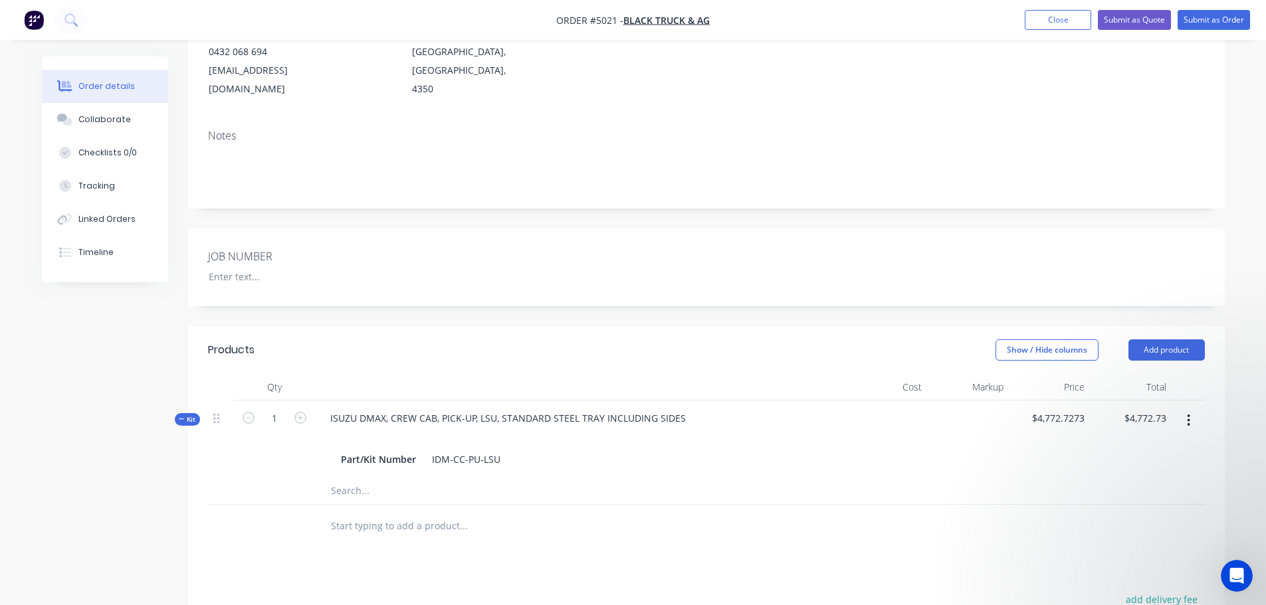
click at [405, 478] on input "text" at bounding box center [463, 491] width 266 height 27
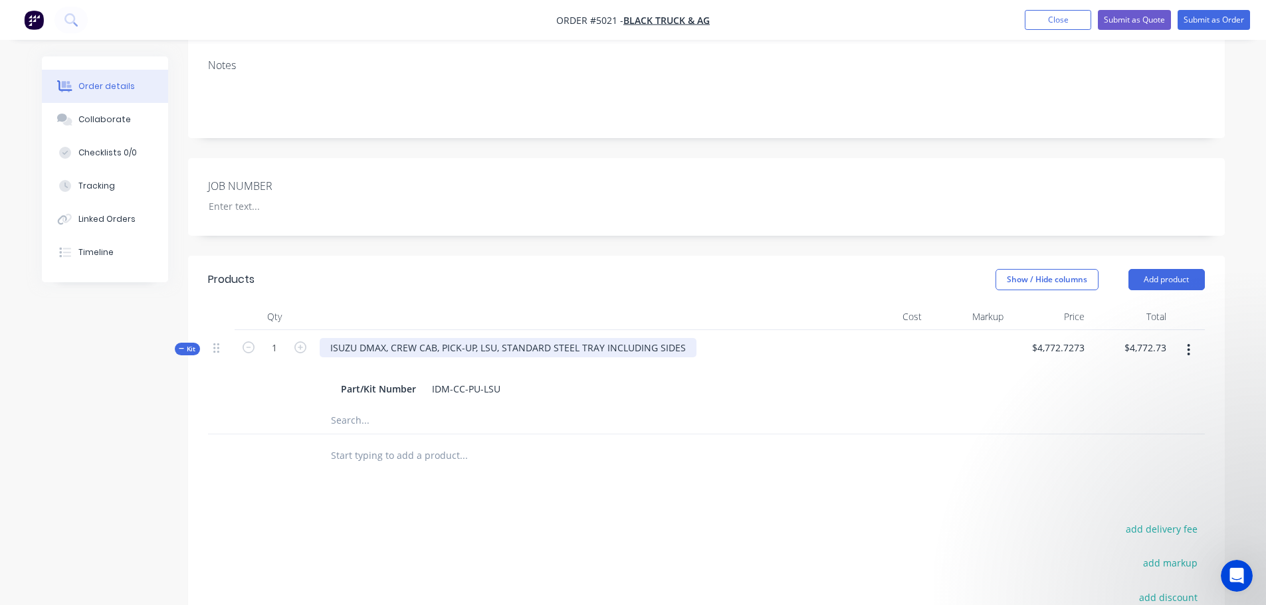
scroll to position [332, 0]
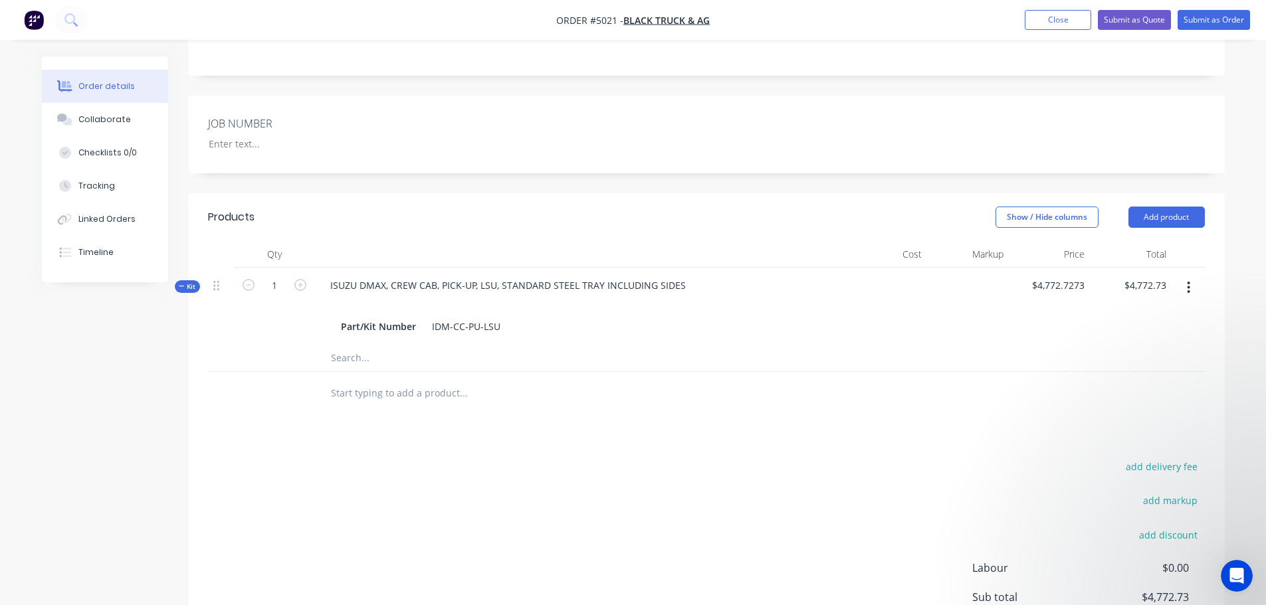
click at [400, 380] on input "text" at bounding box center [463, 393] width 266 height 27
click at [393, 345] on input "text" at bounding box center [463, 358] width 266 height 27
click at [526, 317] on div "Part/Kit Number IDM-CC-PU-LSU" at bounding box center [580, 326] width 489 height 19
click at [506, 317] on div "Part/Kit Number IDM-CC-PU-LSU" at bounding box center [580, 326] width 489 height 19
click at [619, 295] on div at bounding box center [580, 304] width 521 height 19
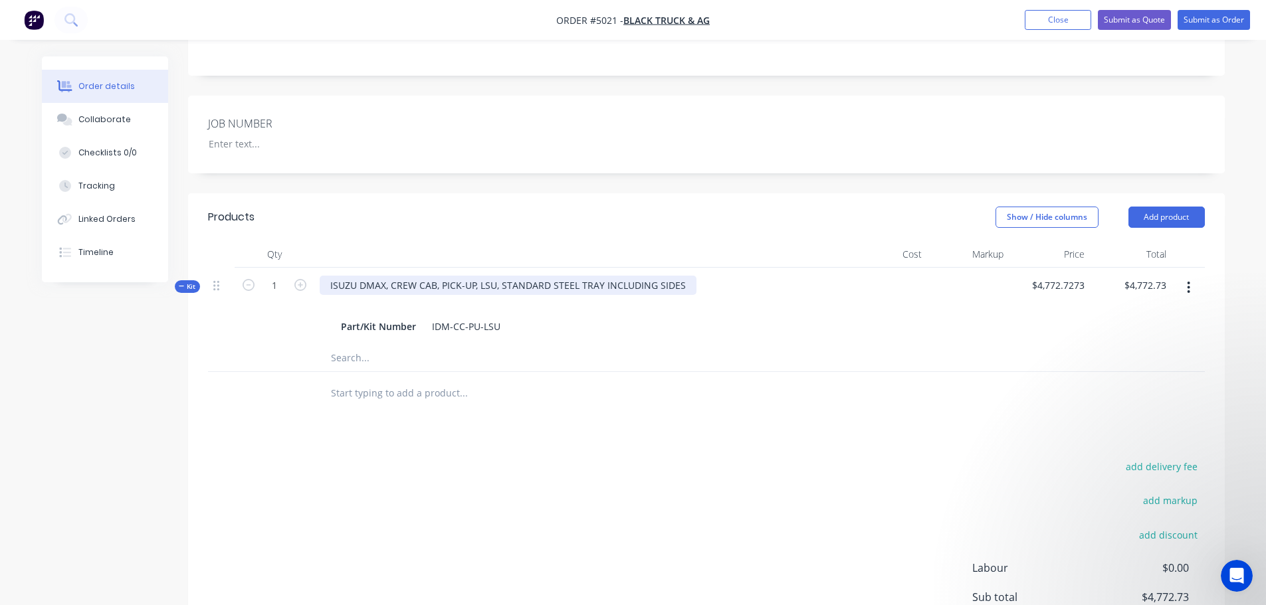
click at [634, 276] on div "ISUZU DMAX, CREW CAB, PICK-UP, LSU, STANDARD STEEL TRAY INCLUDING SIDES" at bounding box center [508, 285] width 377 height 19
click at [678, 276] on div "ISUZU DMAX, CREW CAB, PICK-UP, LSU, STANDARD STEEL TRAY INCLUDING SIDES" at bounding box center [508, 285] width 377 height 19
click at [693, 317] on div "Part/Kit Number IDM-CC-PU-LSU" at bounding box center [580, 326] width 489 height 19
click at [678, 276] on div "ISUZU DMAX, CREW CAB, PICK-UP, LSU, STANDARD STEEL TRAY INCLUDING SIDES" at bounding box center [508, 285] width 377 height 19
click at [679, 317] on div "Part/Kit Number IDM-CC-PU-LSU" at bounding box center [580, 326] width 489 height 19
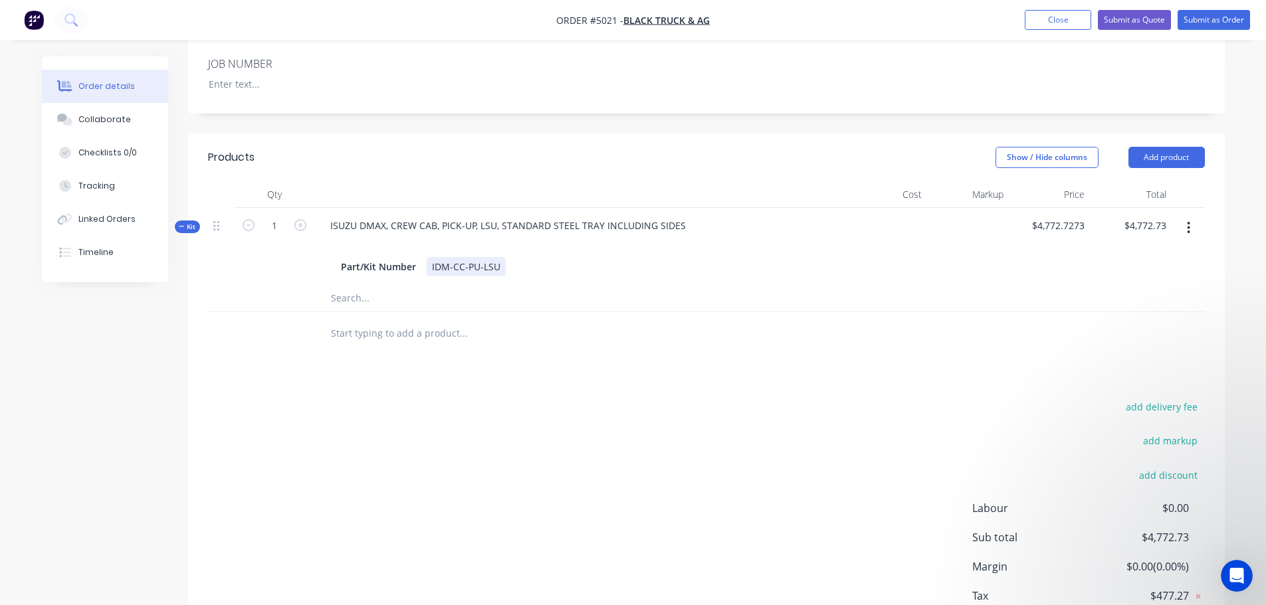
scroll to position [399, 0]
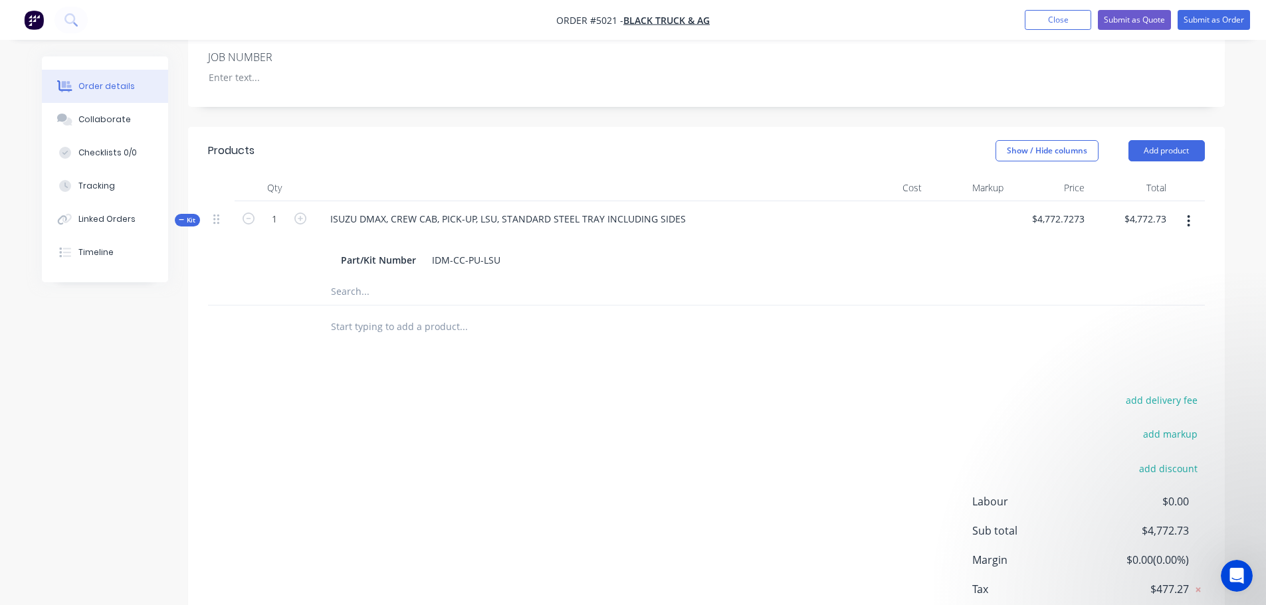
click at [439, 314] on input "text" at bounding box center [463, 327] width 266 height 27
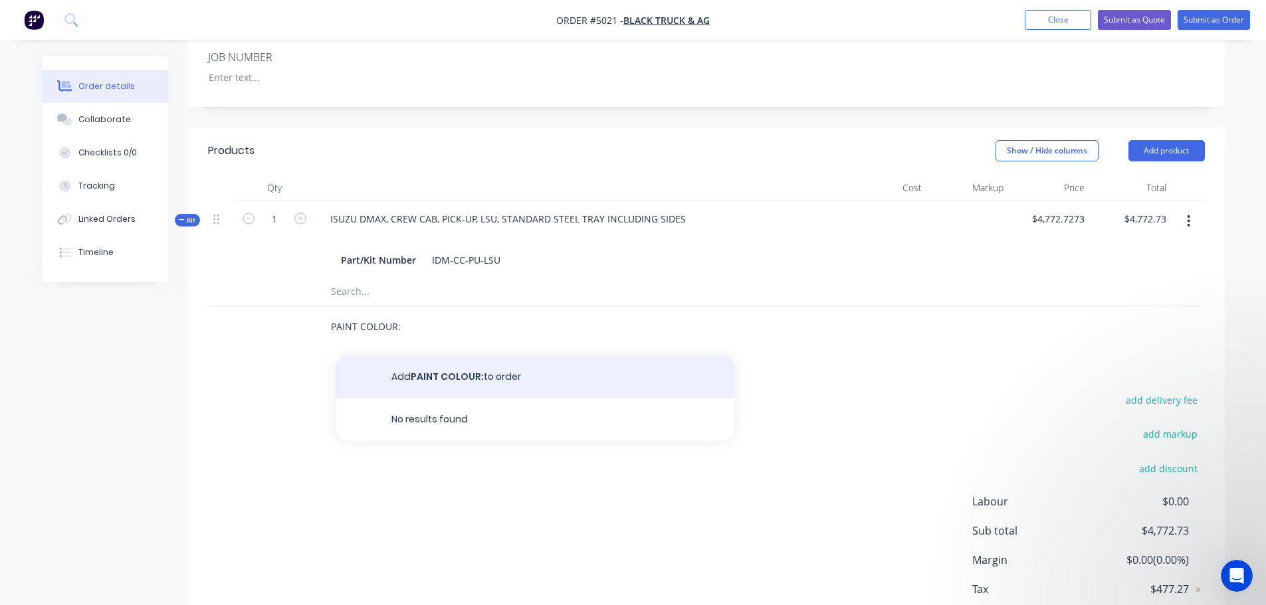
type input "PAINT COLOUR:"
click at [449, 356] on button "Add PAINT COLOUR: to order" at bounding box center [535, 377] width 399 height 43
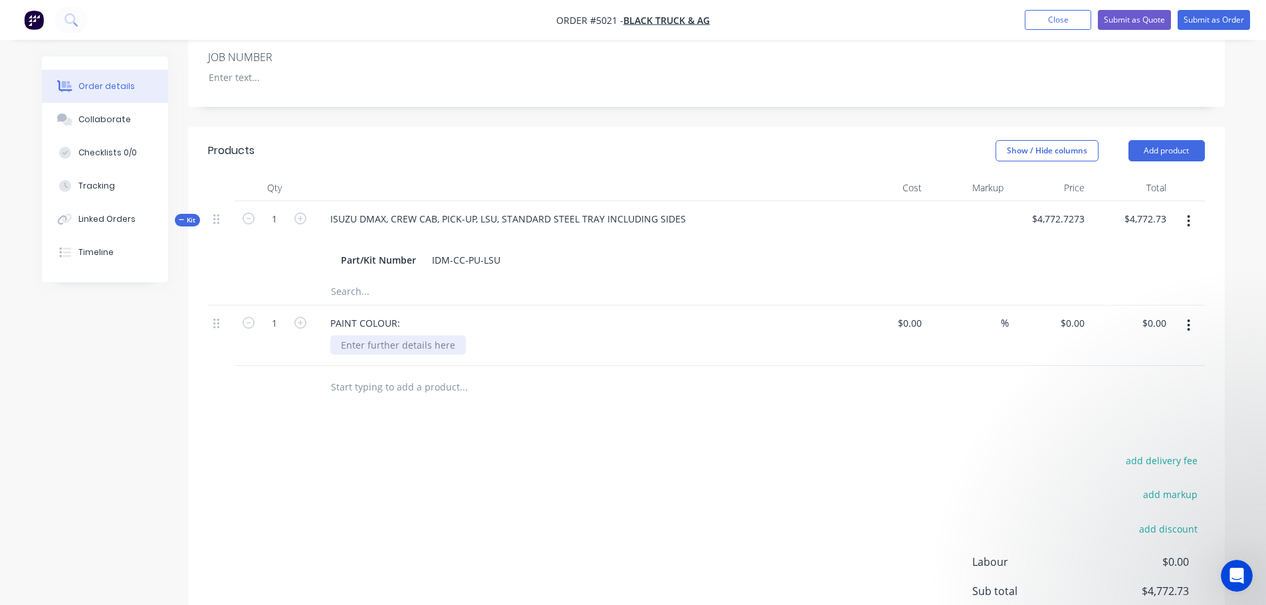
drag, startPoint x: 443, startPoint y: 306, endPoint x: 450, endPoint y: 296, distance: 12.4
click at [446, 336] on div at bounding box center [398, 345] width 136 height 19
click at [347, 374] on input "text" at bounding box center [463, 387] width 266 height 27
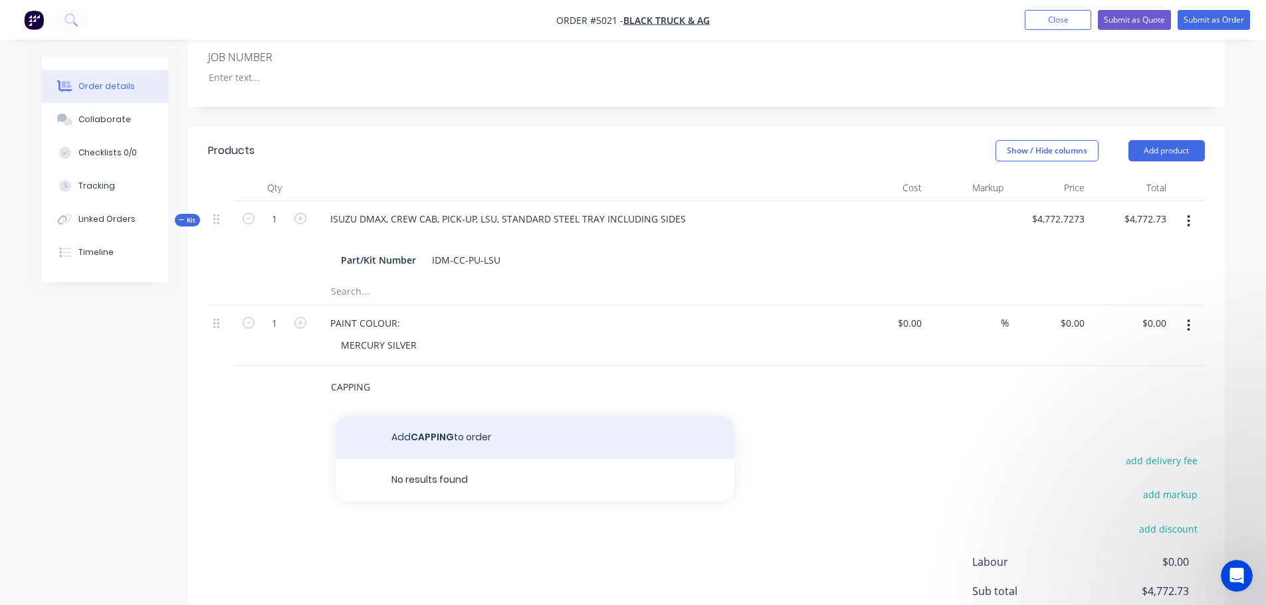
type input "CAPPING"
click at [413, 417] on button "Add CAPPING to order" at bounding box center [535, 438] width 399 height 43
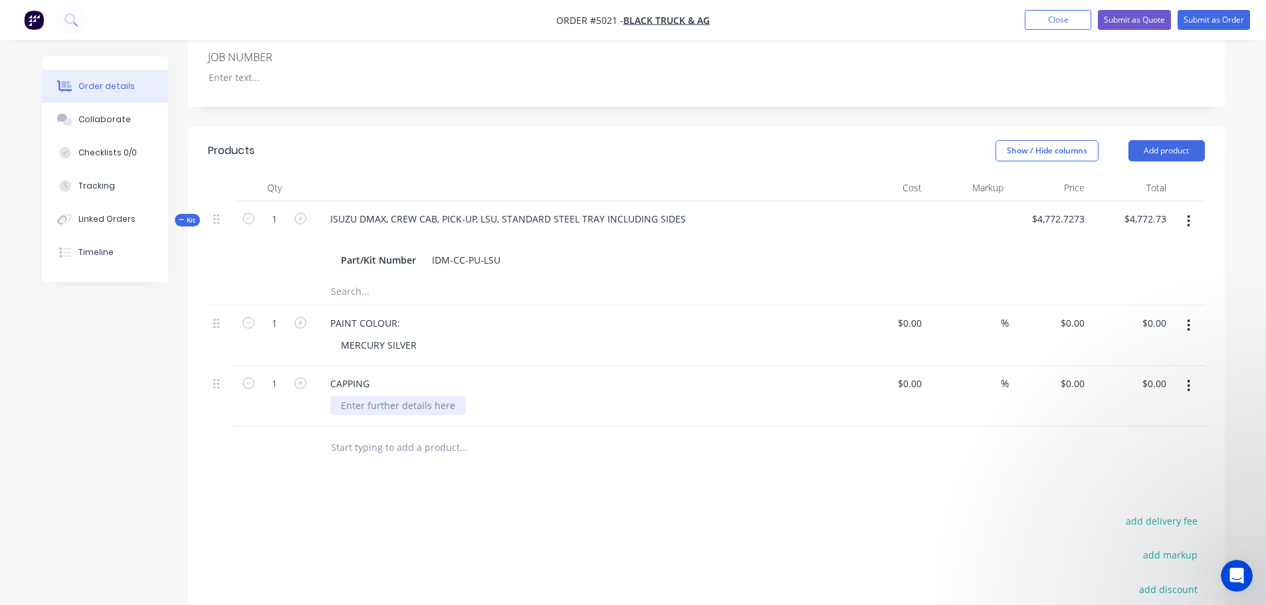
click at [377, 396] on div at bounding box center [398, 405] width 136 height 19
type input "$0.00"
click at [355, 435] on input "text" at bounding box center [463, 448] width 266 height 27
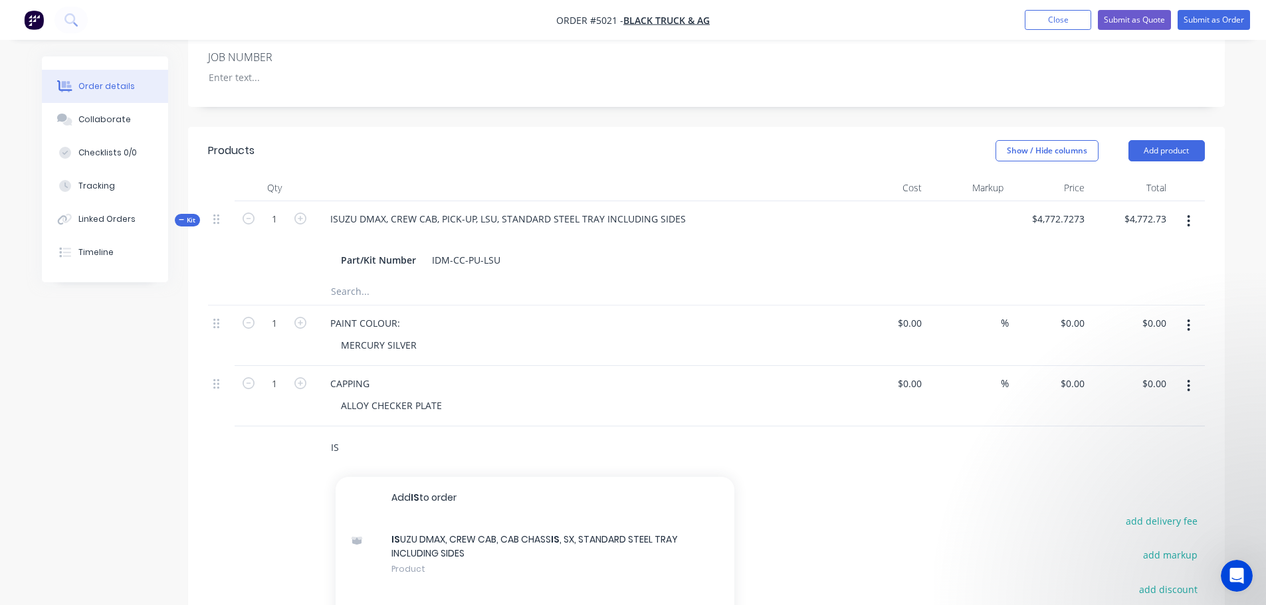
type input "I"
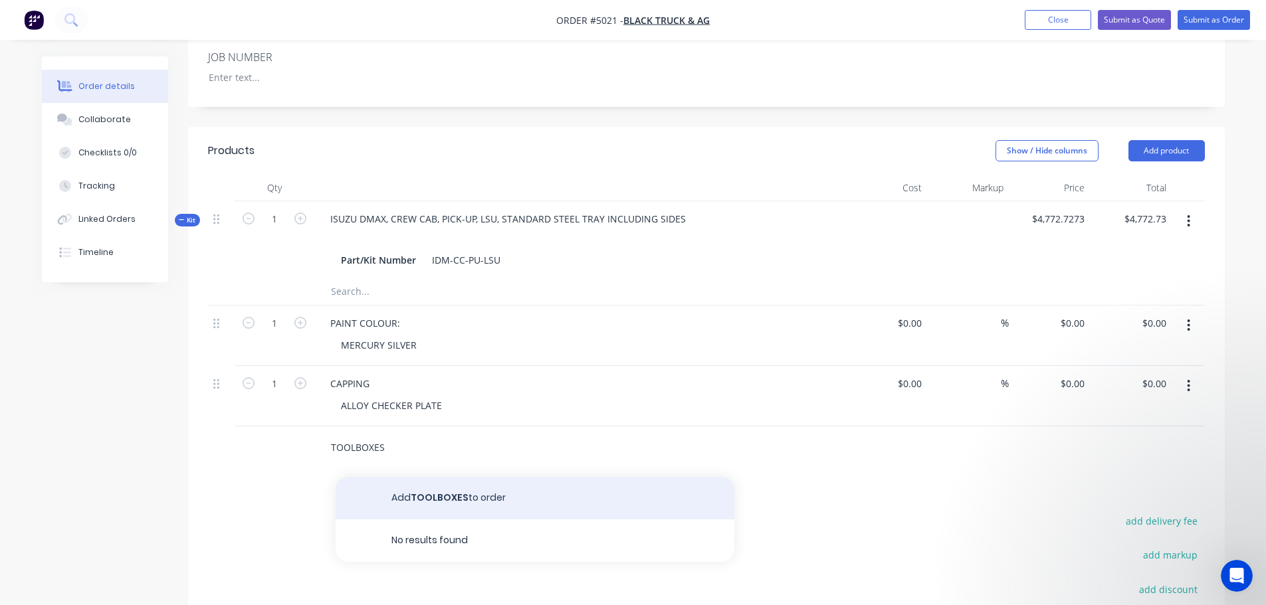
type input "TOOLBOXES"
click at [436, 477] on button "Add TOOLBOXES to order" at bounding box center [535, 498] width 399 height 43
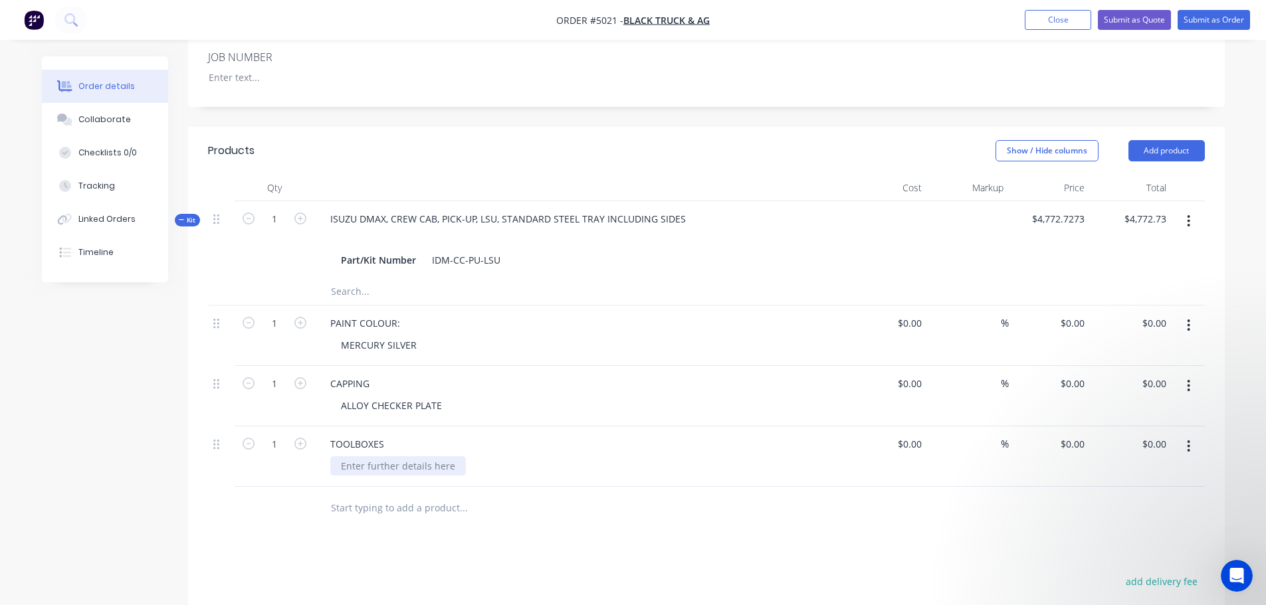
click at [392, 456] on div at bounding box center [398, 465] width 136 height 19
type input "$0.00"
click at [296, 438] on icon "button" at bounding box center [300, 444] width 12 height 12
type input "2"
click at [348, 495] on input "text" at bounding box center [463, 508] width 266 height 27
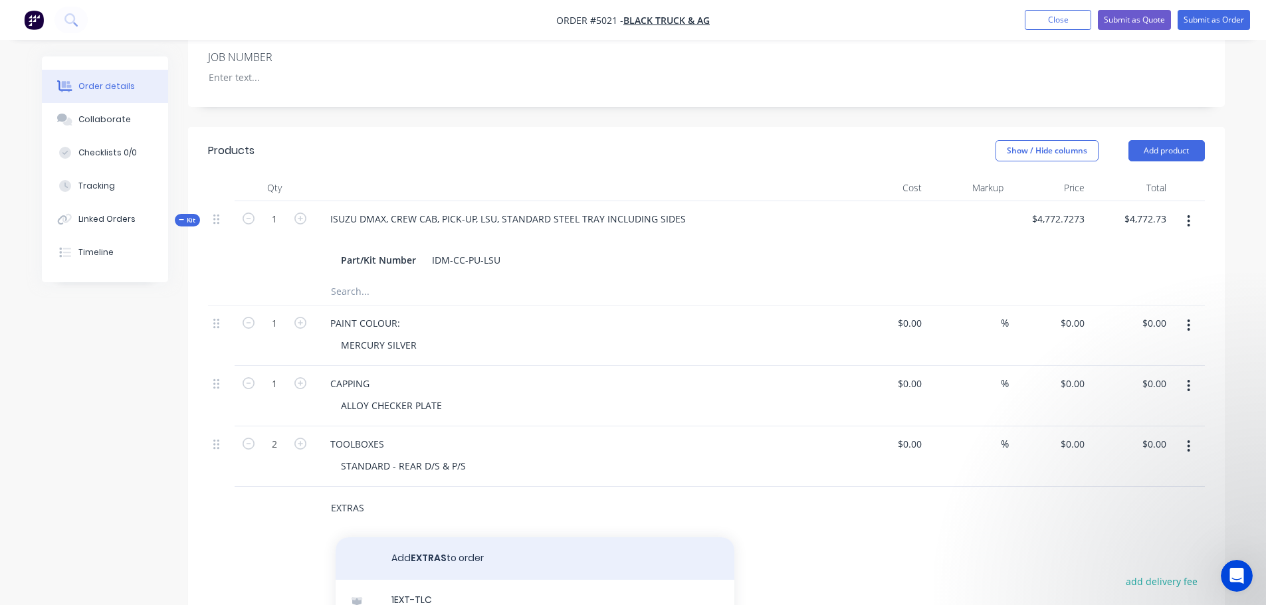
type input "EXTRAS"
click at [418, 537] on button "Add EXTRAS to order" at bounding box center [535, 558] width 399 height 43
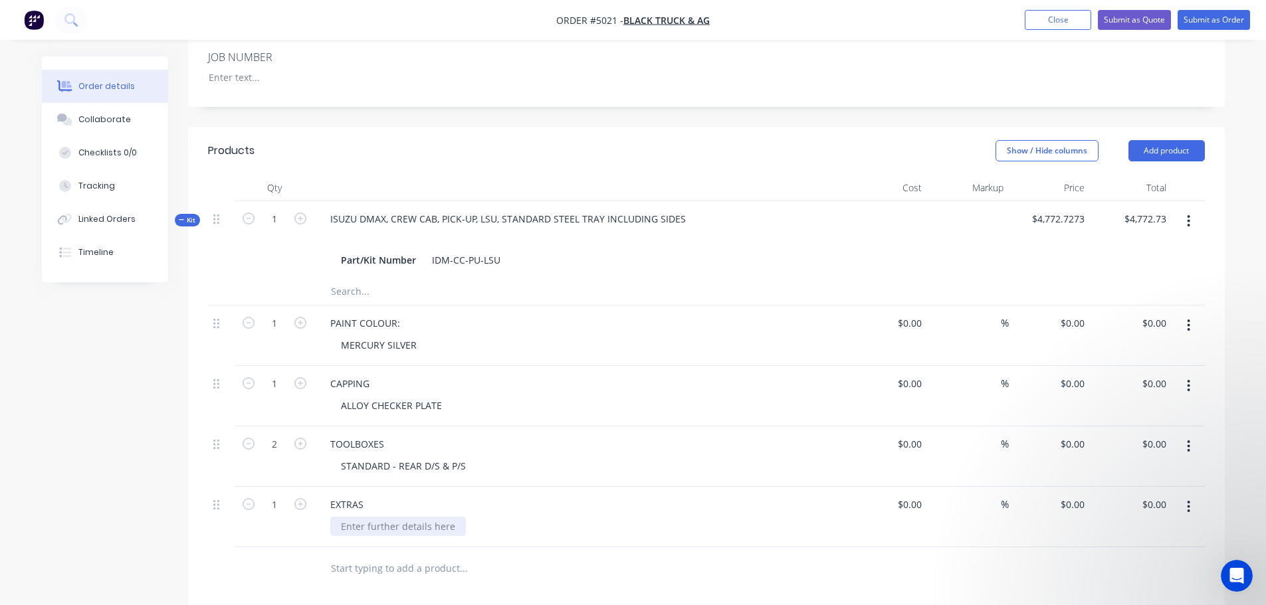
click at [395, 517] on div at bounding box center [398, 526] width 136 height 19
type input "0"
type input "$0.00"
click at [1068, 366] on div "0 $0.00" at bounding box center [1050, 396] width 82 height 60
type input "$220.00"
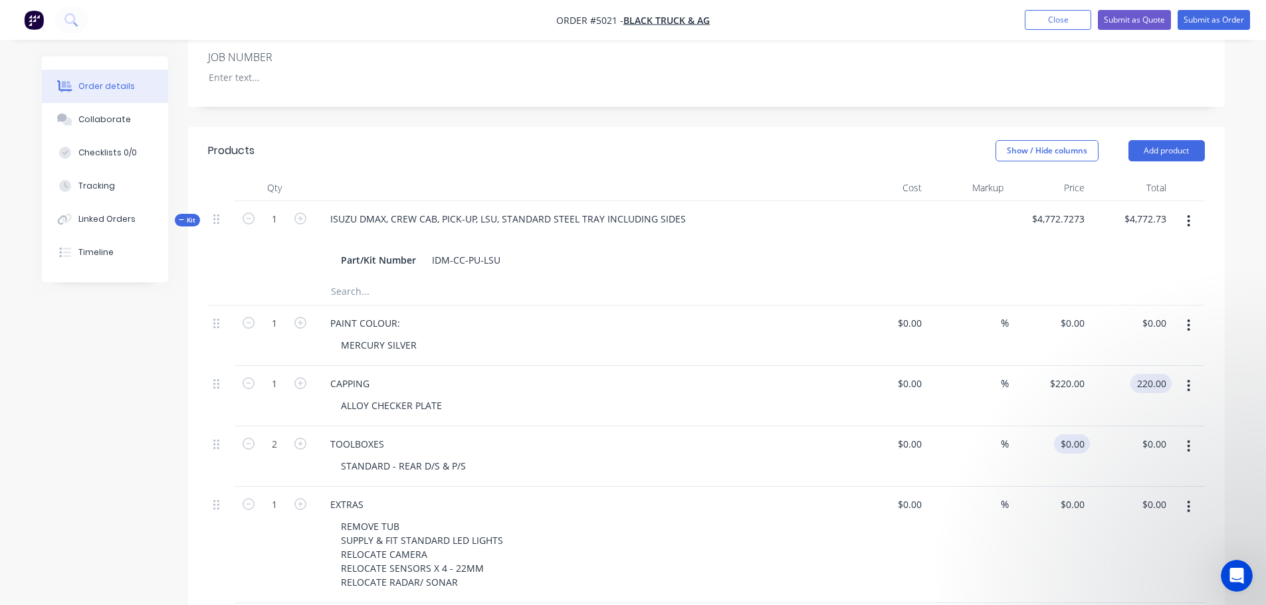
type input "$220.00"
click at [1066, 427] on div "0 $0.00" at bounding box center [1050, 457] width 82 height 60
type input "$1,200.00"
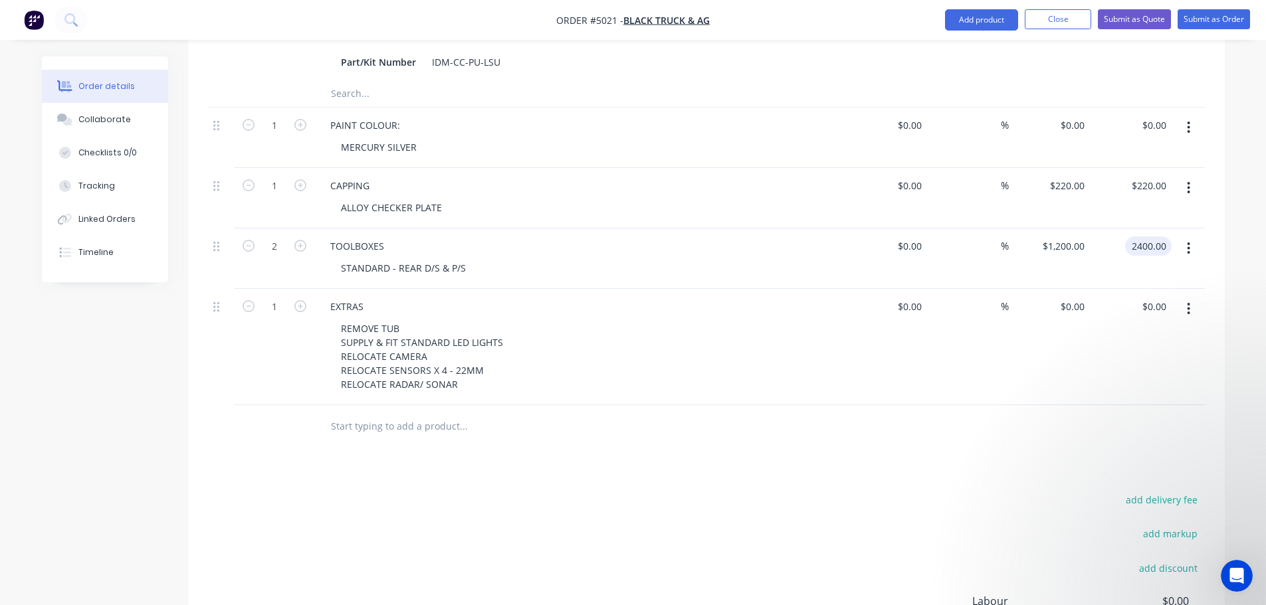
scroll to position [598, 0]
type input "$2,400.00"
click at [1059, 288] on div "0 $0.00" at bounding box center [1050, 346] width 82 height 116
type input "$950.00"
type input "950.00"
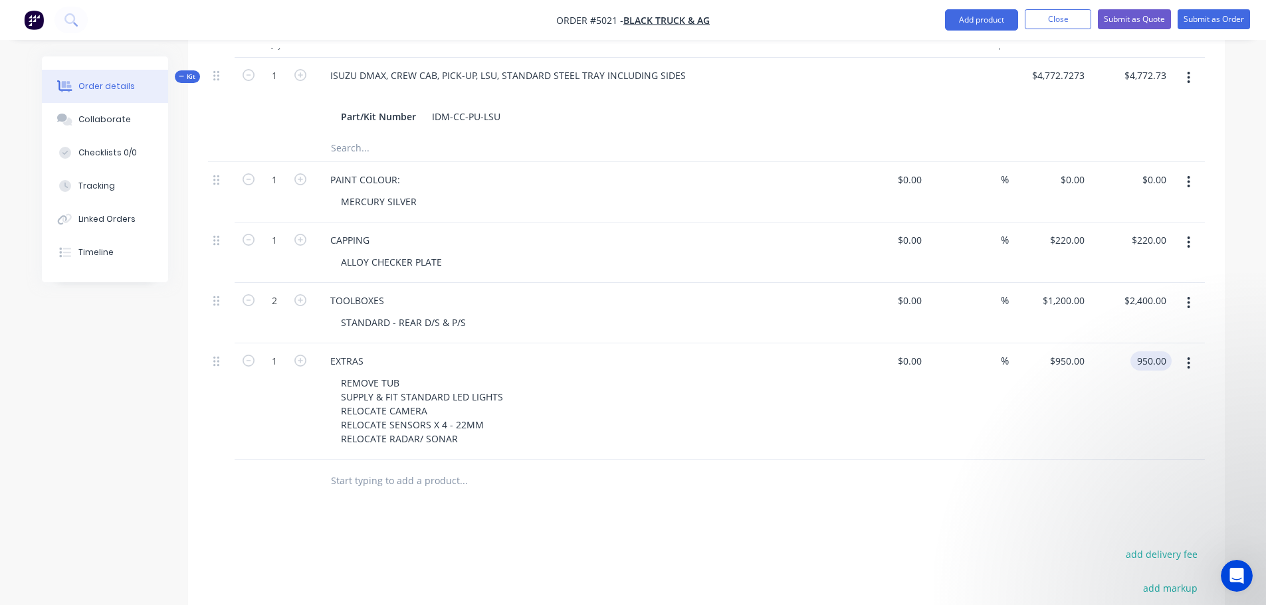
scroll to position [476, 0]
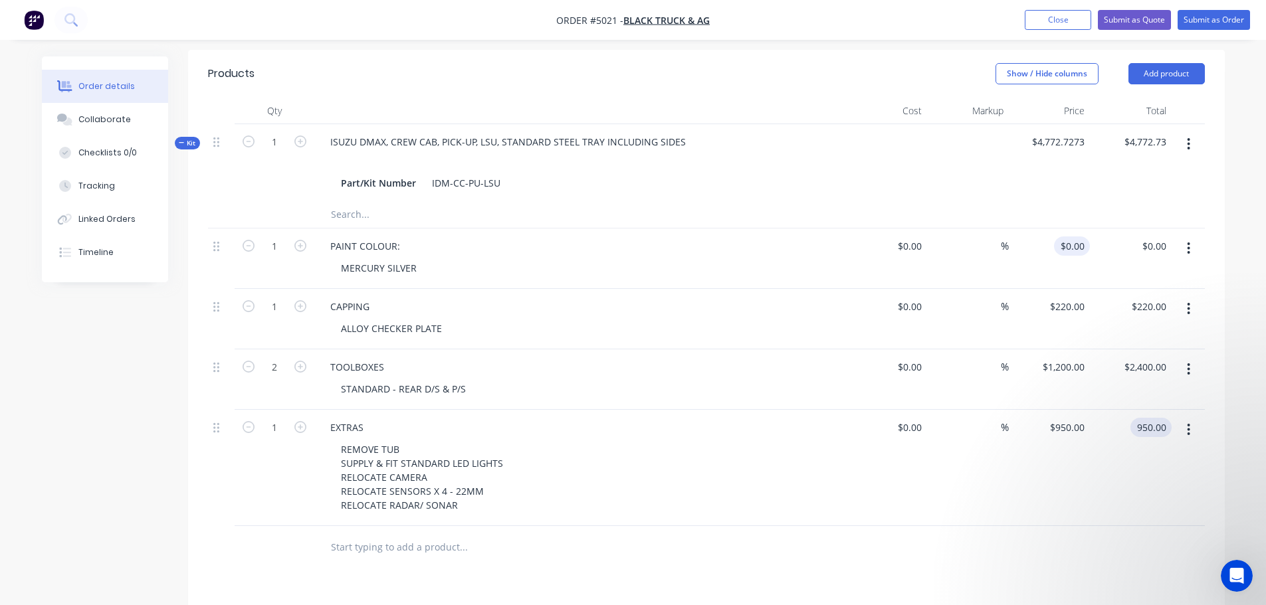
type input "0"
type input "$950.00"
click at [1058, 229] on div "0 0" at bounding box center [1050, 259] width 82 height 60
type input "$600.00"
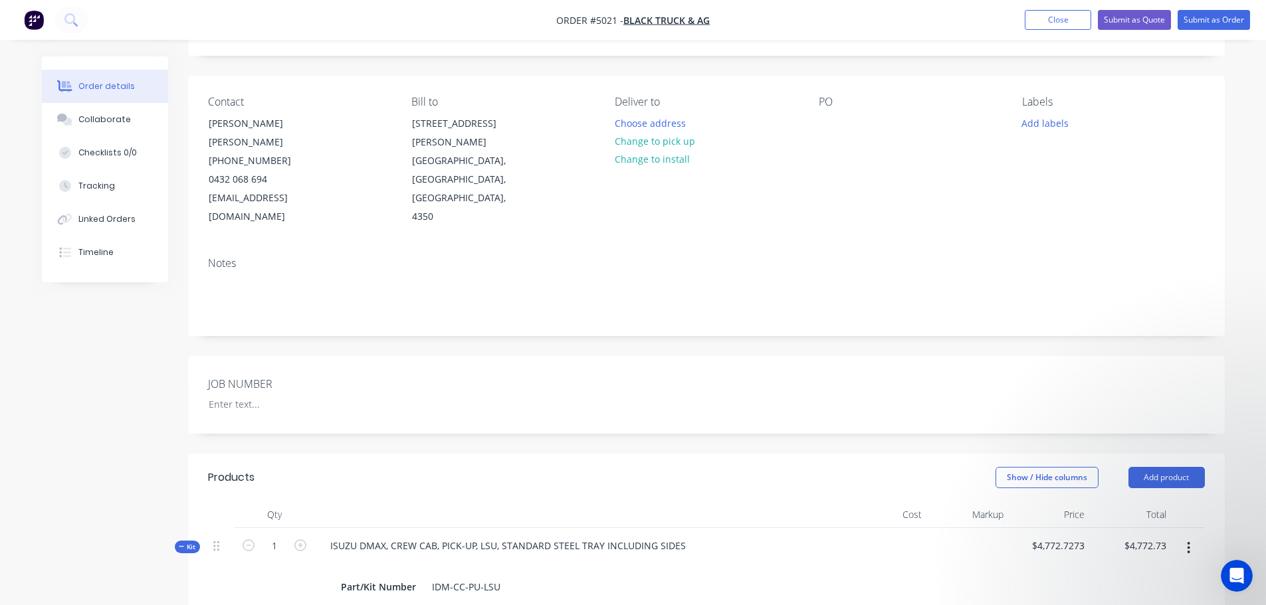
scroll to position [0, 0]
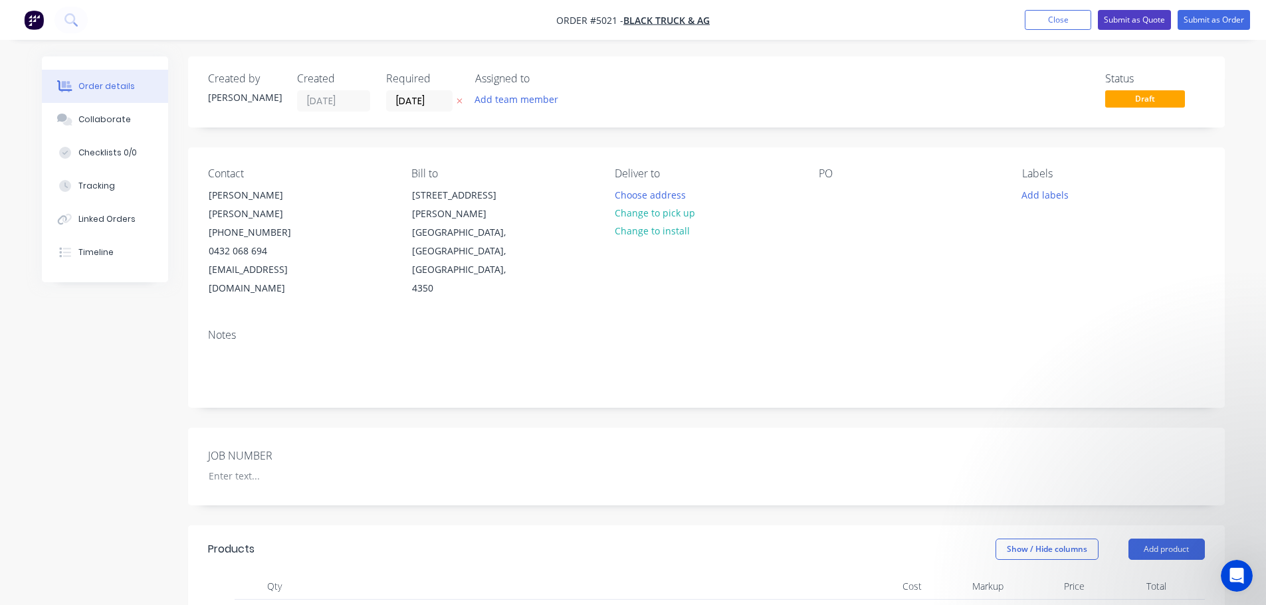
type input "$600.00"
click at [1127, 18] on button "Submit as Quote" at bounding box center [1134, 20] width 73 height 20
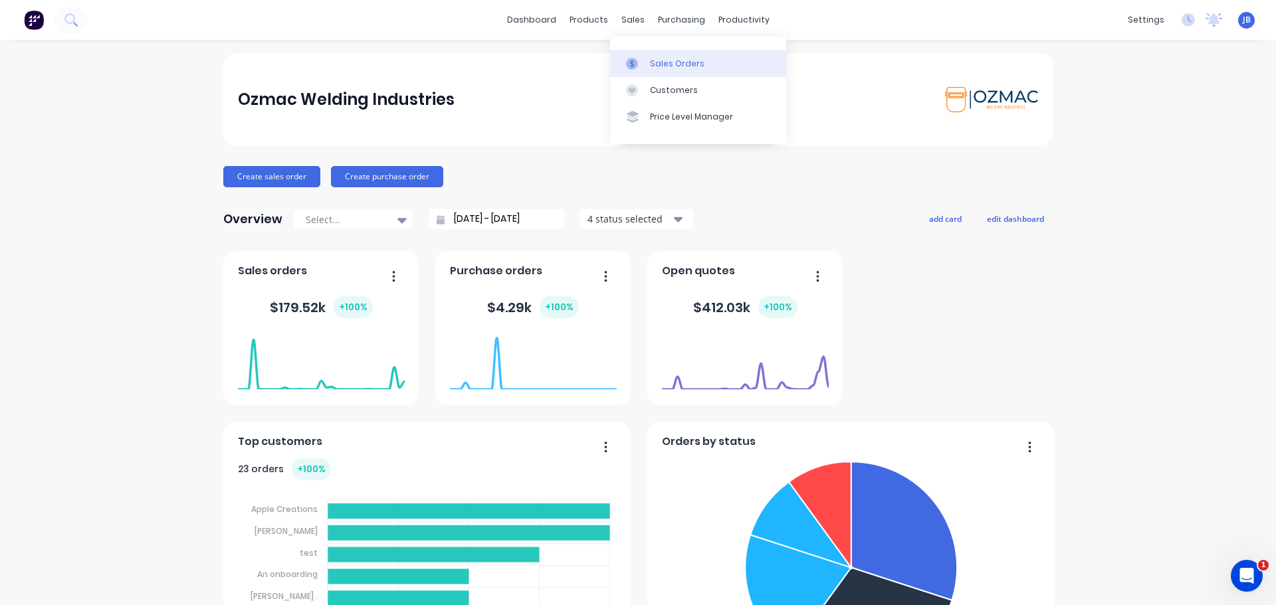
click at [664, 66] on div "Sales Orders" at bounding box center [677, 64] width 54 height 12
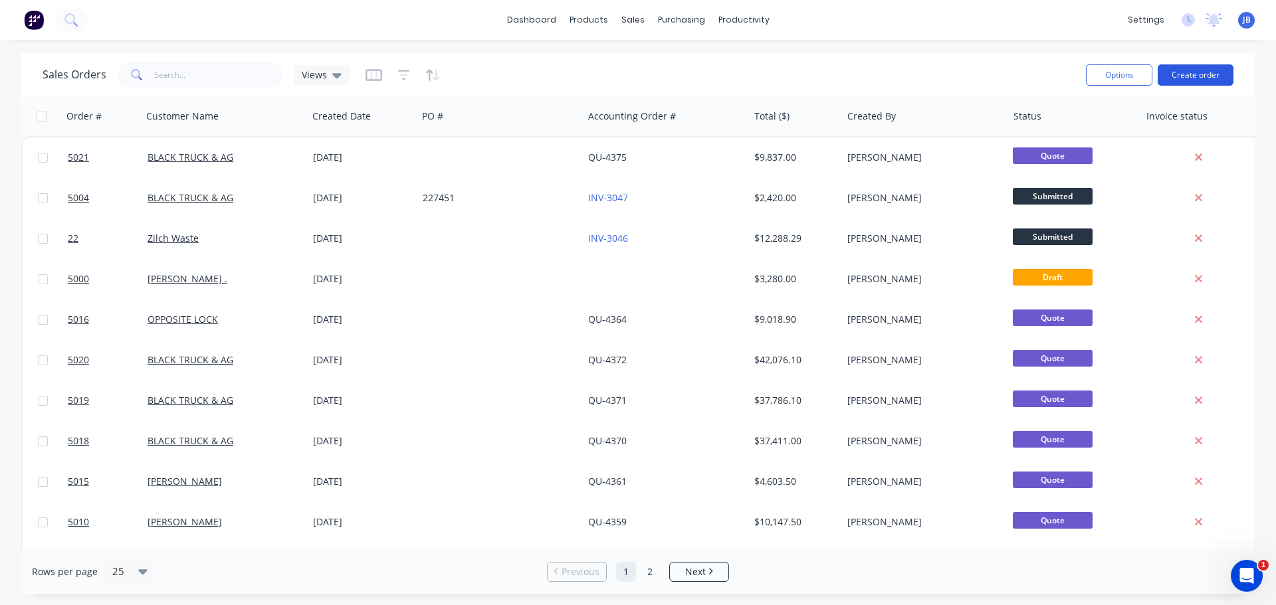
click at [1195, 75] on button "Create order" at bounding box center [1195, 74] width 76 height 21
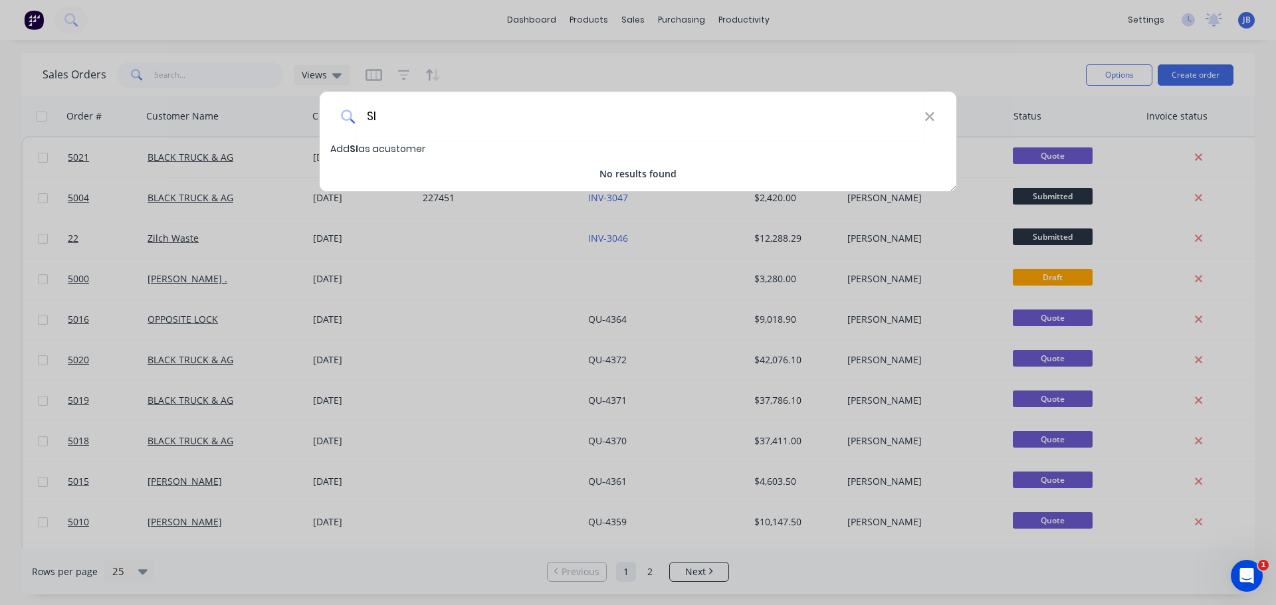
type input "S"
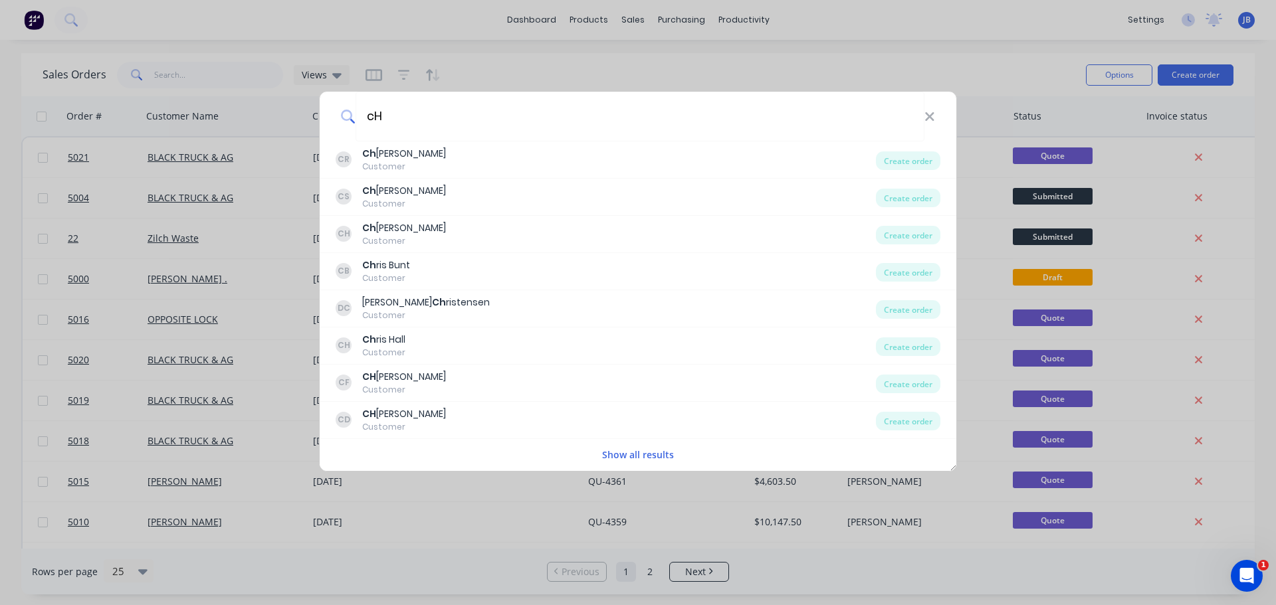
type input "c"
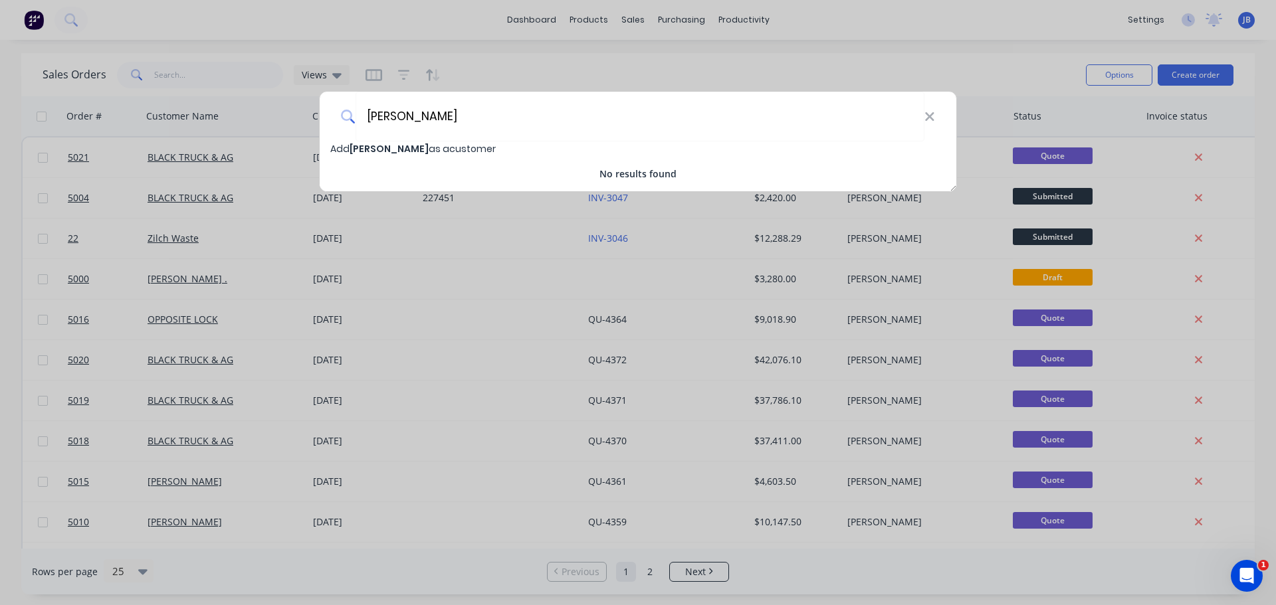
type input "[PERSON_NAME]"
click at [411, 145] on span "Add [PERSON_NAME] as a customer" at bounding box center [412, 148] width 165 height 13
select select "AU"
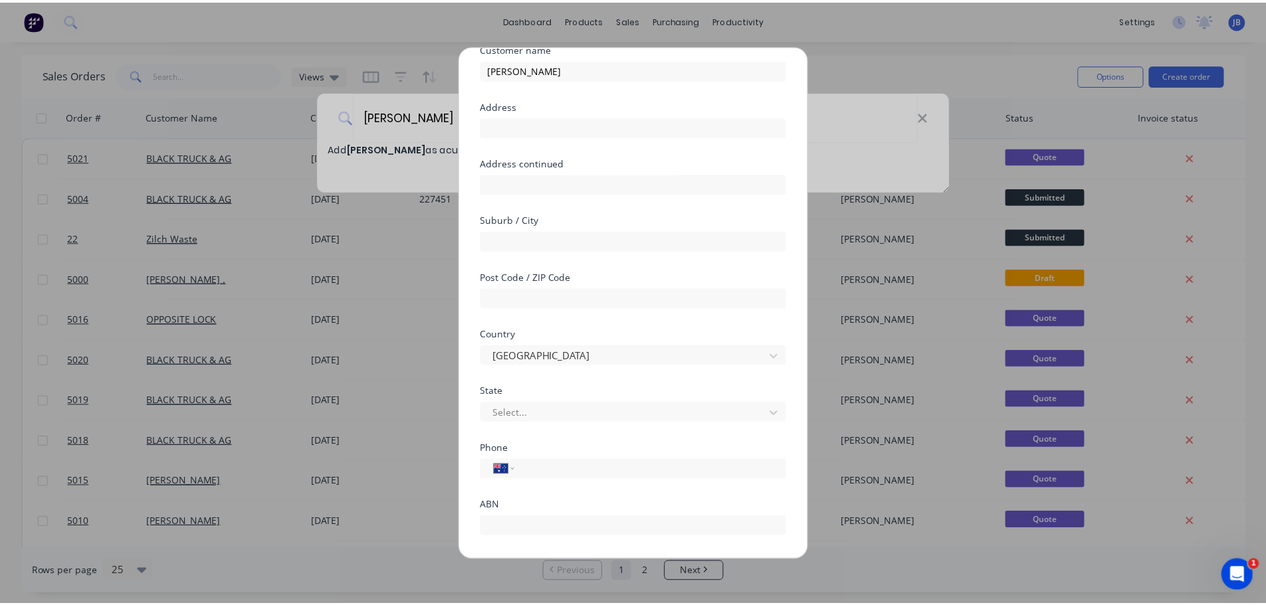
scroll to position [133, 0]
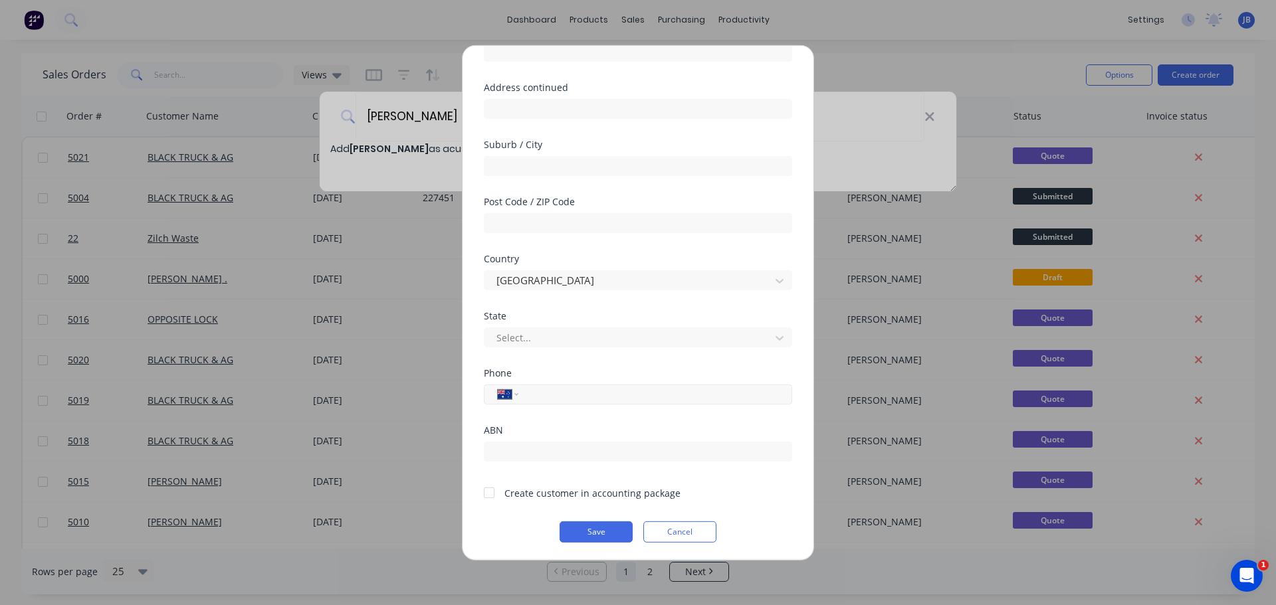
click at [536, 397] on input "tel" at bounding box center [653, 394] width 250 height 15
type input "0428 834 606"
click at [491, 494] on div at bounding box center [489, 493] width 27 height 27
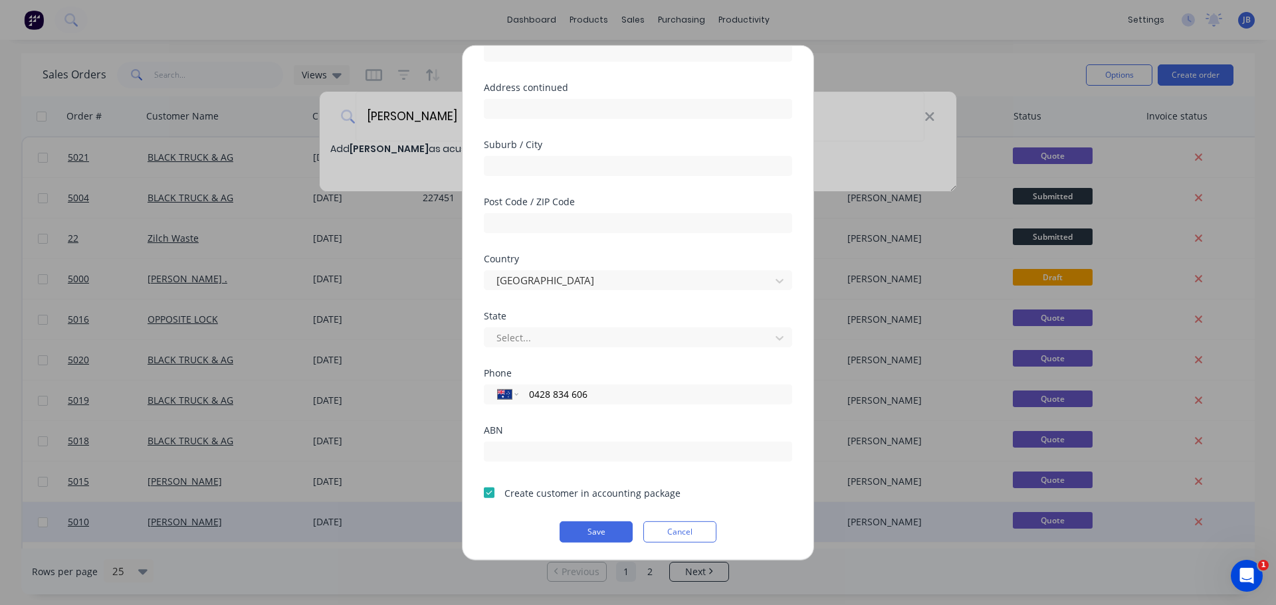
click at [594, 532] on button "Save" at bounding box center [595, 531] width 73 height 21
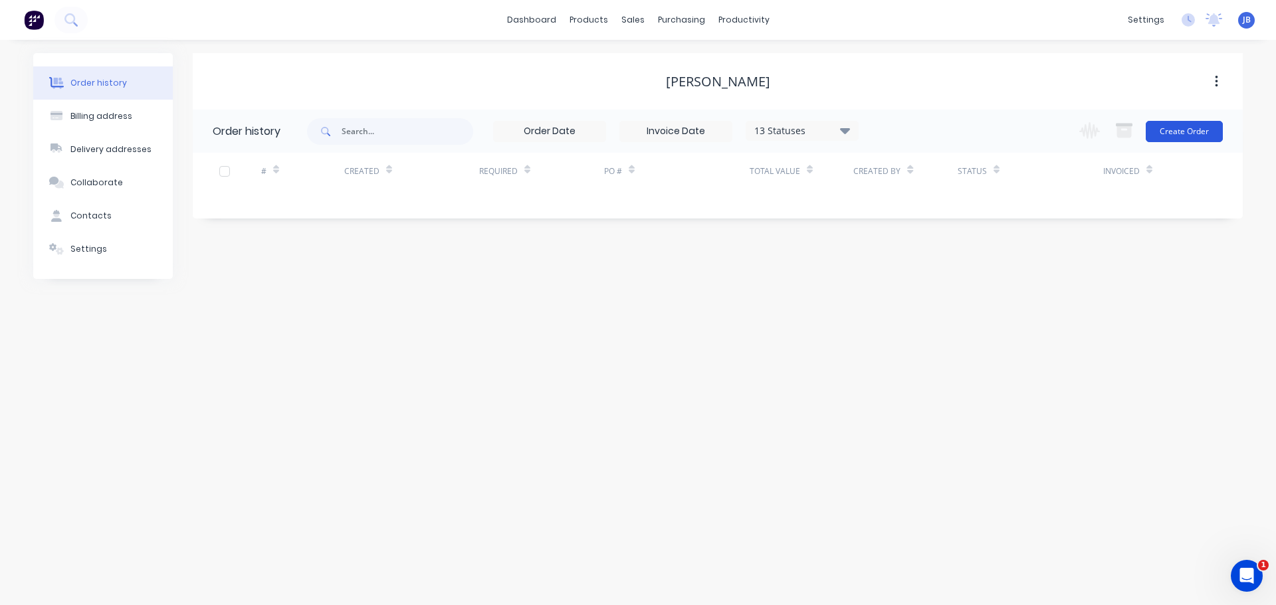
click at [1173, 130] on button "Create Order" at bounding box center [1183, 131] width 77 height 21
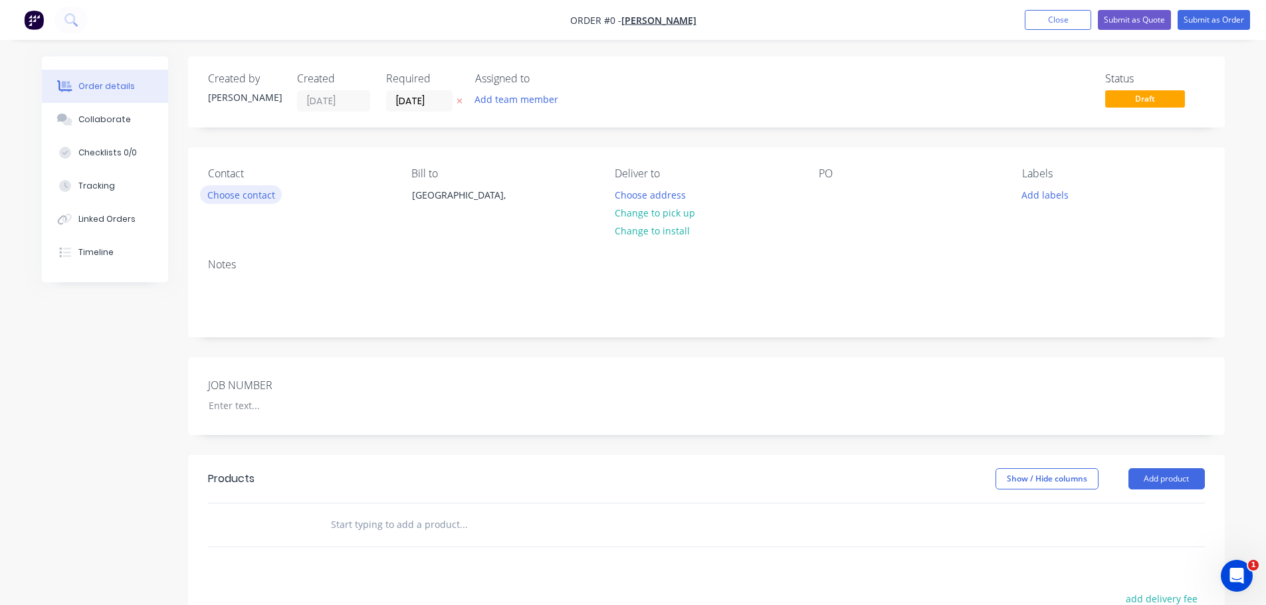
click at [250, 200] on button "Choose contact" at bounding box center [241, 194] width 82 height 18
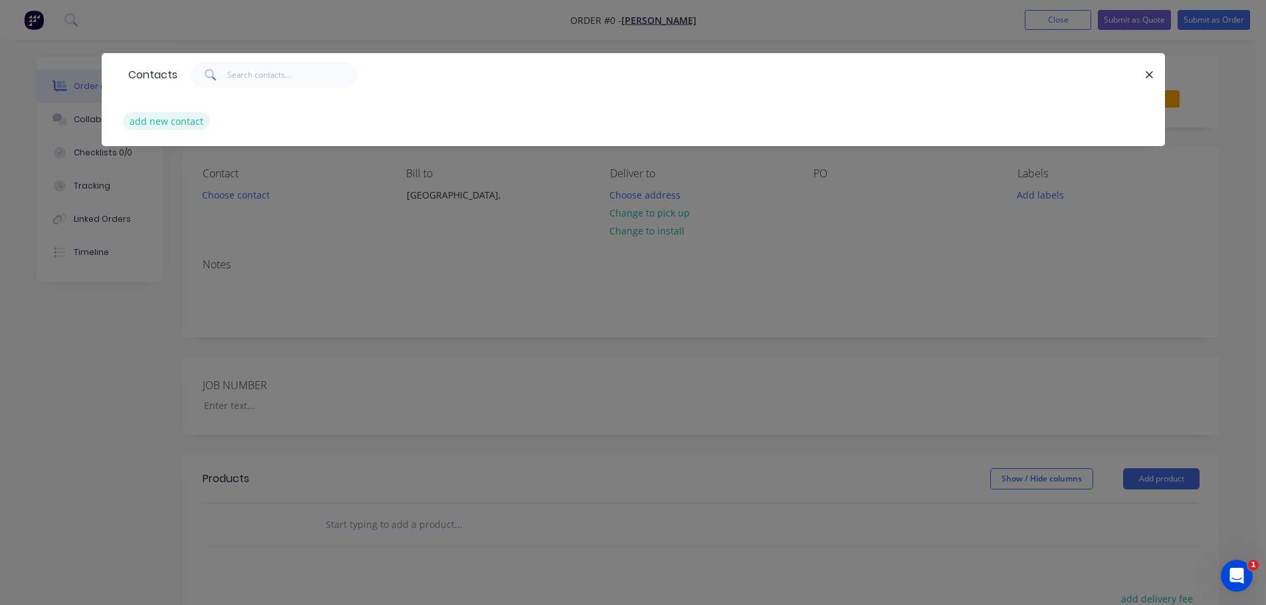
click at [185, 124] on button "add new contact" at bounding box center [167, 121] width 88 height 18
select select "AU"
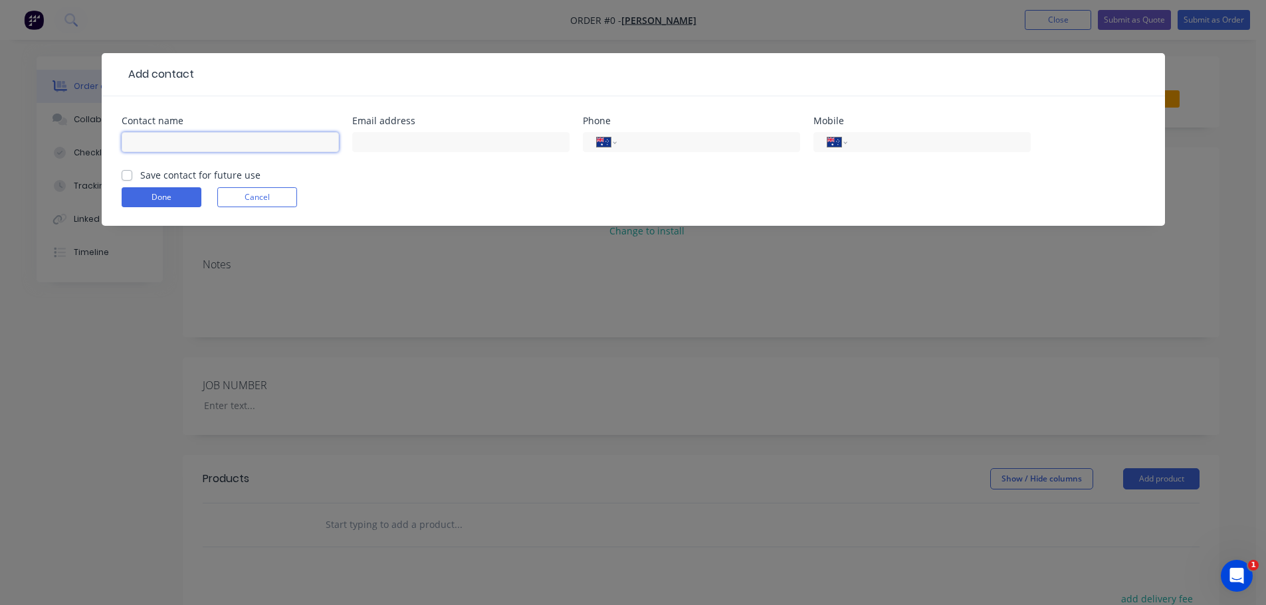
click at [218, 144] on input "text" at bounding box center [230, 142] width 217 height 20
type input "[PERSON_NAME]"
click at [432, 144] on input "[PERSON_NAME][EMAIL_ADDRESS][DOMAIN_NAME]" at bounding box center [460, 142] width 217 height 20
click at [426, 145] on input "[PERSON_NAME][EMAIL_ADDRESS][DOMAIN_NAME]" at bounding box center [460, 142] width 217 height 20
type input "[PERSON_NAME][EMAIL_ADDRESS][DOMAIN_NAME]"
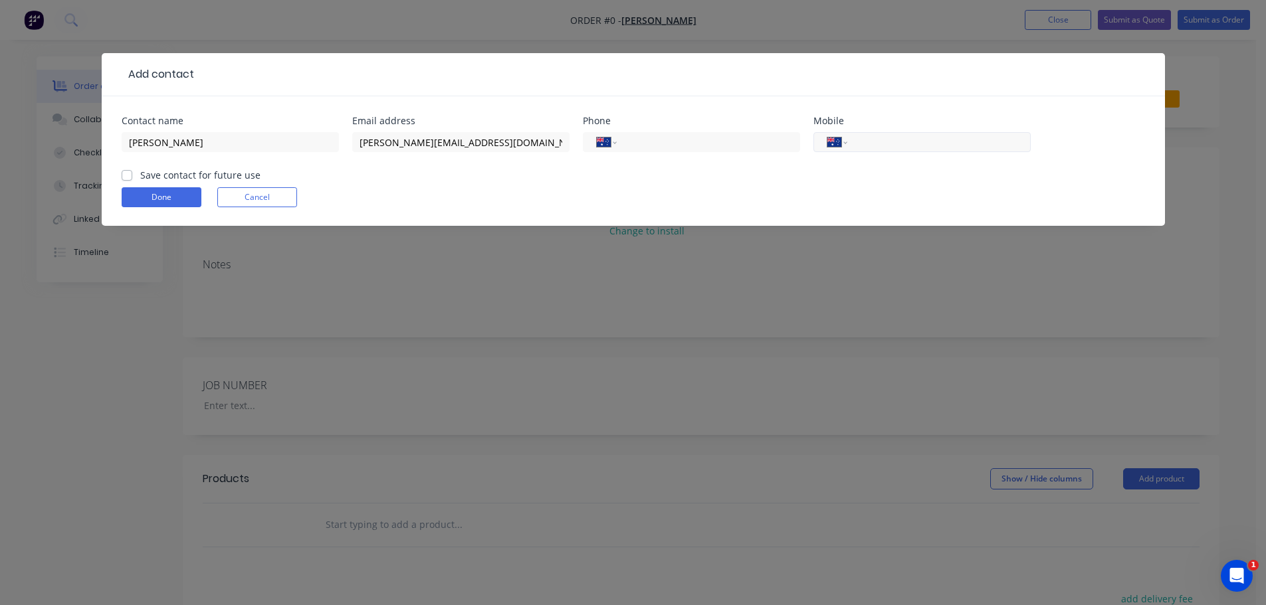
click at [900, 139] on input "tel" at bounding box center [935, 142] width 159 height 15
type input "0428 834 606"
click at [658, 139] on input "tel" at bounding box center [705, 142] width 159 height 15
type input "0437 128 847"
click at [140, 177] on label "Save contact for future use" at bounding box center [200, 175] width 120 height 14
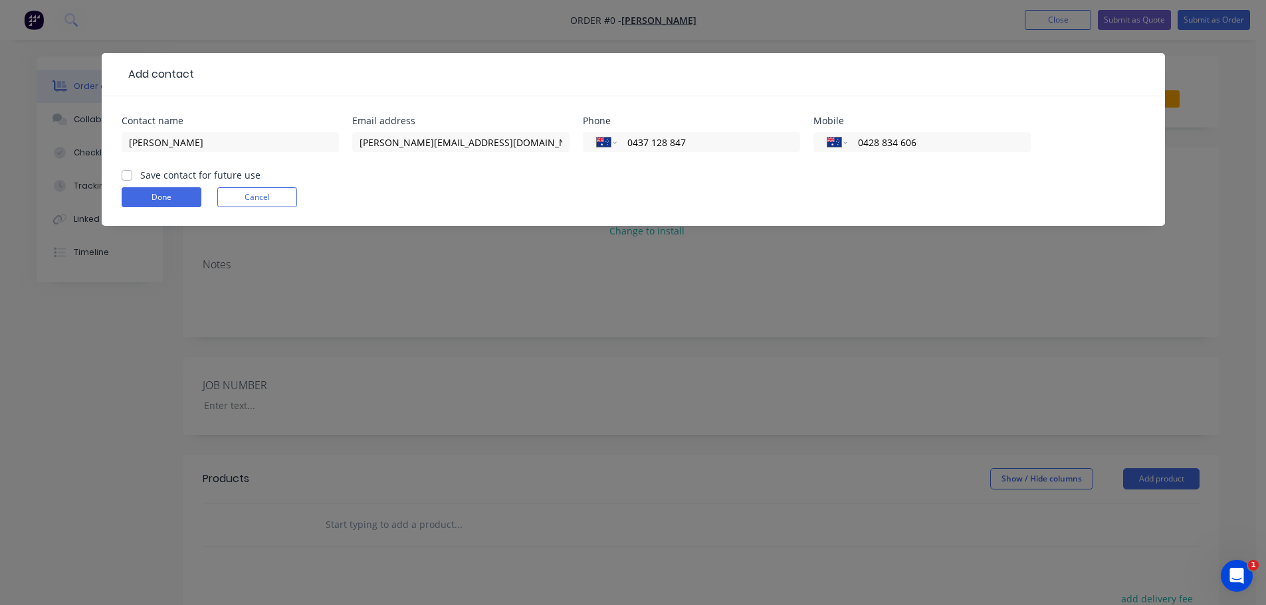
click at [128, 177] on input "Save contact for future use" at bounding box center [127, 174] width 11 height 13
checkbox input "true"
click at [149, 196] on button "Done" at bounding box center [162, 197] width 80 height 20
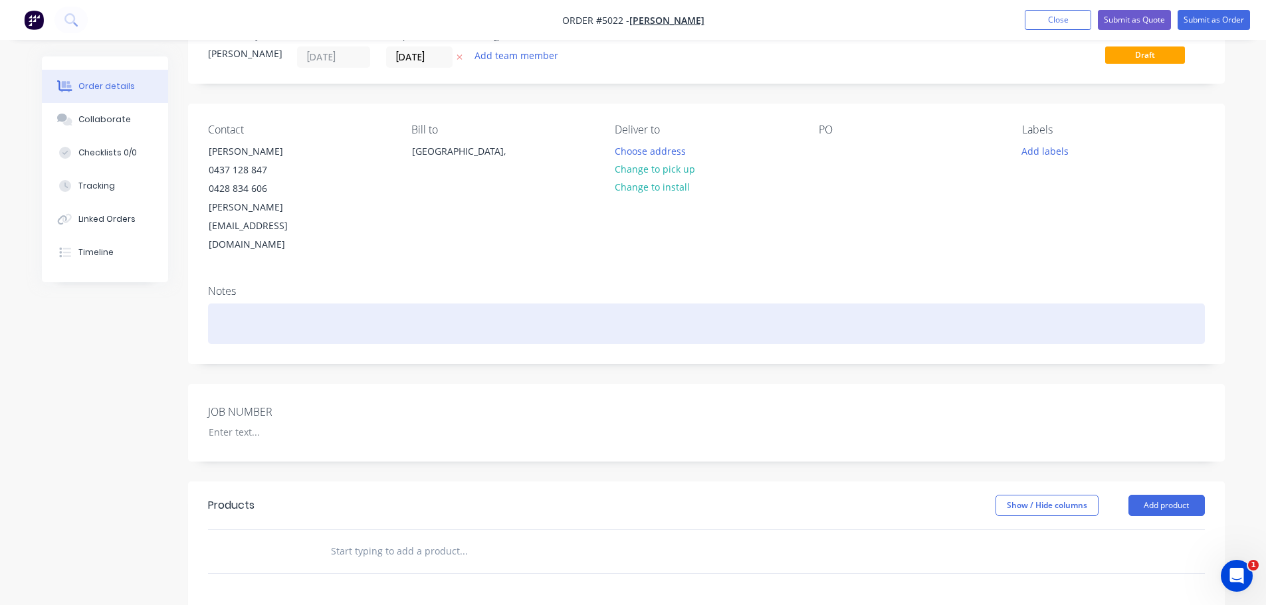
scroll to position [266, 0]
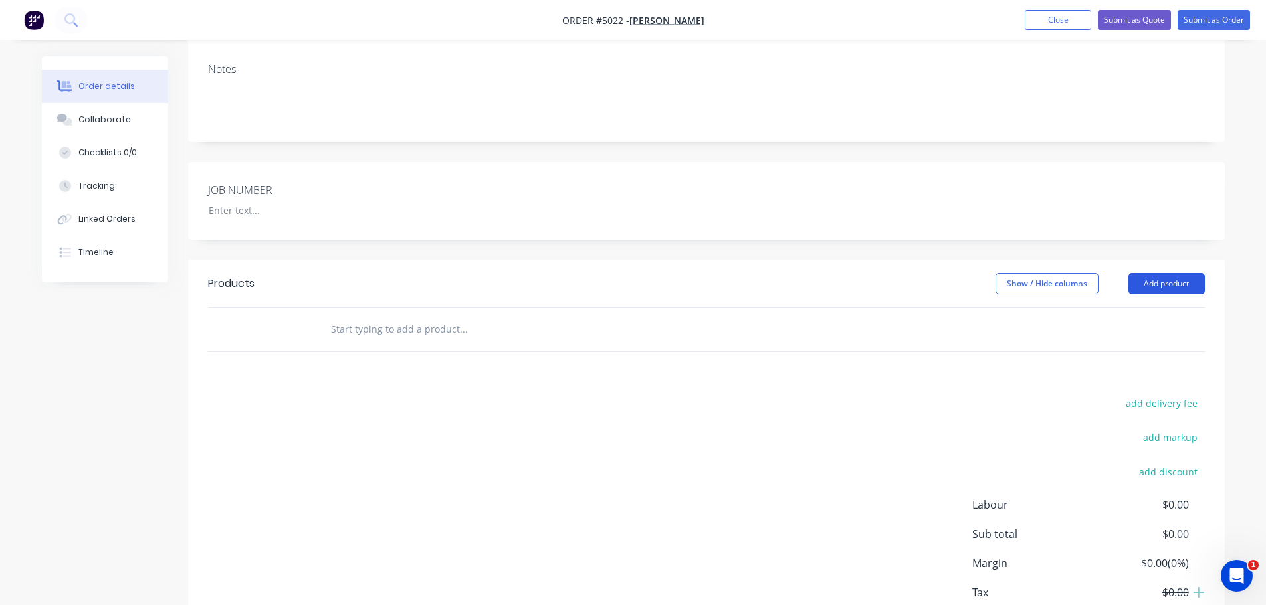
click at [1151, 273] on button "Add product" at bounding box center [1166, 283] width 76 height 21
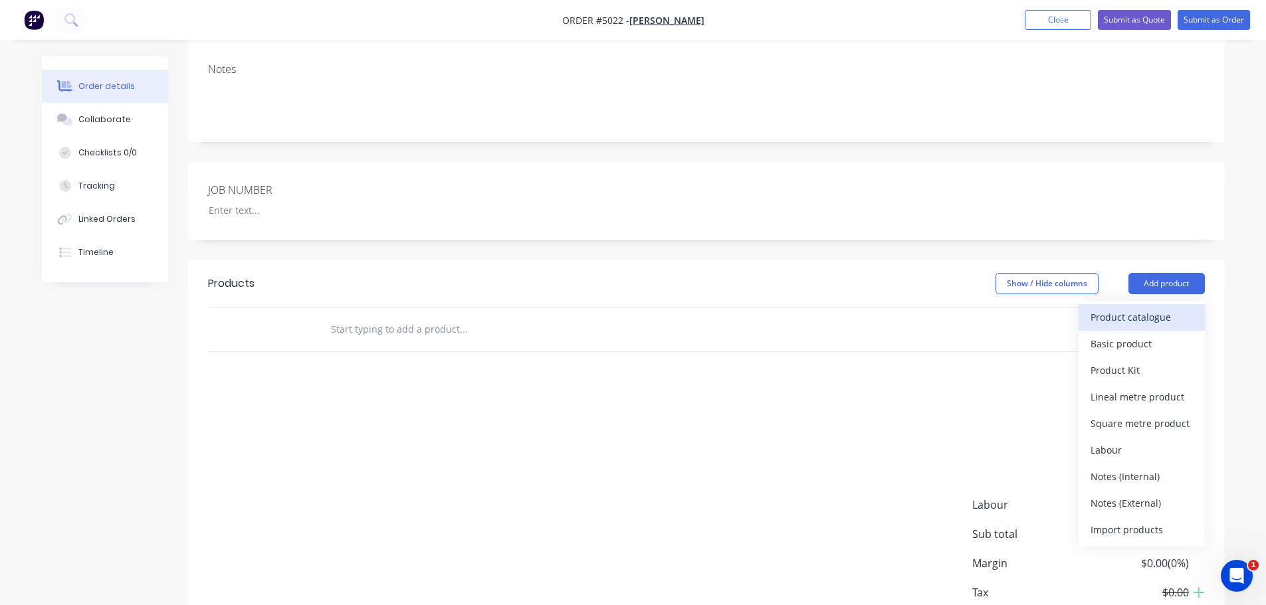
click at [1144, 308] on div "Product catalogue" at bounding box center [1141, 317] width 102 height 19
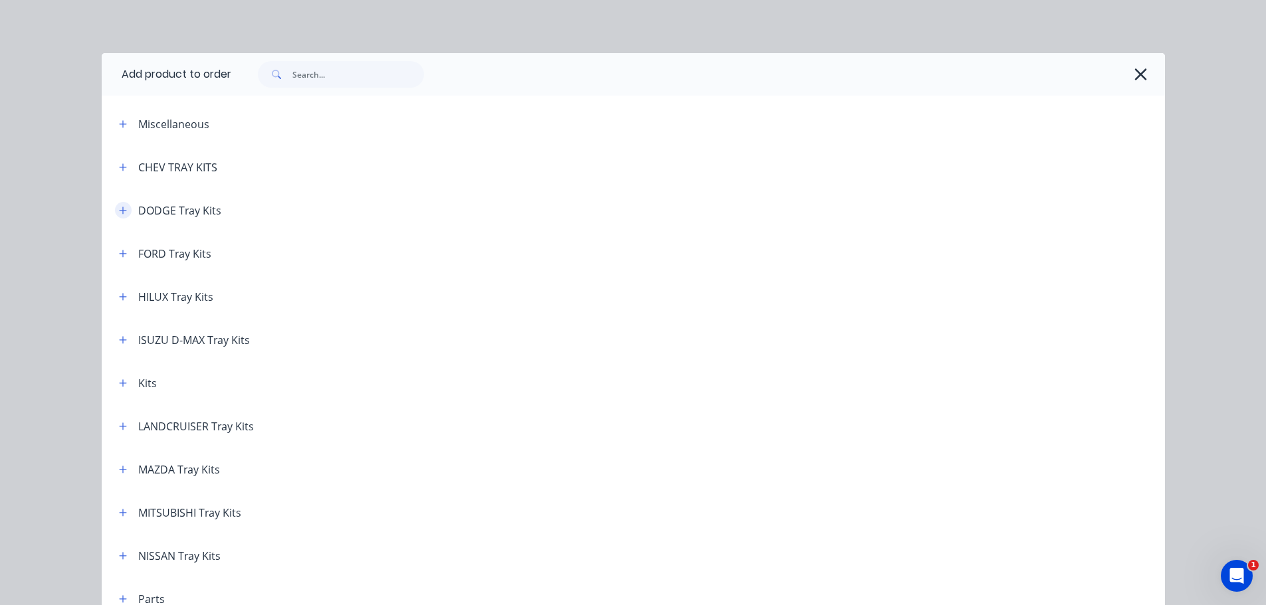
click at [119, 213] on icon "button" at bounding box center [123, 210] width 8 height 9
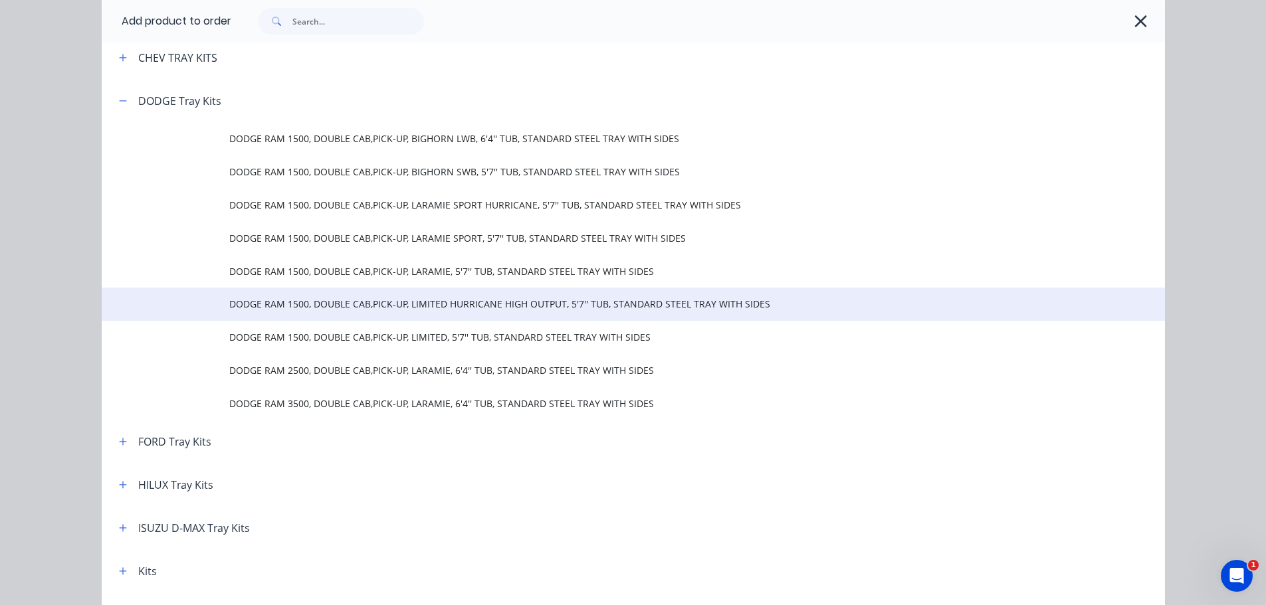
scroll to position [133, 0]
